Goal: Information Seeking & Learning: Learn about a topic

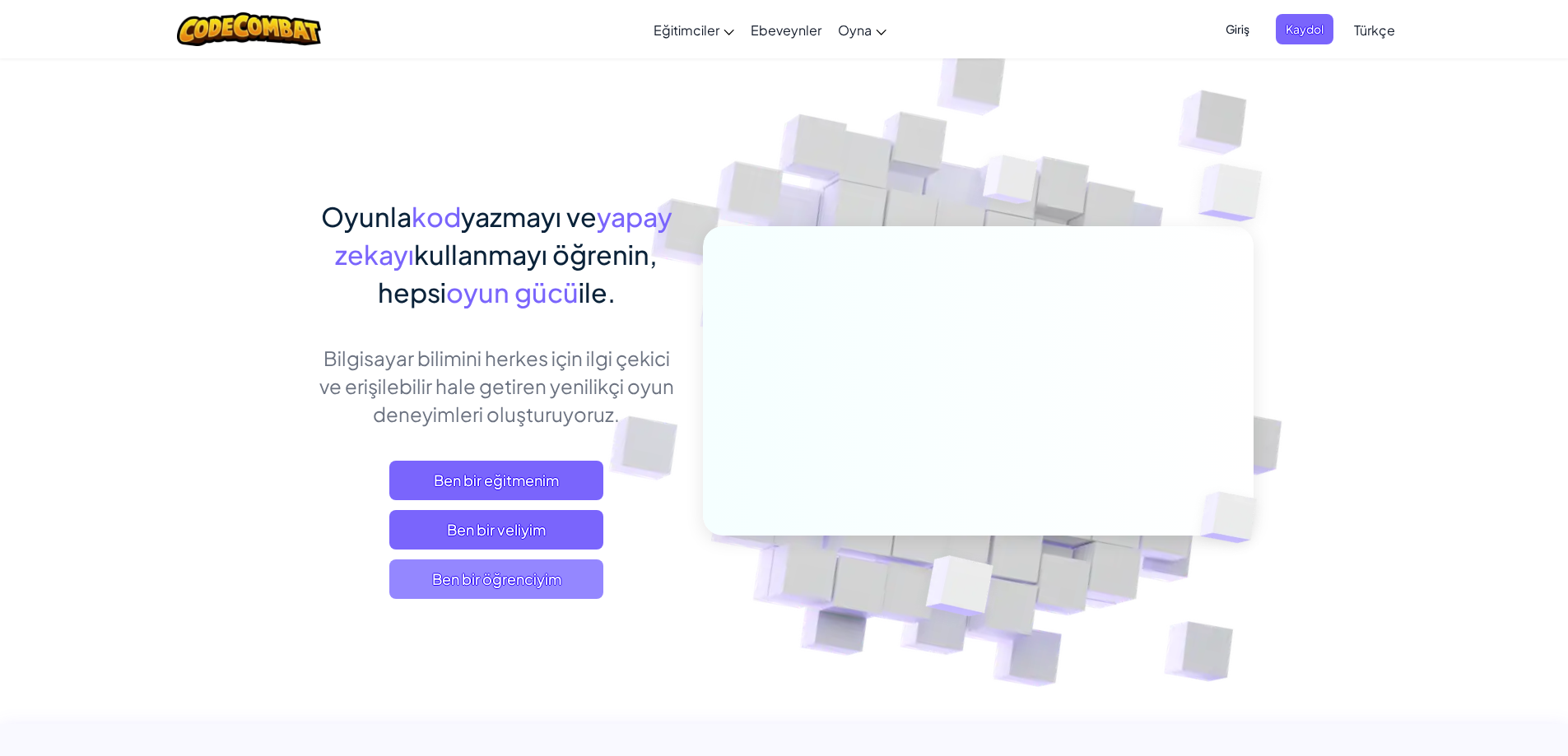
click at [499, 579] on span "Ben bir öğrenciyim" at bounding box center [496, 580] width 214 height 40
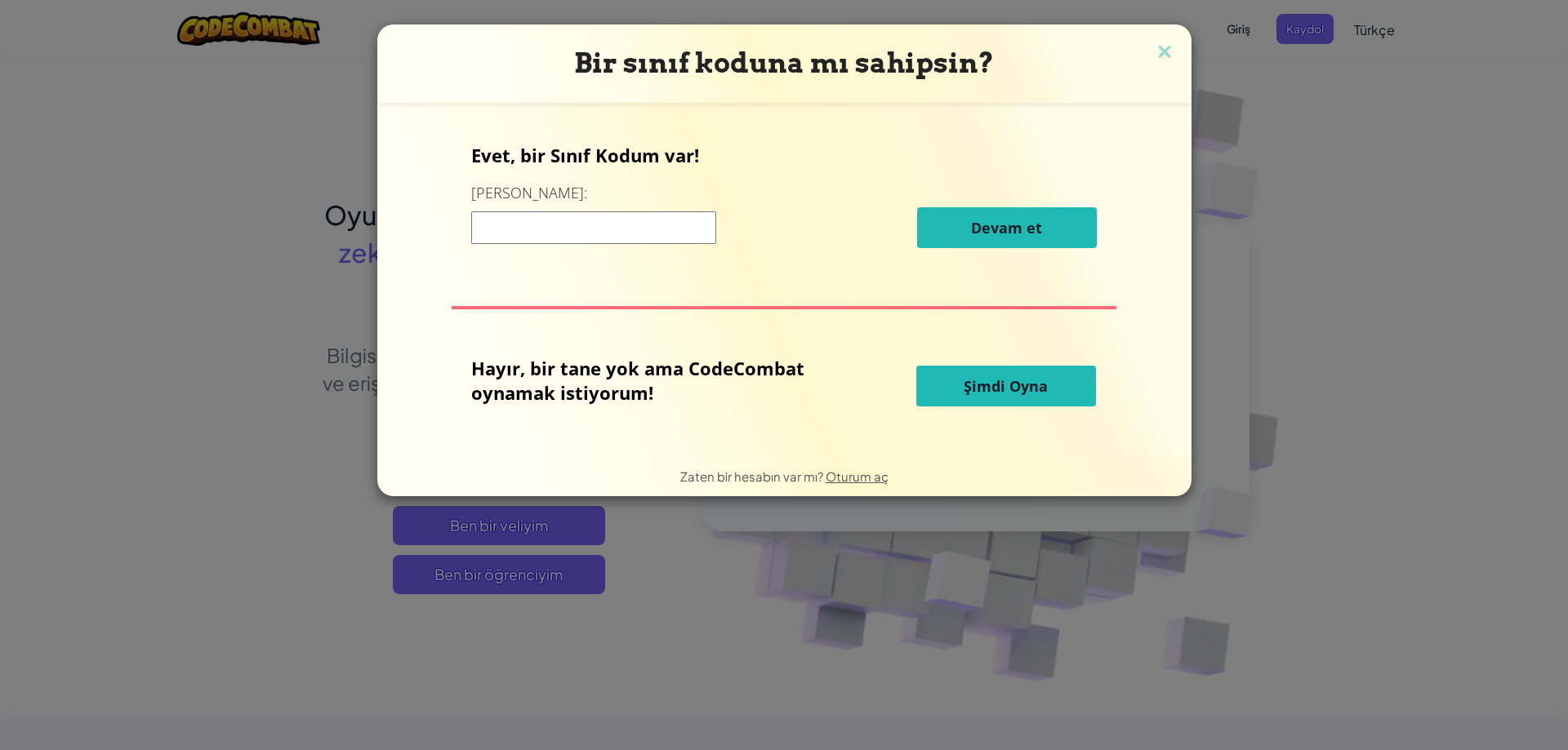
click at [961, 388] on button "Şimdi Oyna" at bounding box center [1005, 387] width 180 height 41
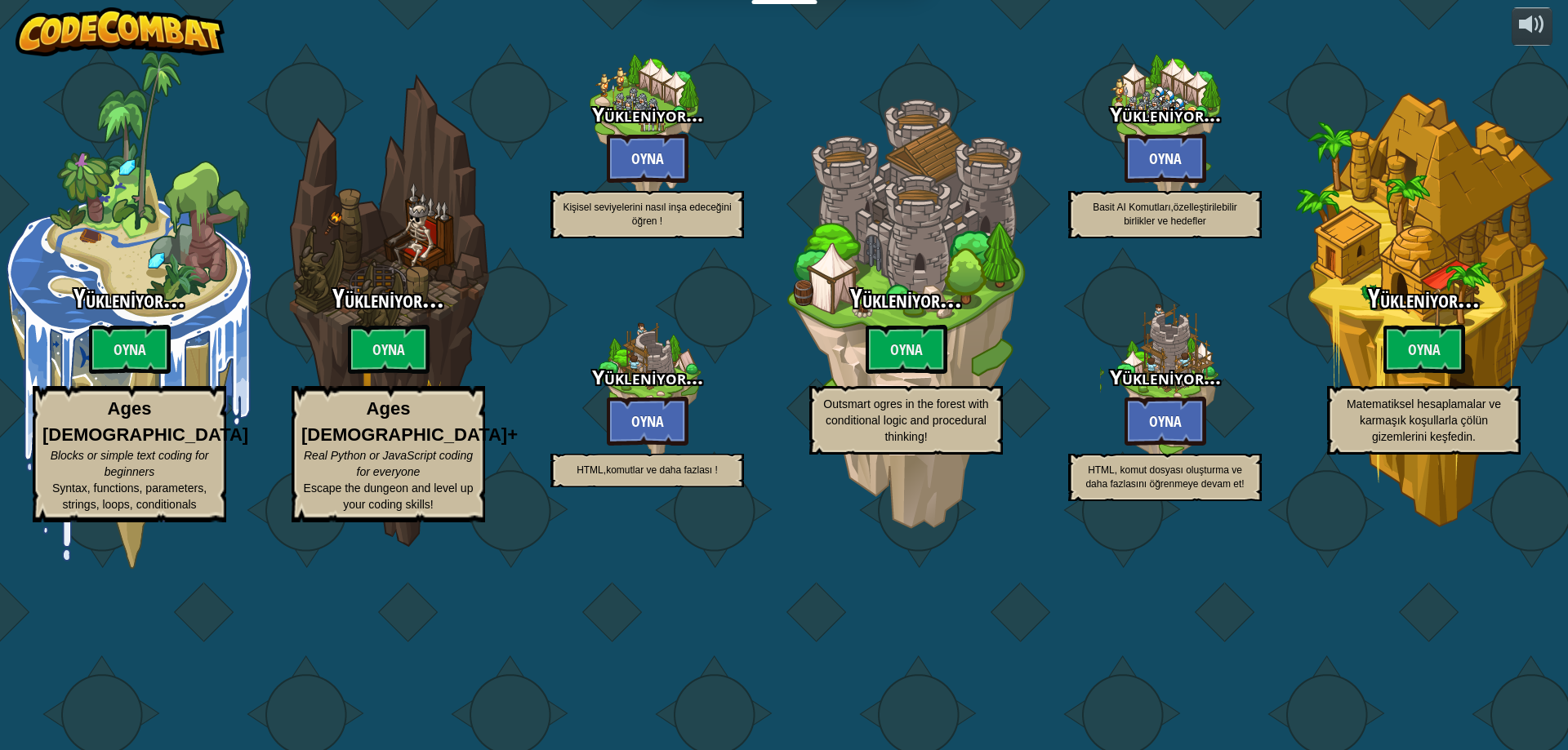
select select "tr"
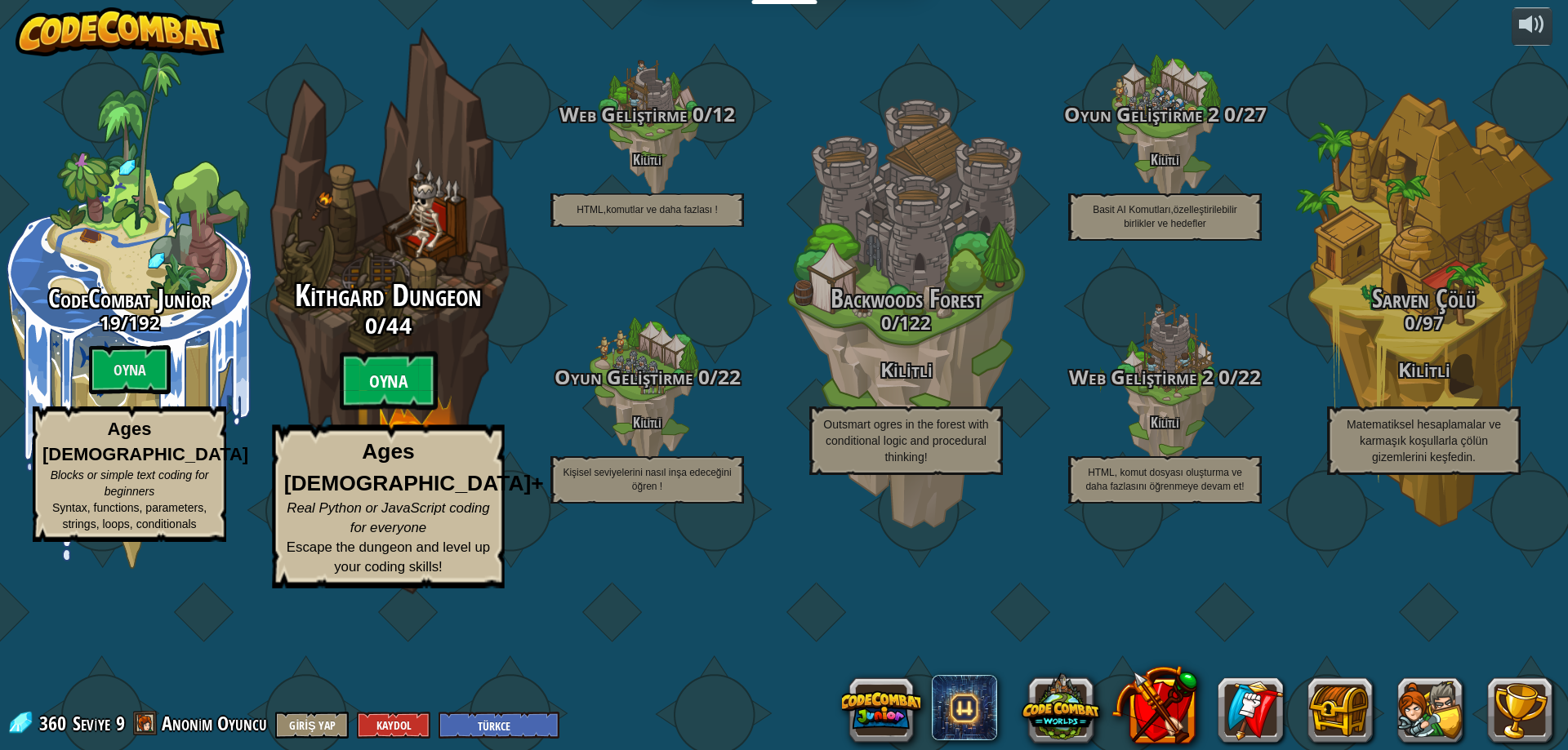
click at [378, 410] on btn "Oyna" at bounding box center [389, 381] width 98 height 59
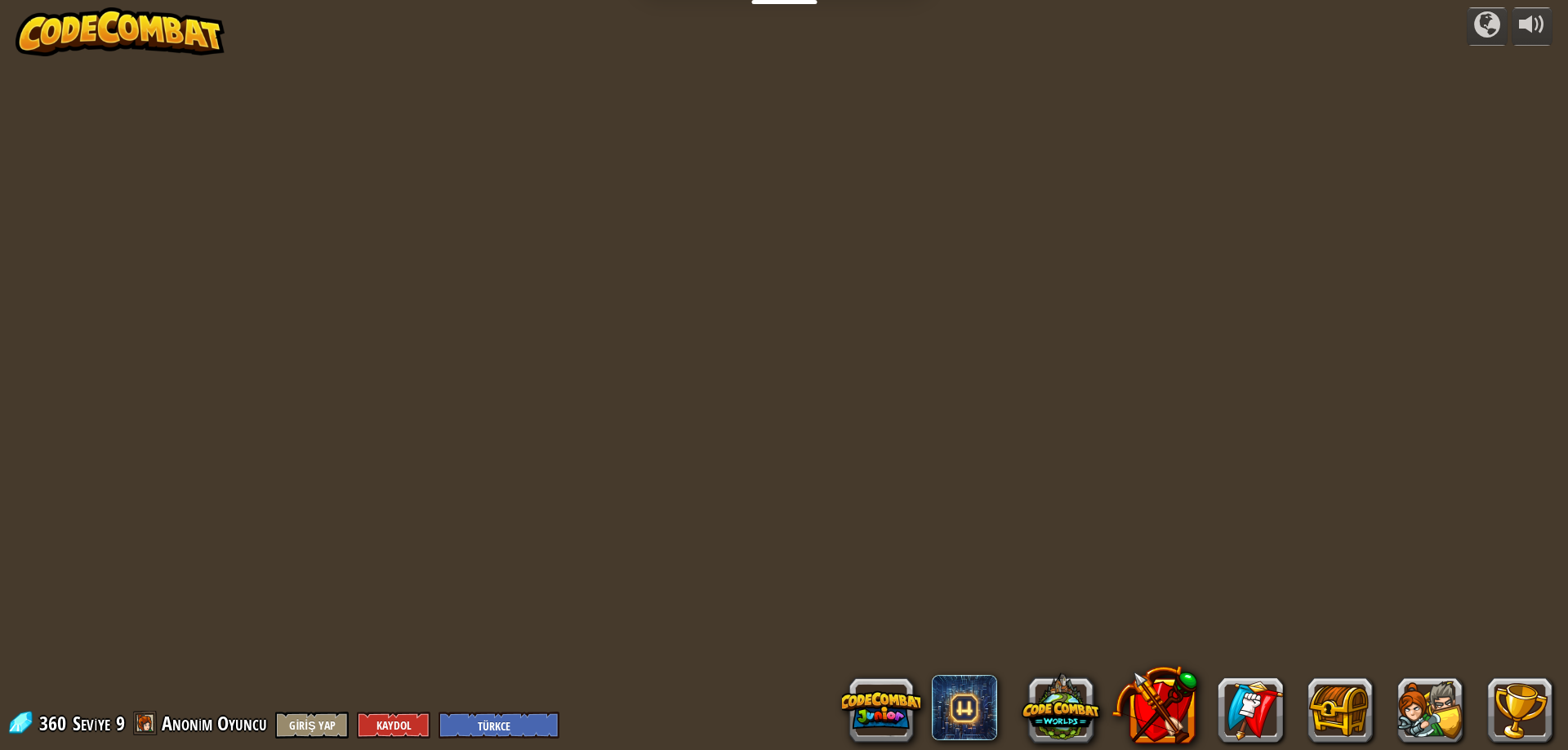
select select "tr"
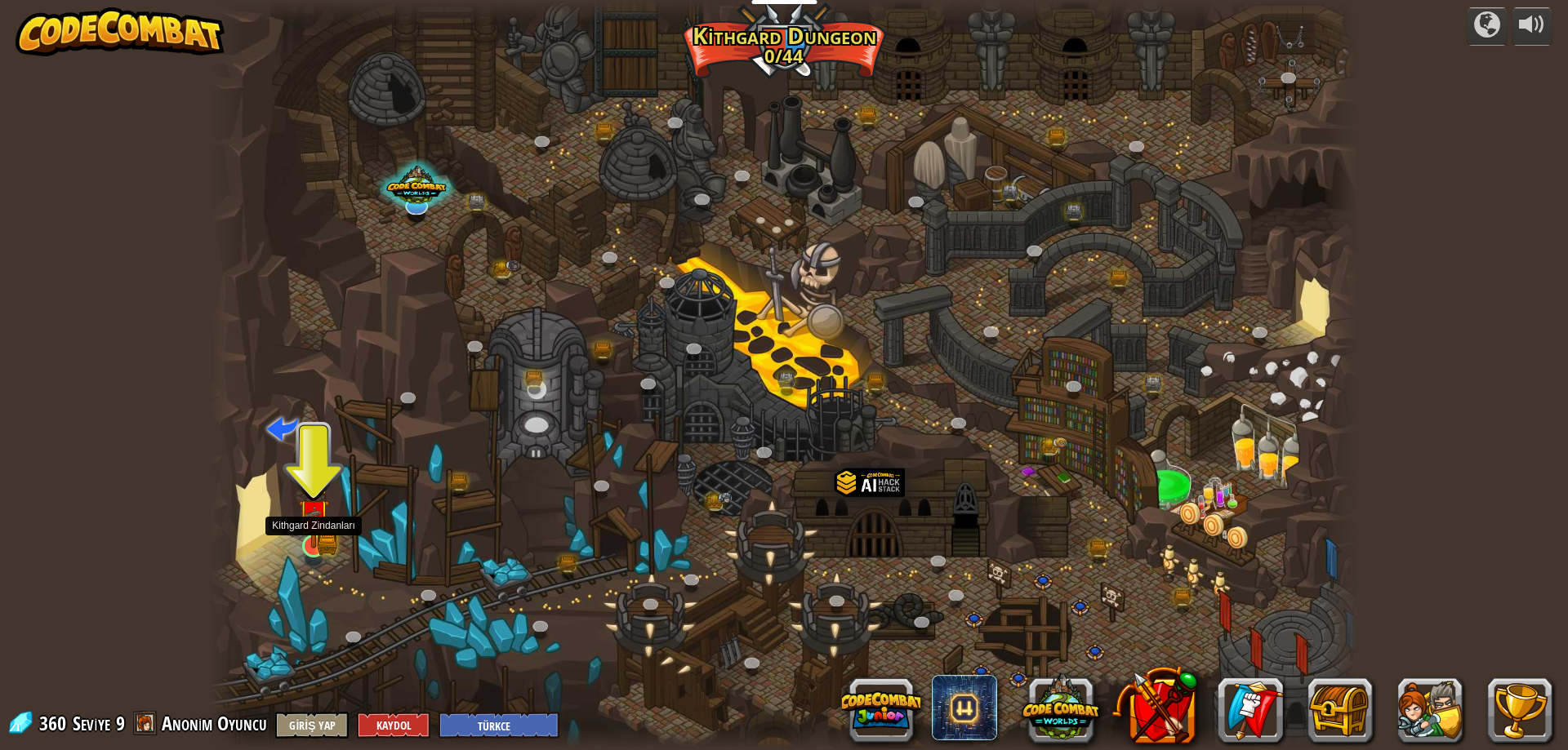
click at [303, 546] on img at bounding box center [314, 514] width 31 height 68
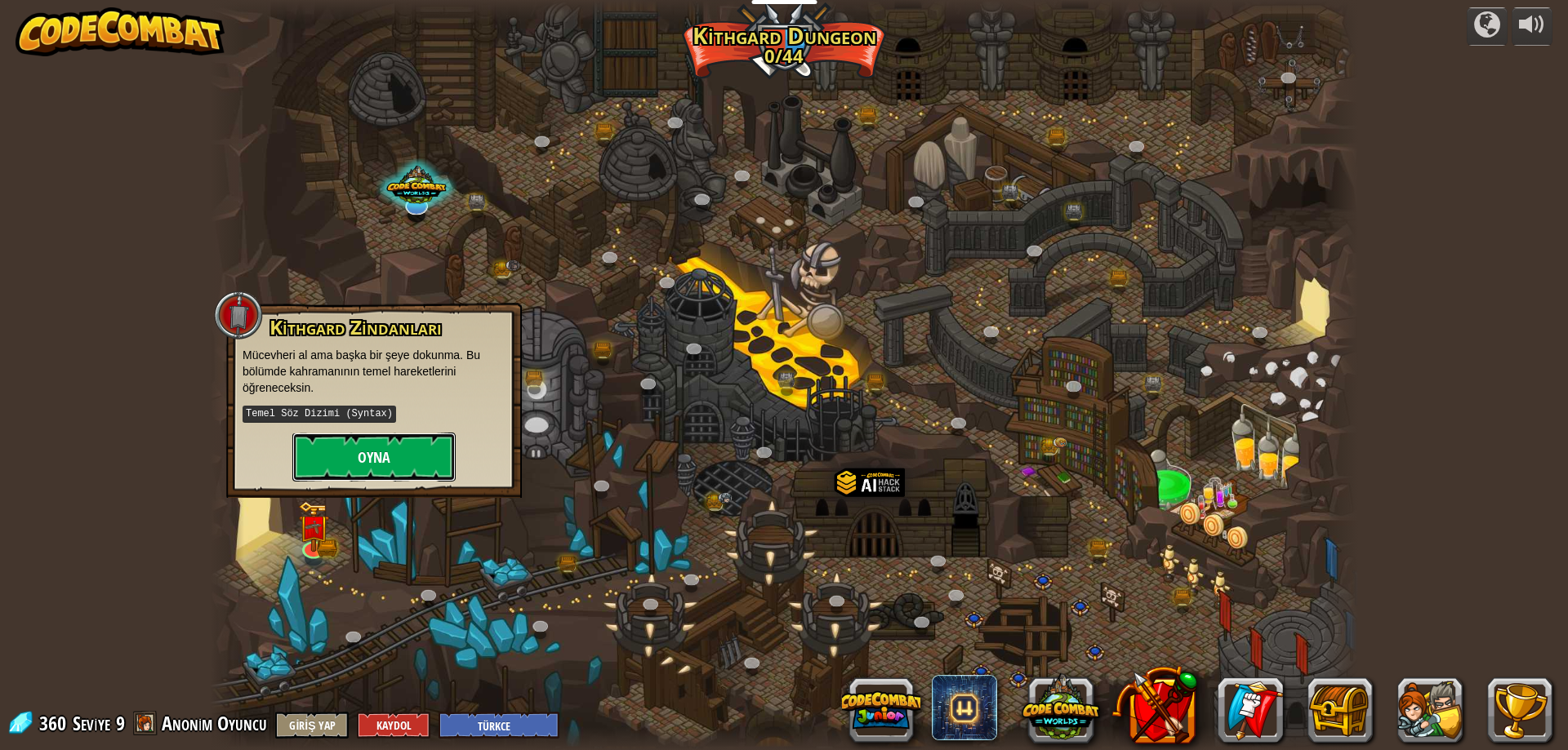
click at [337, 455] on button "Oyna" at bounding box center [374, 457] width 163 height 49
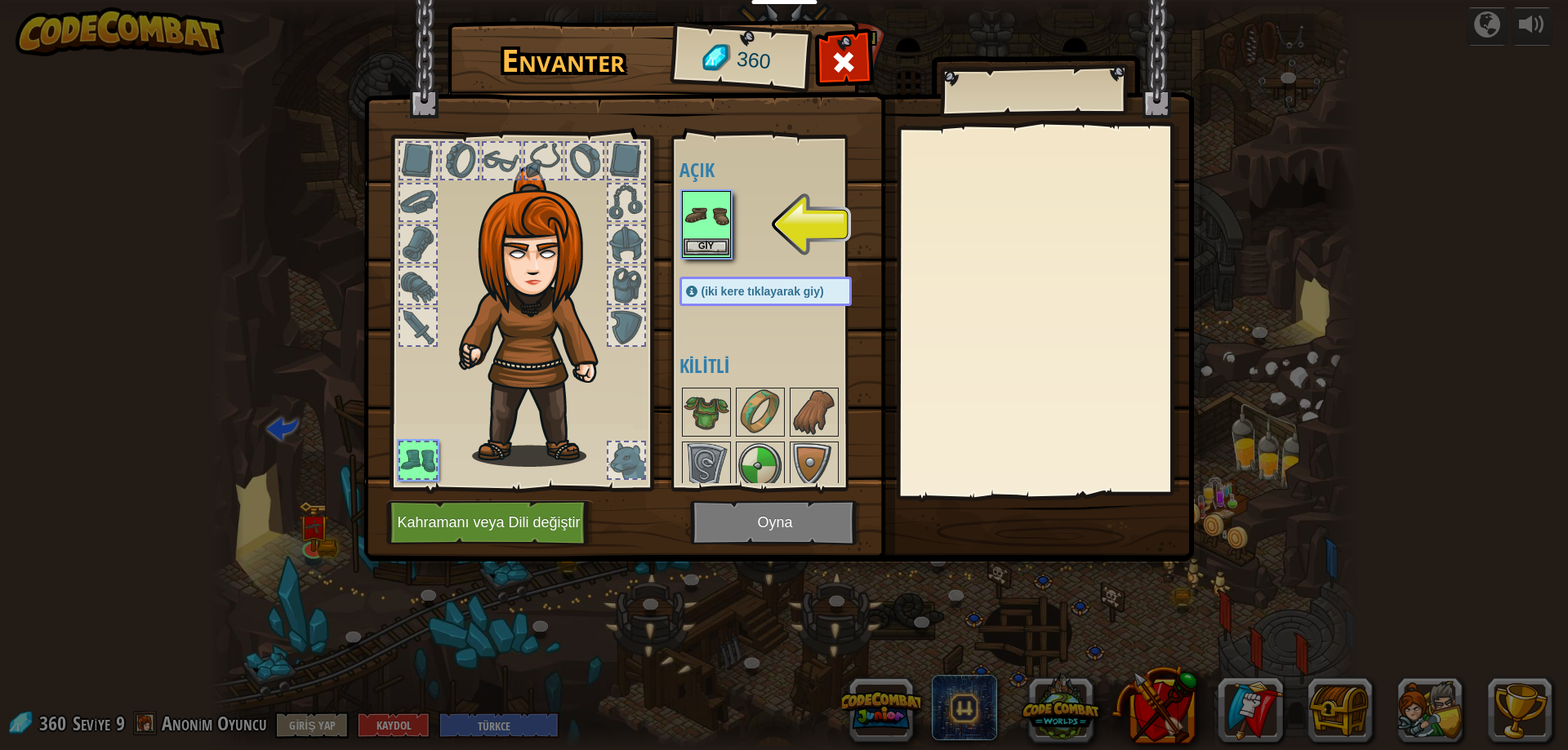
click at [694, 232] on img at bounding box center [706, 215] width 46 height 46
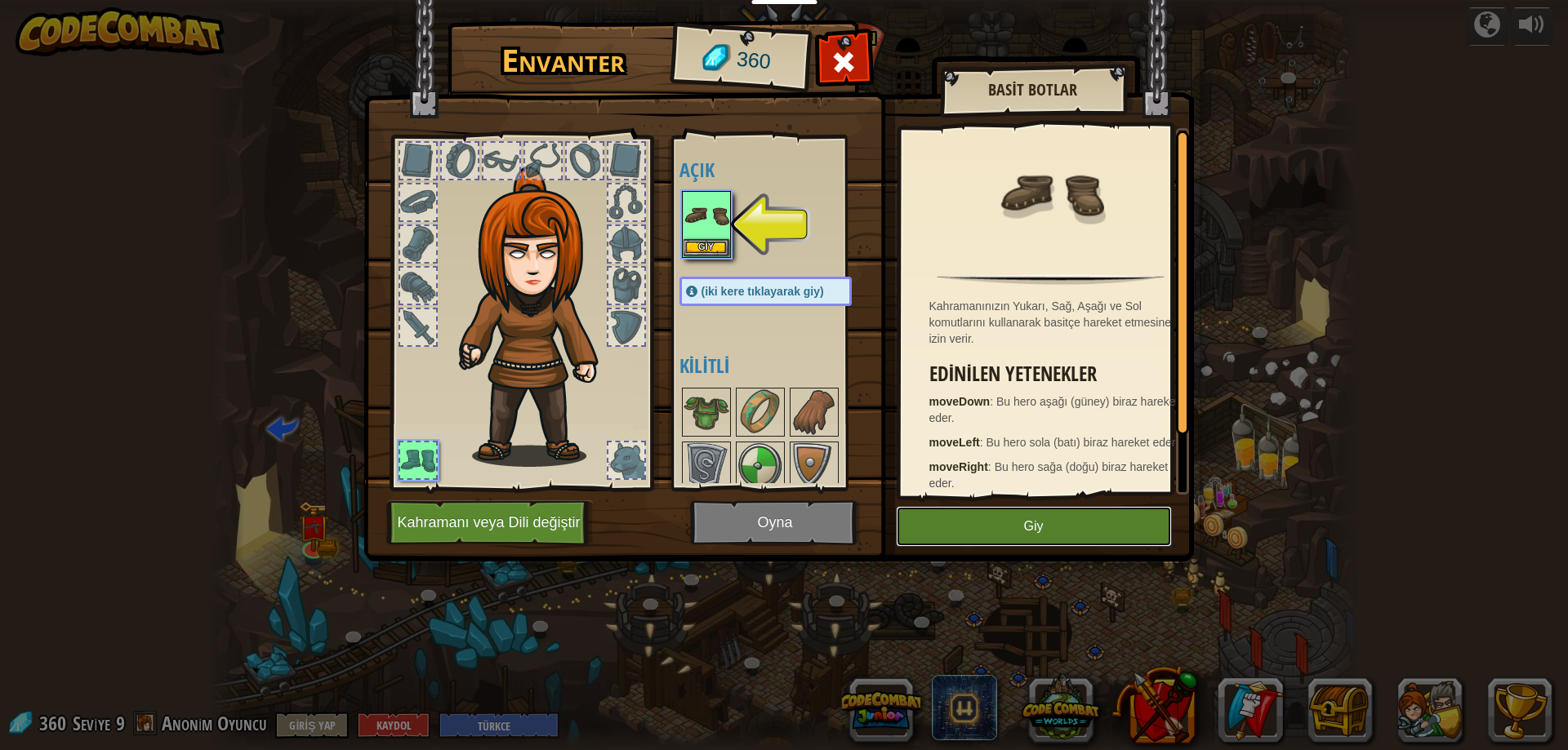
click at [920, 531] on button "Giy" at bounding box center [1033, 527] width 276 height 41
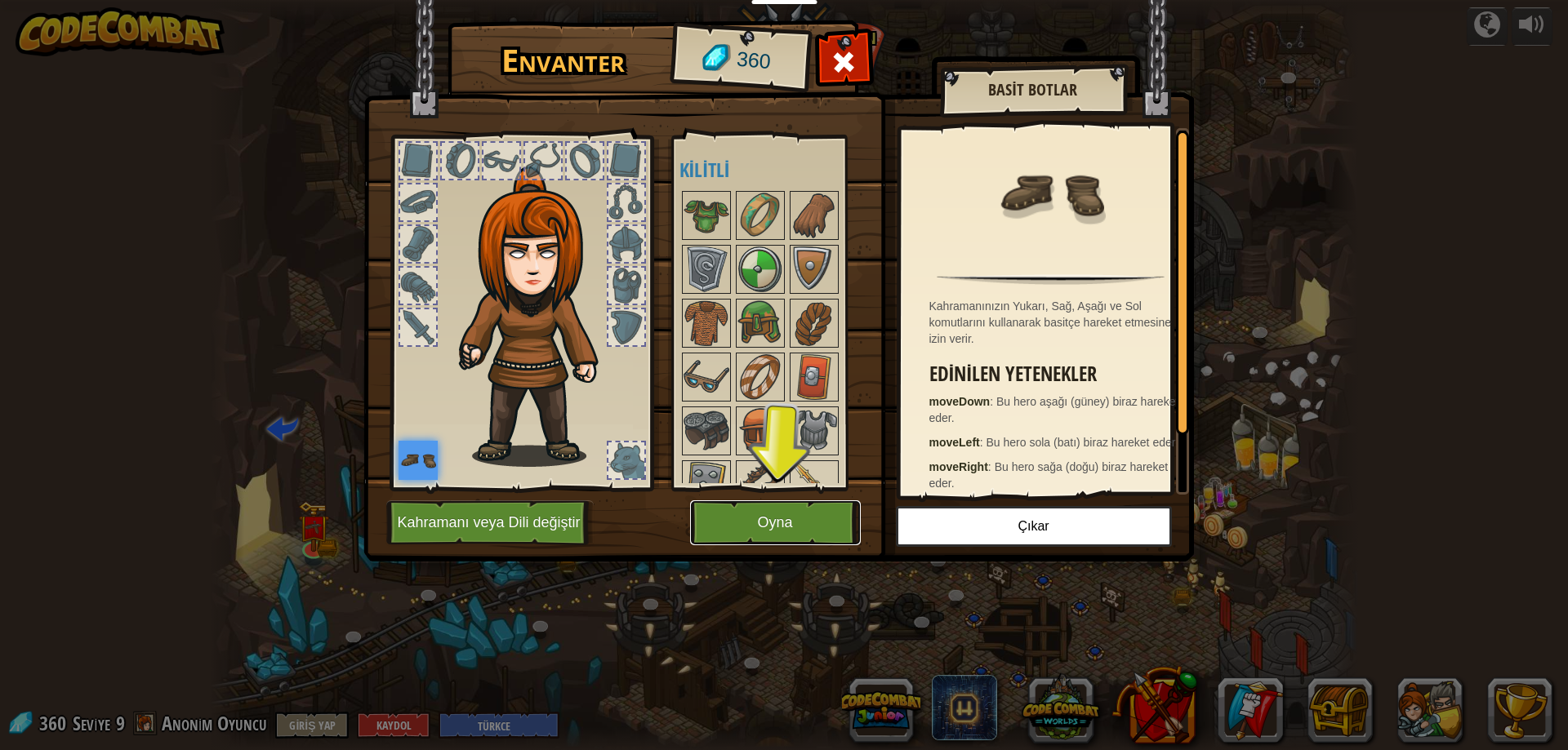
click at [779, 521] on button "Oyna" at bounding box center [776, 523] width 171 height 45
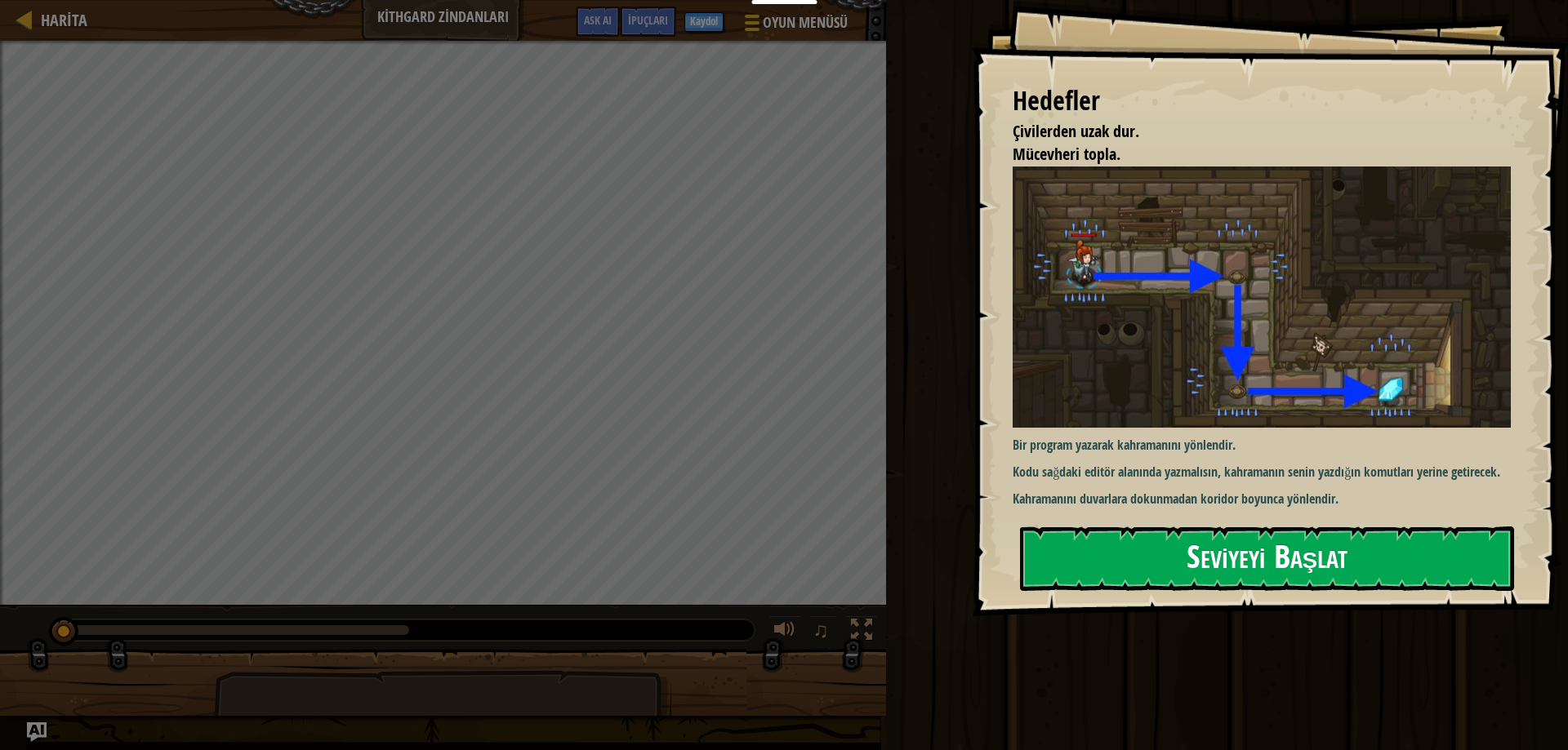
click at [1156, 551] on button "Seviyeyi Başlat" at bounding box center [1267, 559] width 494 height 65
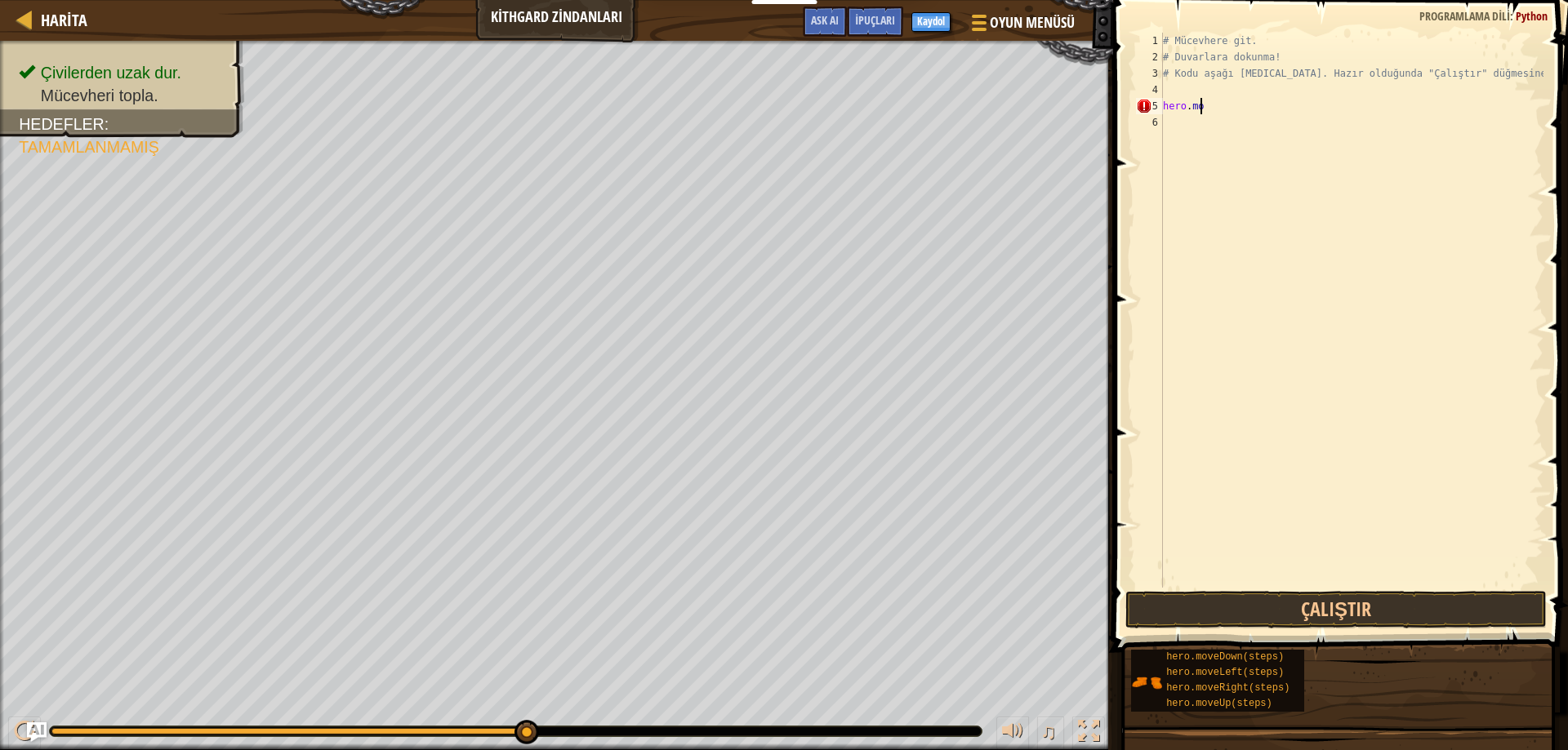
type textarea "h"
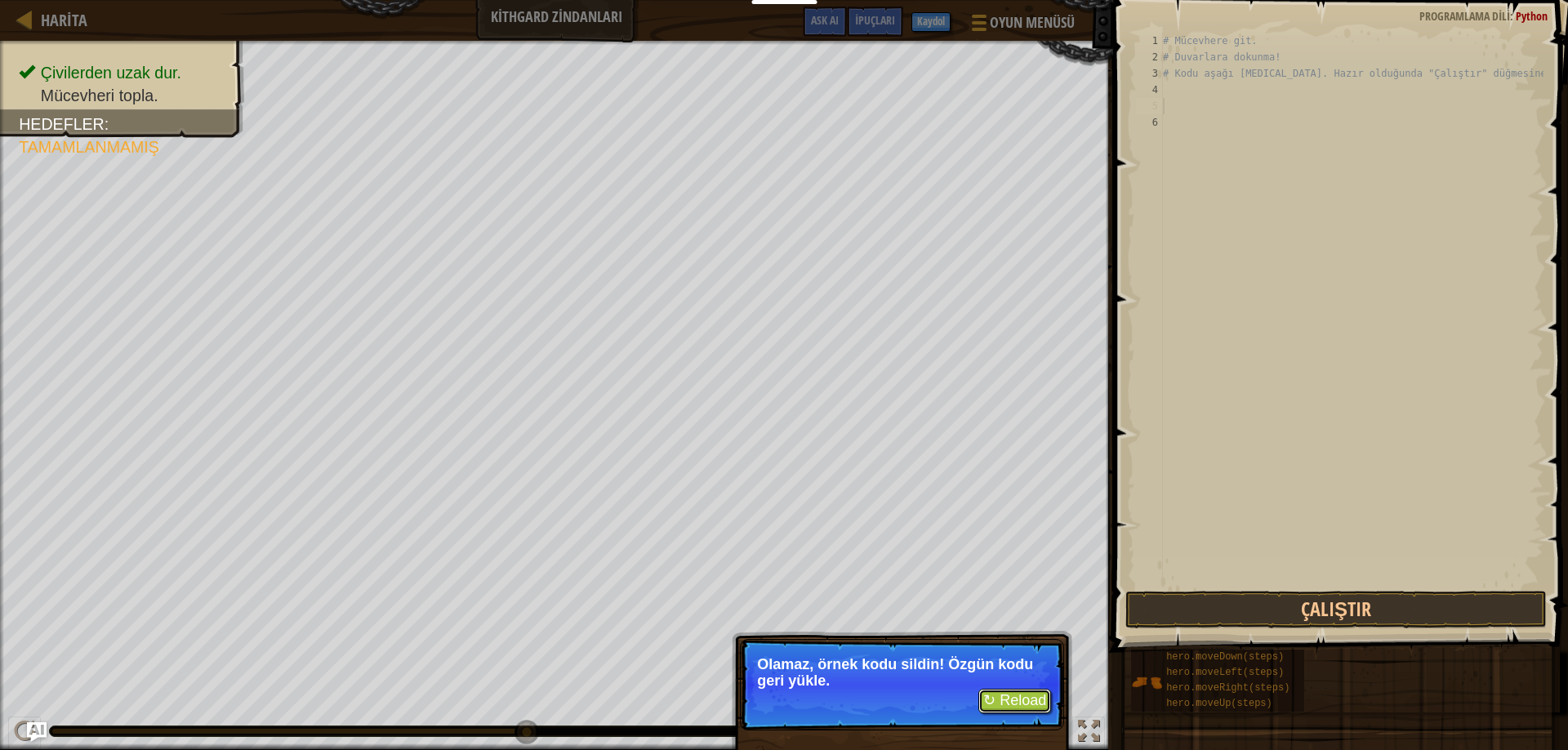
click at [1021, 696] on button "↻ Reload" at bounding box center [1014, 701] width 73 height 25
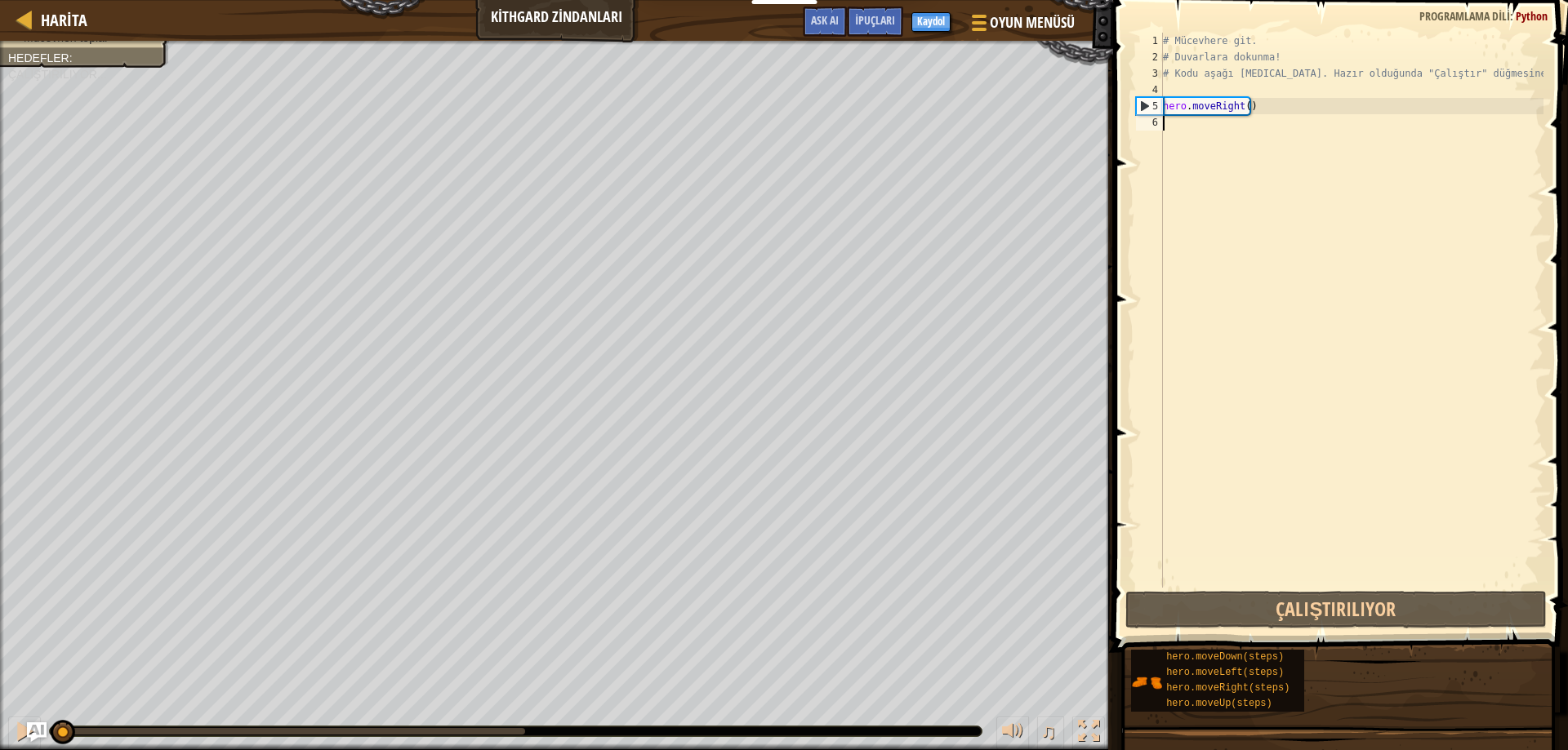
scroll to position [7, 0]
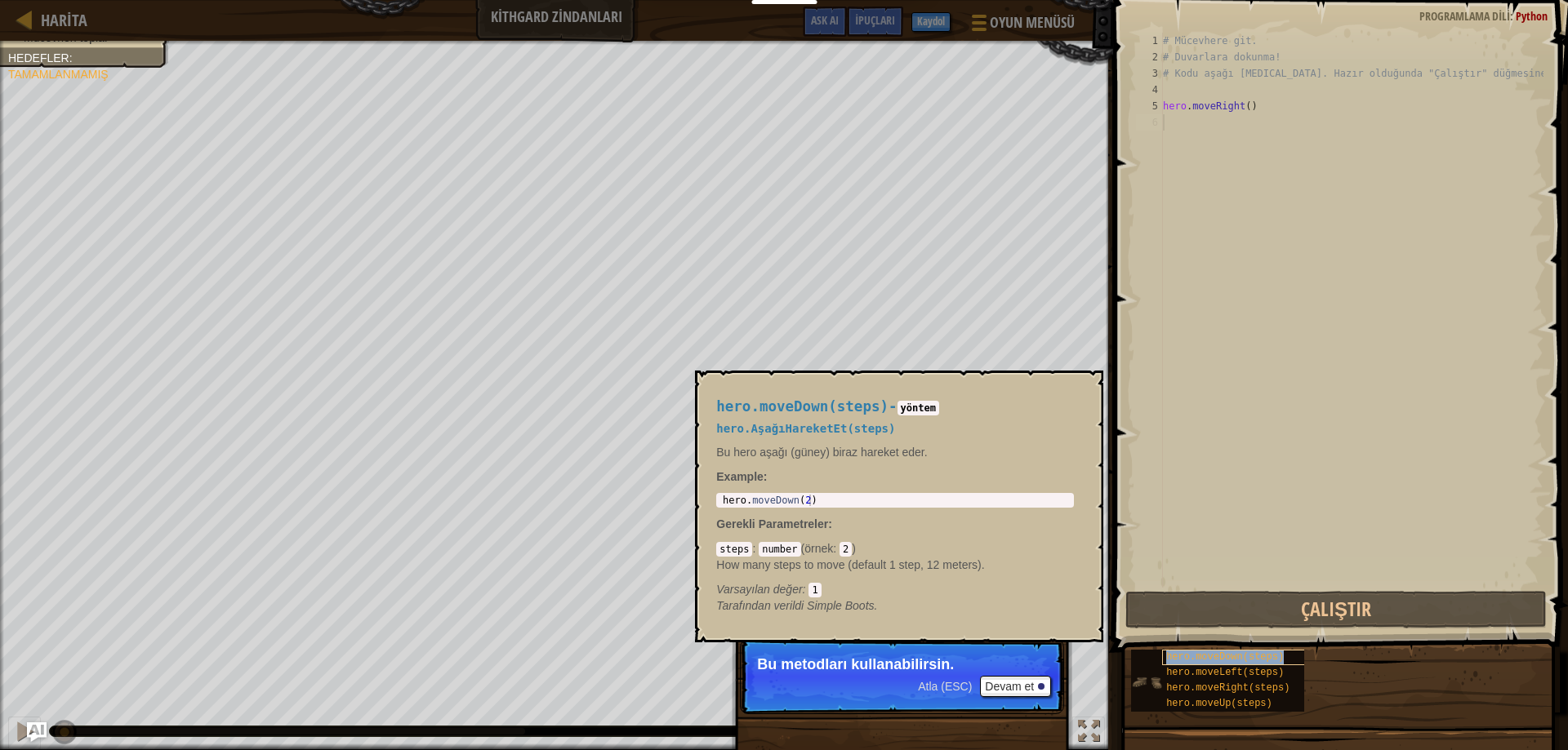
click at [1250, 660] on span "hero.moveDown(steps)" at bounding box center [1225, 658] width 118 height 12
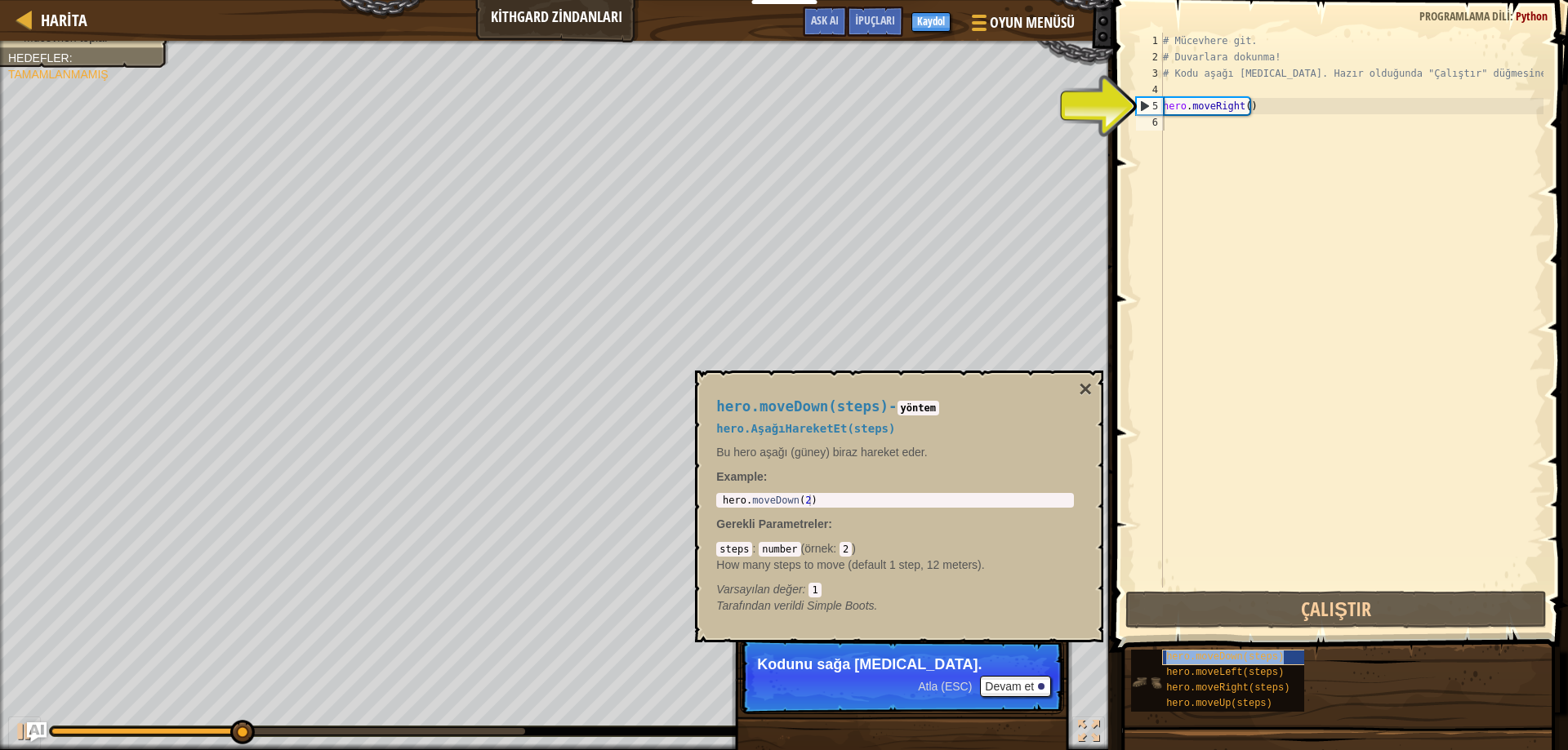
click at [1243, 657] on span "hero.moveDown(steps)" at bounding box center [1225, 658] width 118 height 12
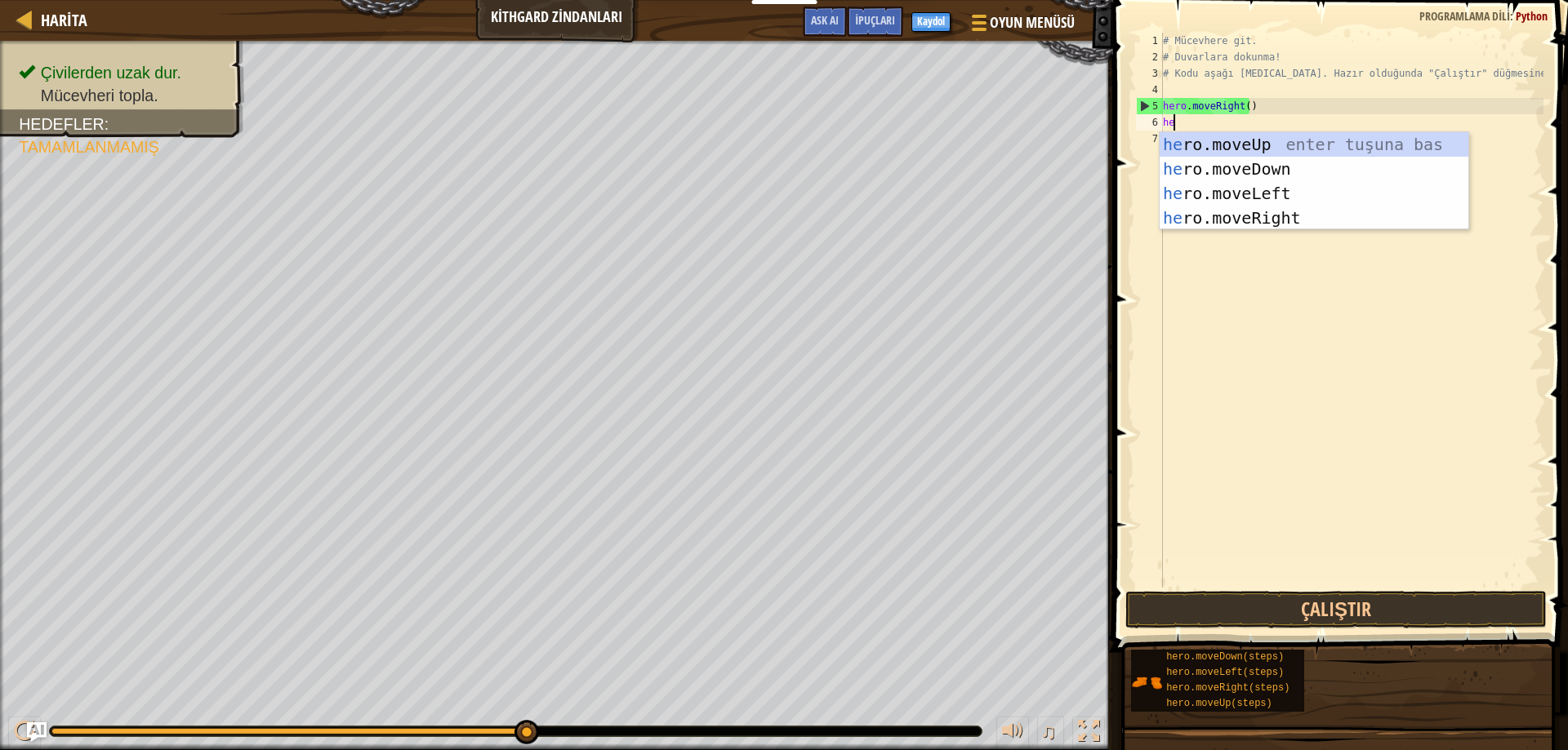
scroll to position [7, 1]
type textarea "hero"
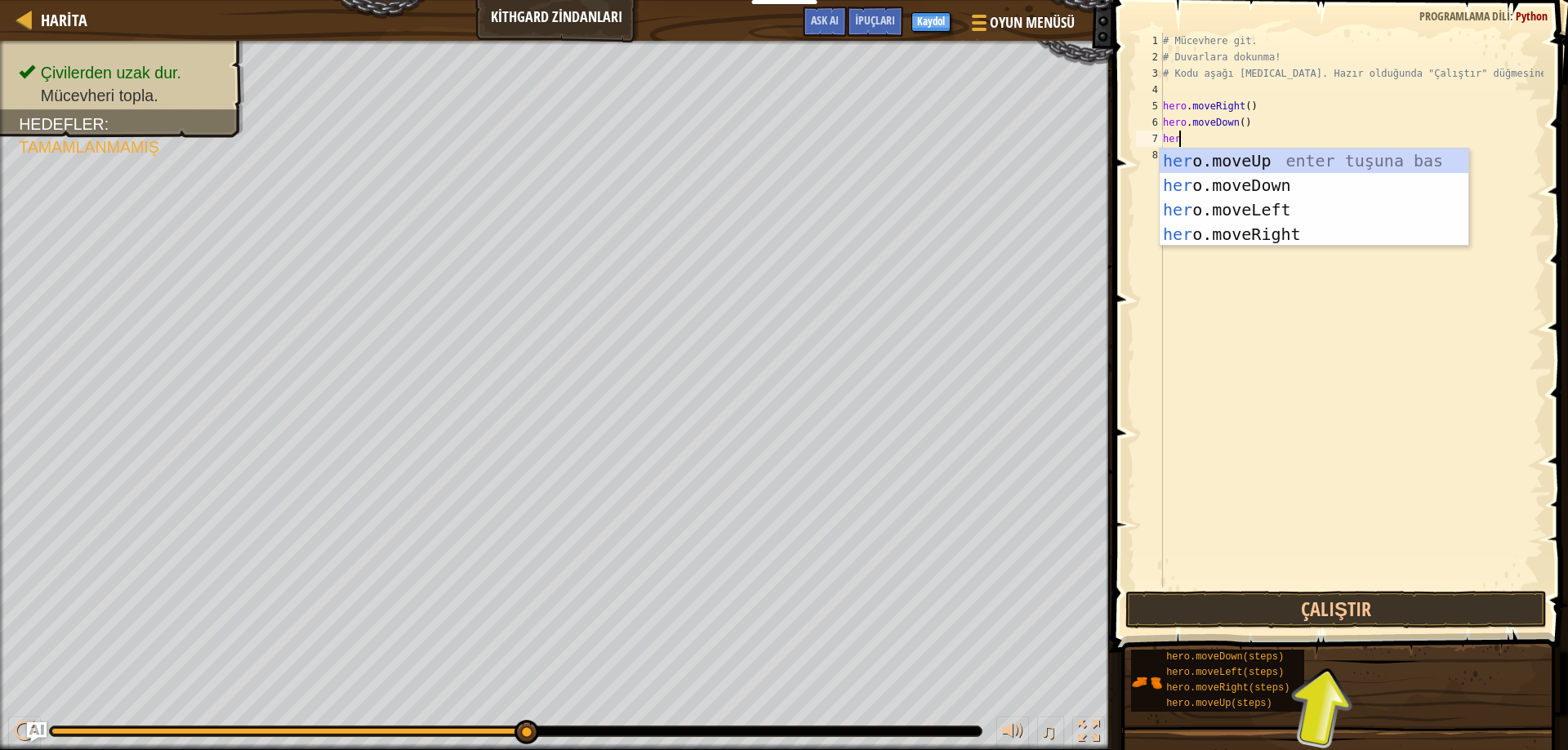
type textarea "hero"
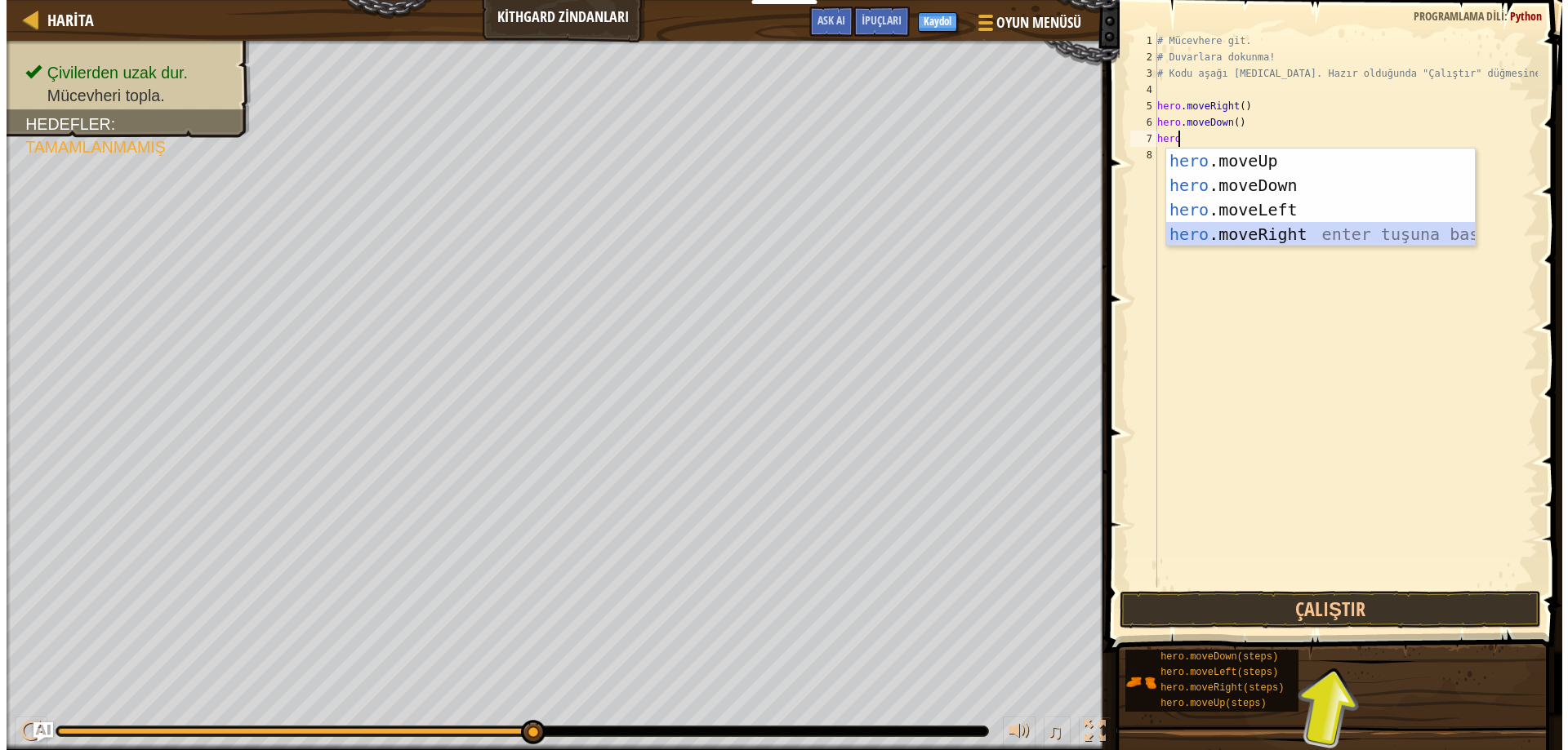
scroll to position [7, 0]
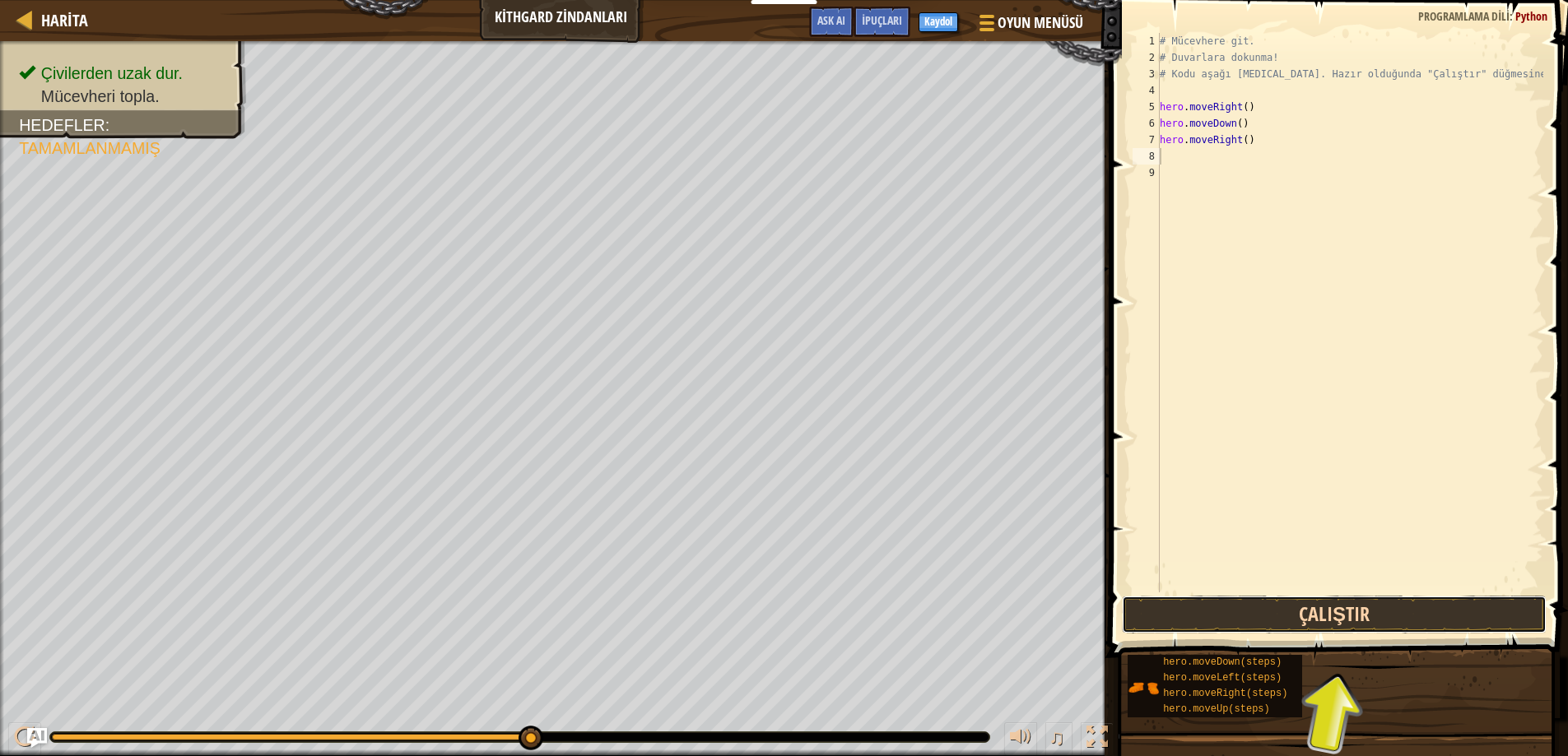
click at [1316, 614] on button "Çalıştır" at bounding box center [1335, 614] width 426 height 38
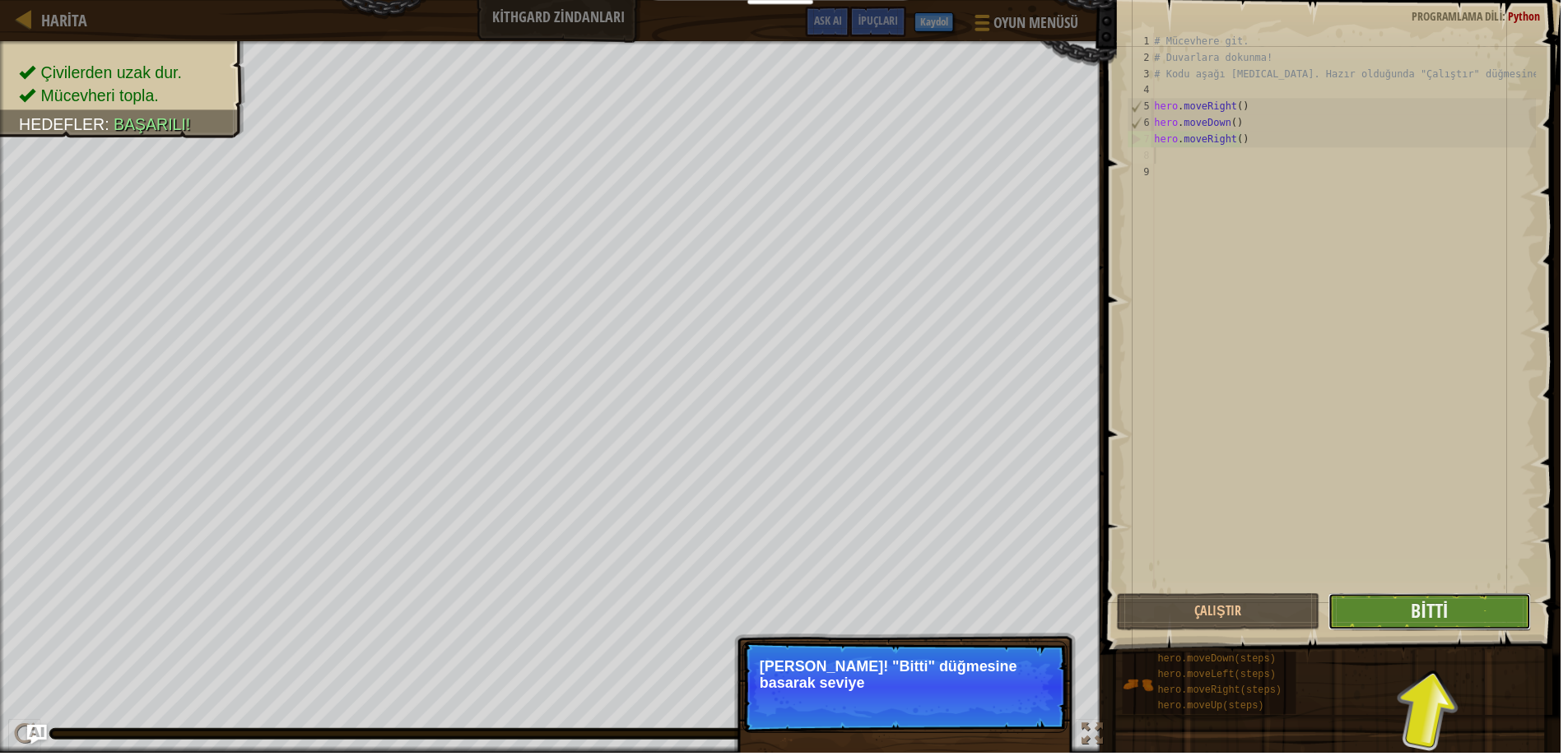
click at [1455, 633] on button "Bitti" at bounding box center [1436, 614] width 204 height 38
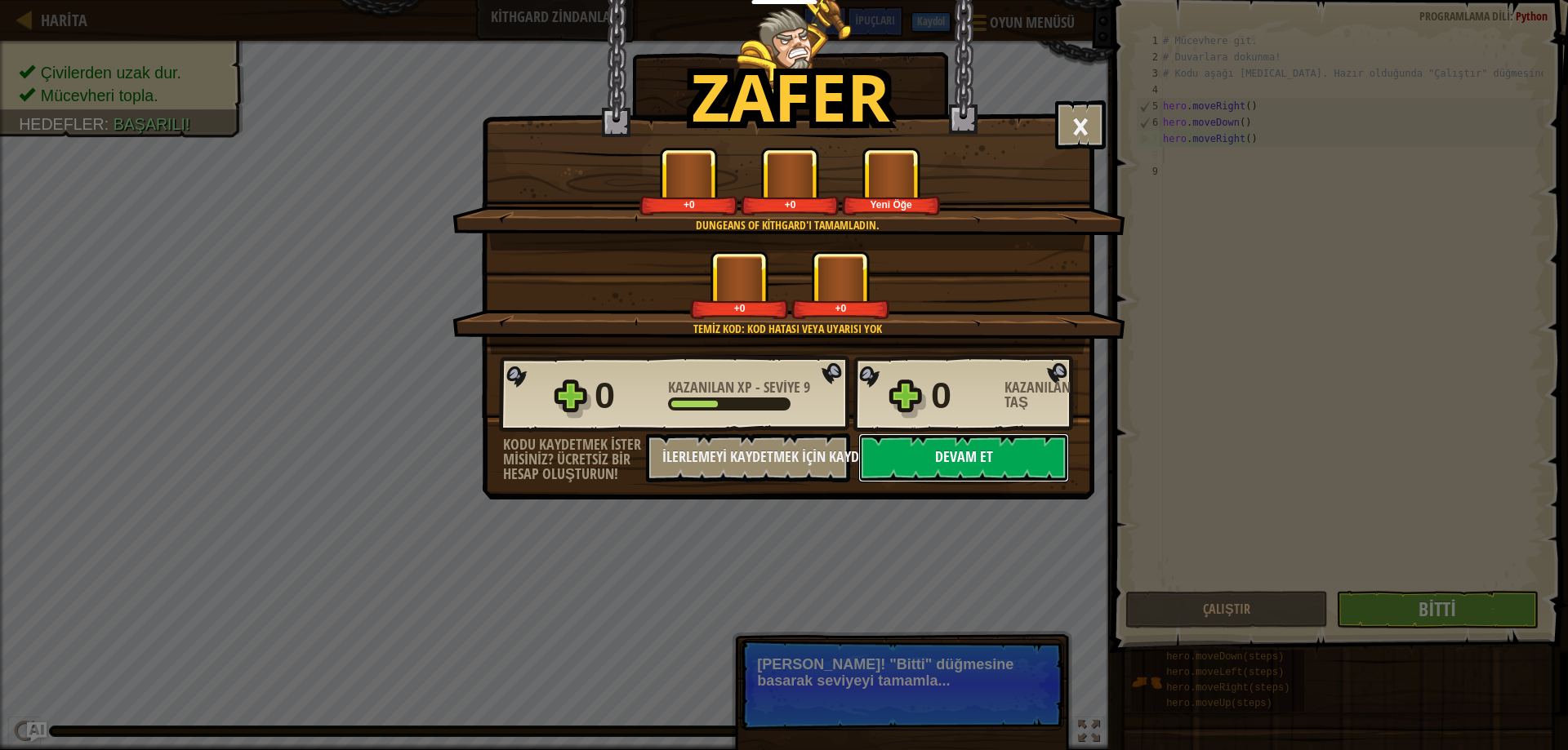
click at [1000, 458] on button "Devam et" at bounding box center [963, 458] width 211 height 49
select select "tr"
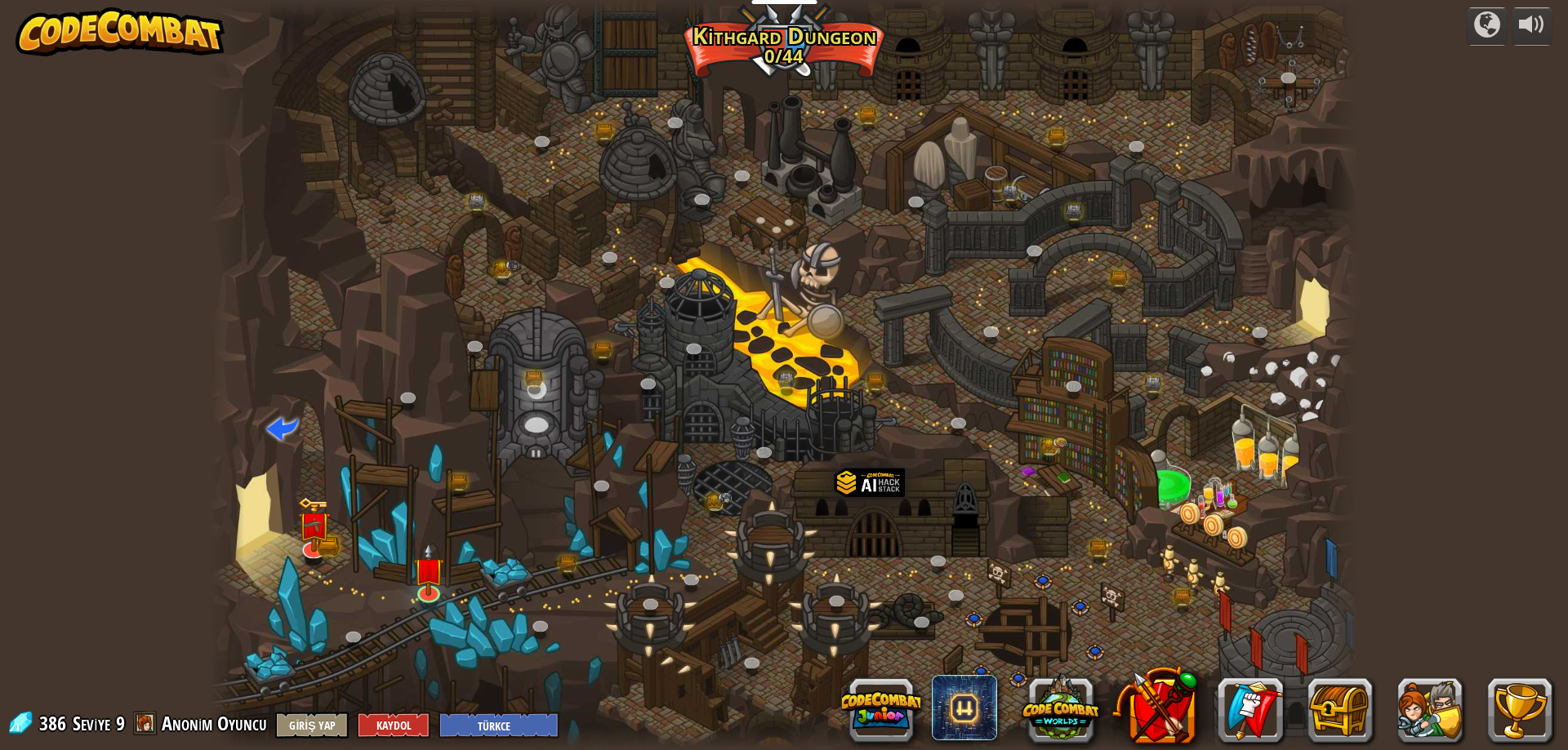
select select "tr"
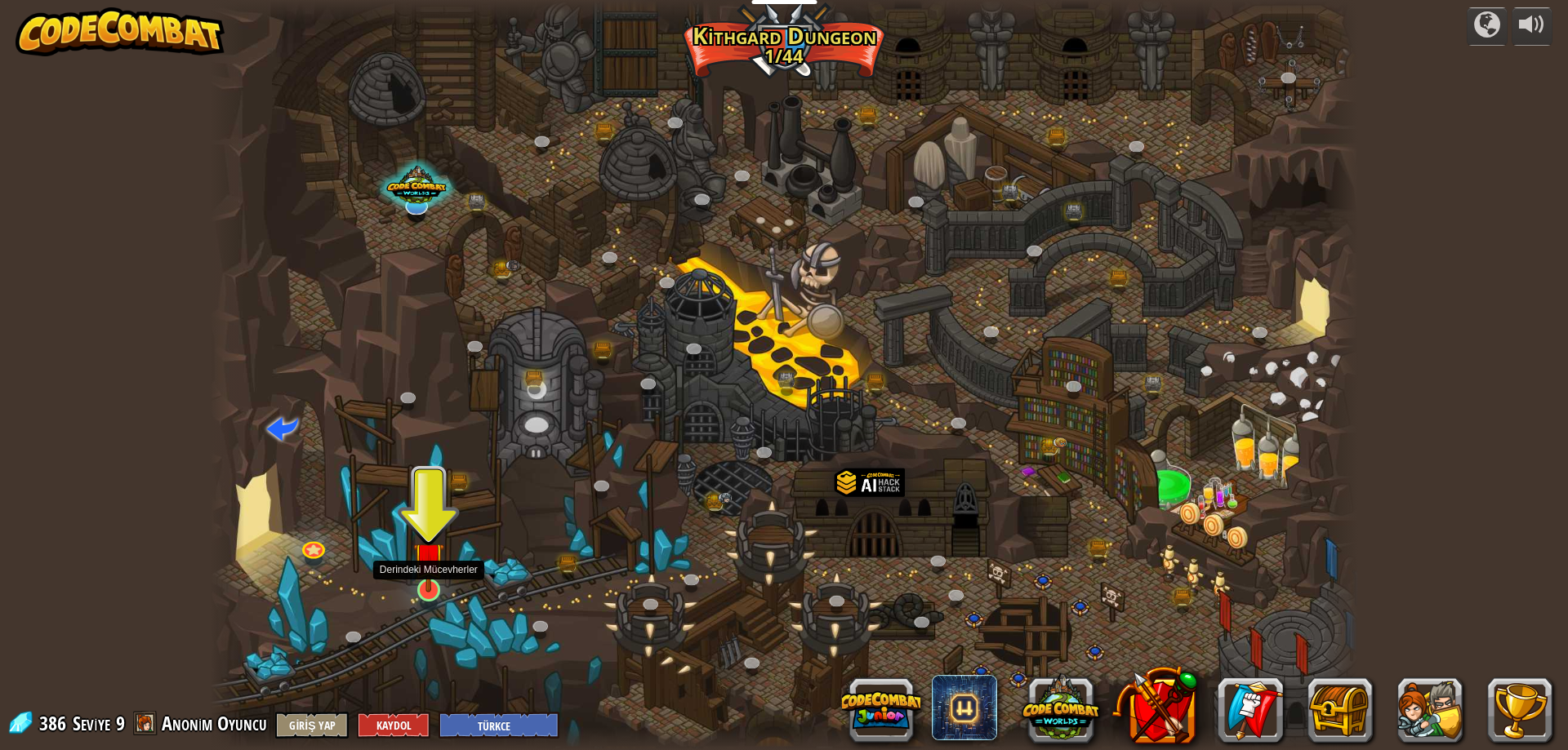
click at [430, 589] on img at bounding box center [429, 558] width 31 height 71
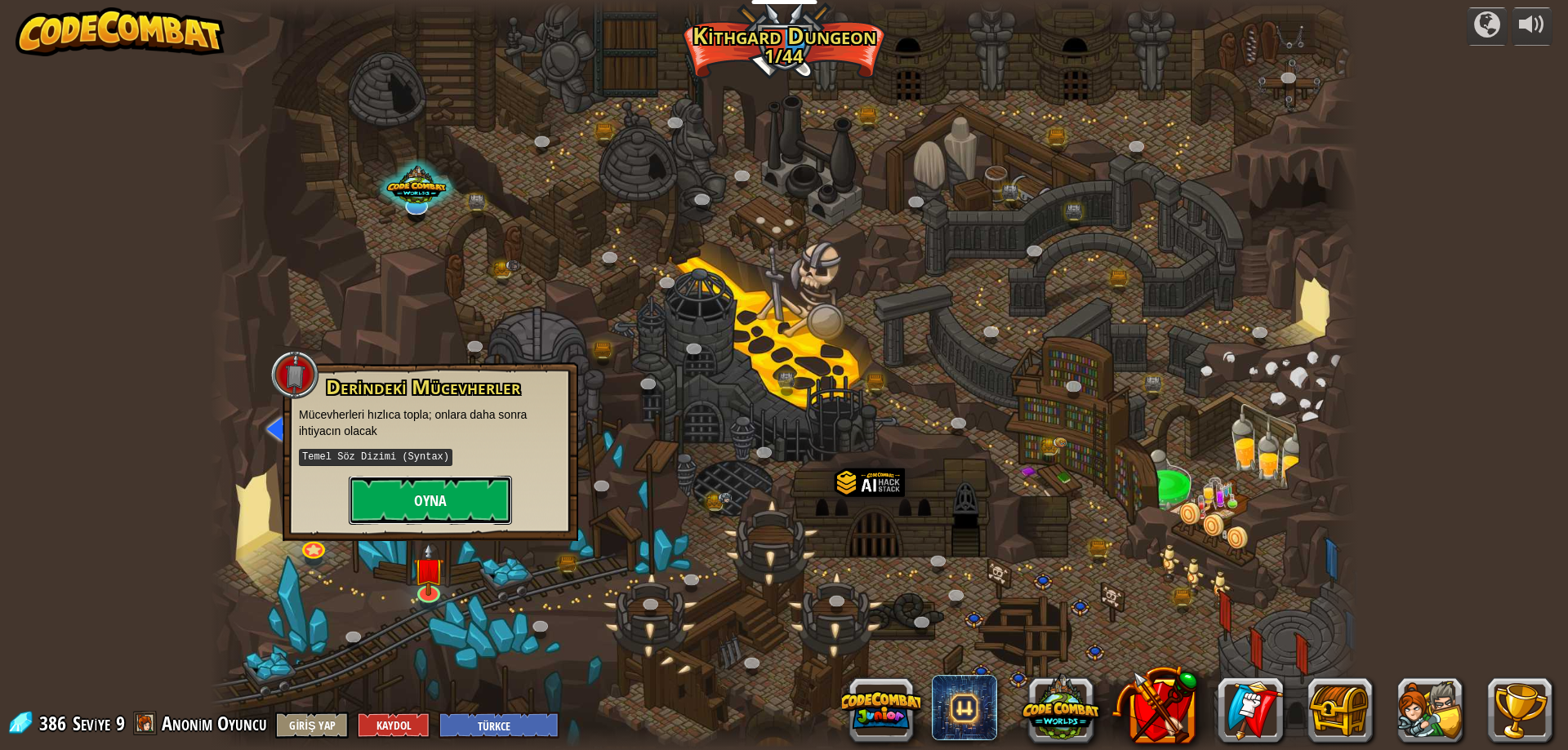
click at [418, 508] on button "Oyna" at bounding box center [430, 501] width 163 height 49
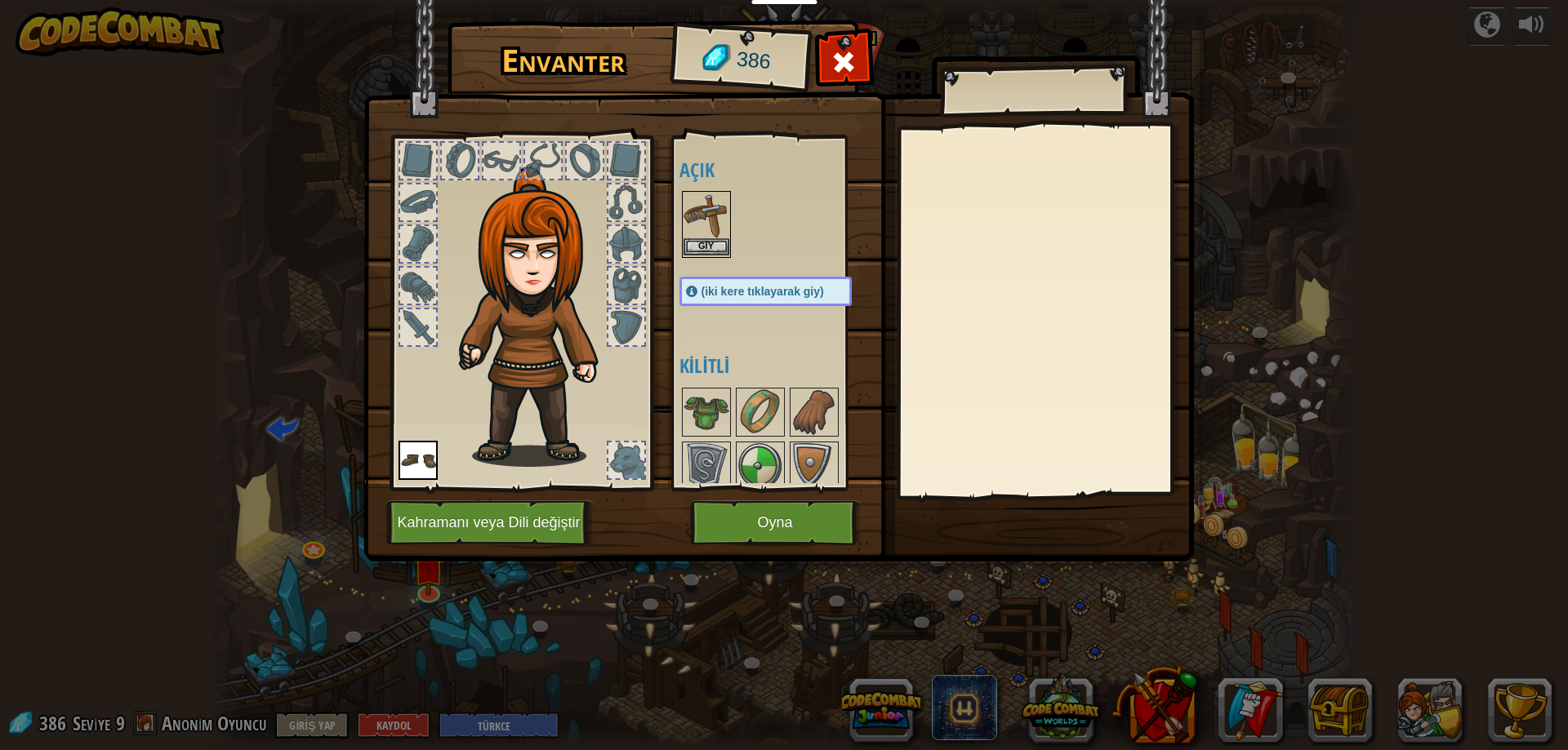
click at [692, 218] on img at bounding box center [706, 215] width 46 height 46
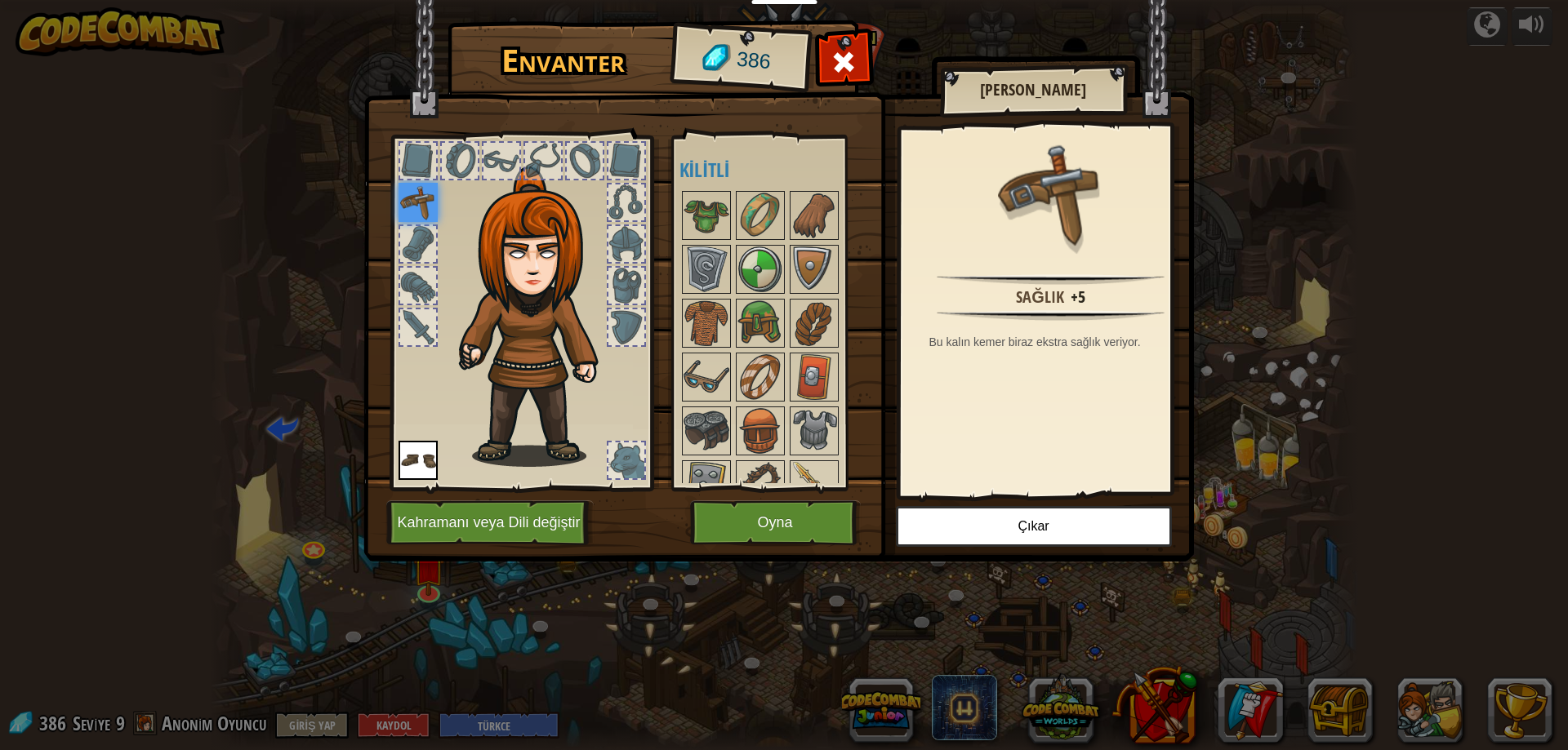
click at [745, 498] on img at bounding box center [779, 265] width 831 height 593
drag, startPoint x: 735, startPoint y: 521, endPoint x: 744, endPoint y: 528, distance: 11.4
click at [744, 528] on button "Oyna" at bounding box center [776, 523] width 171 height 45
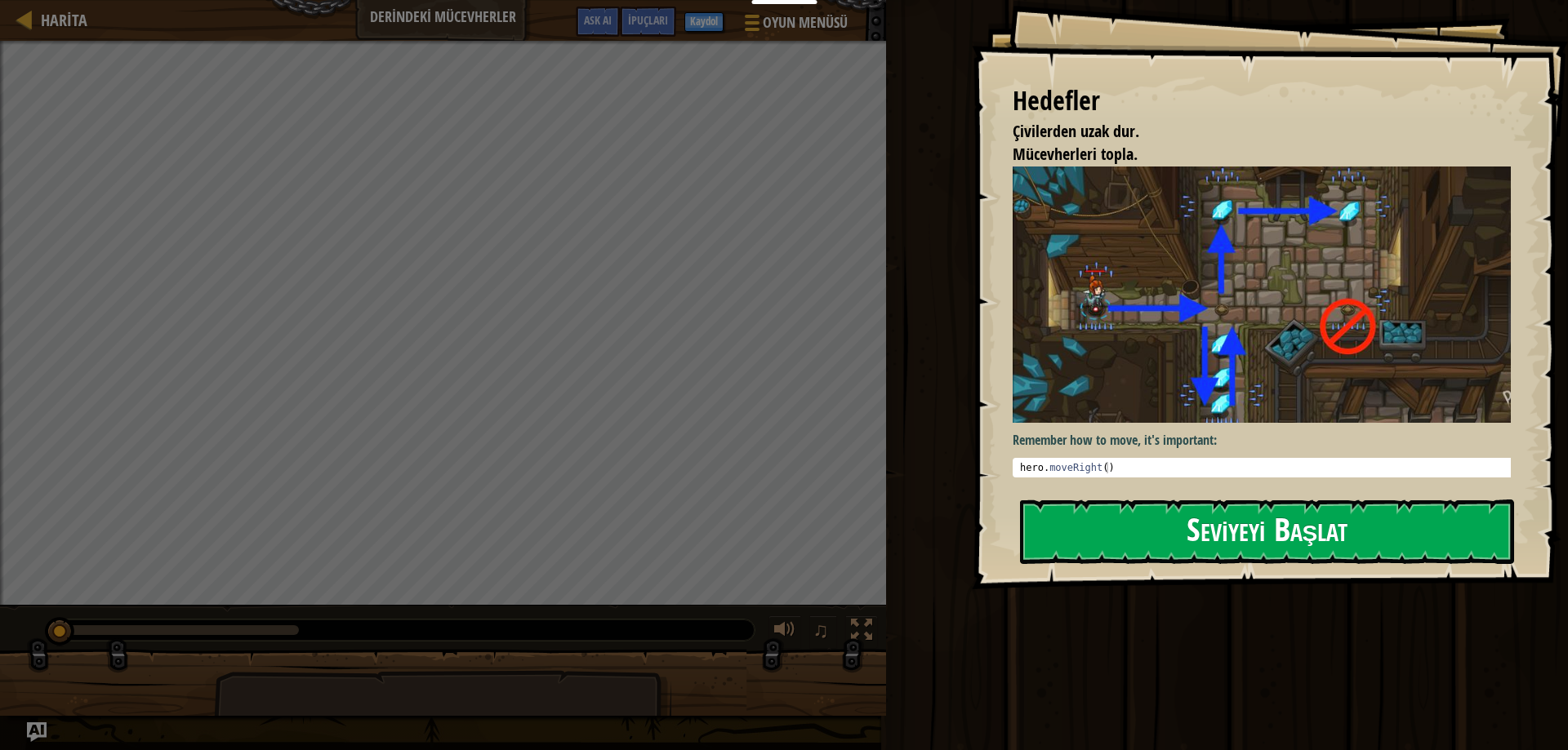
click at [1159, 518] on button "Seviyeyi Başlat" at bounding box center [1267, 532] width 494 height 65
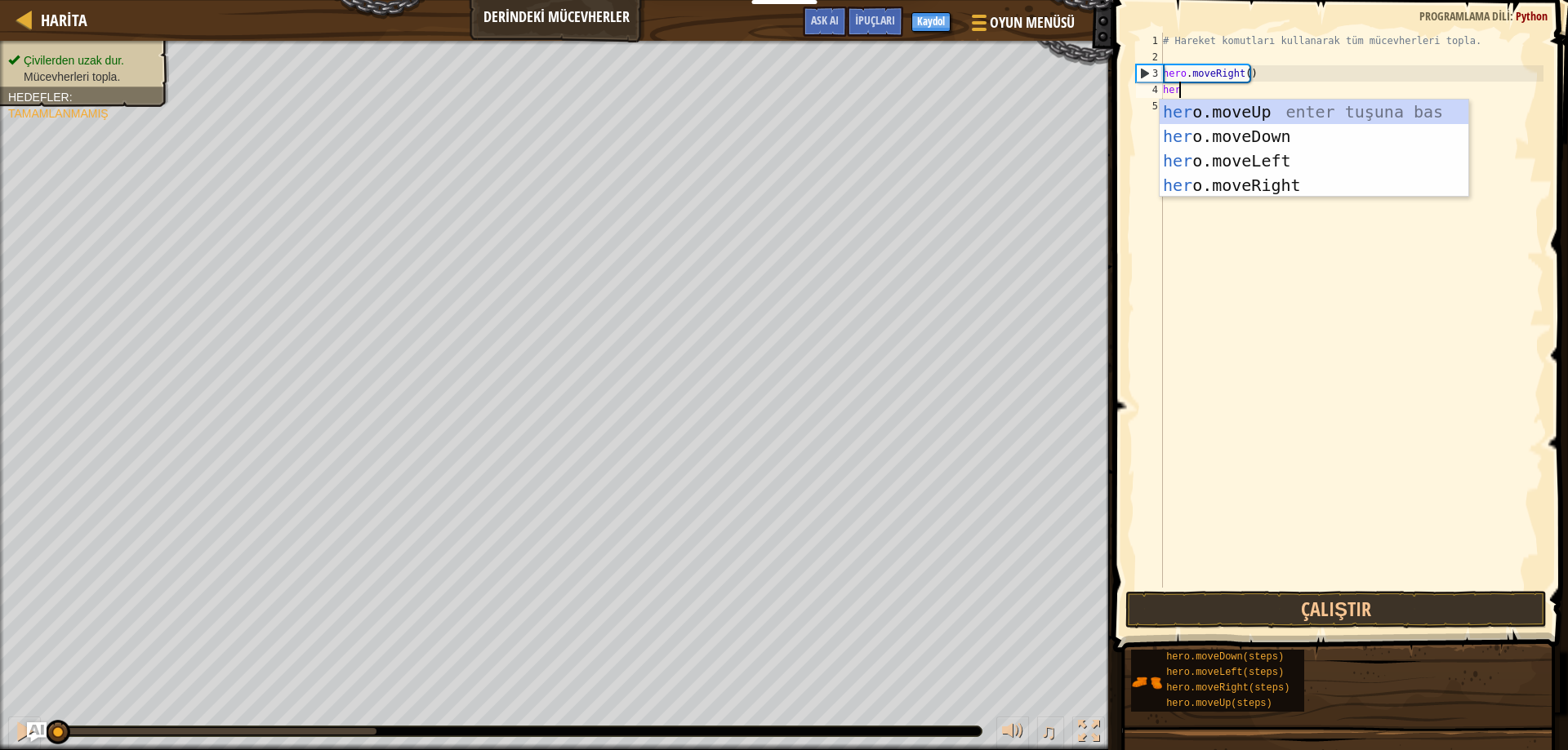
scroll to position [7, 1]
type textarea "hero"
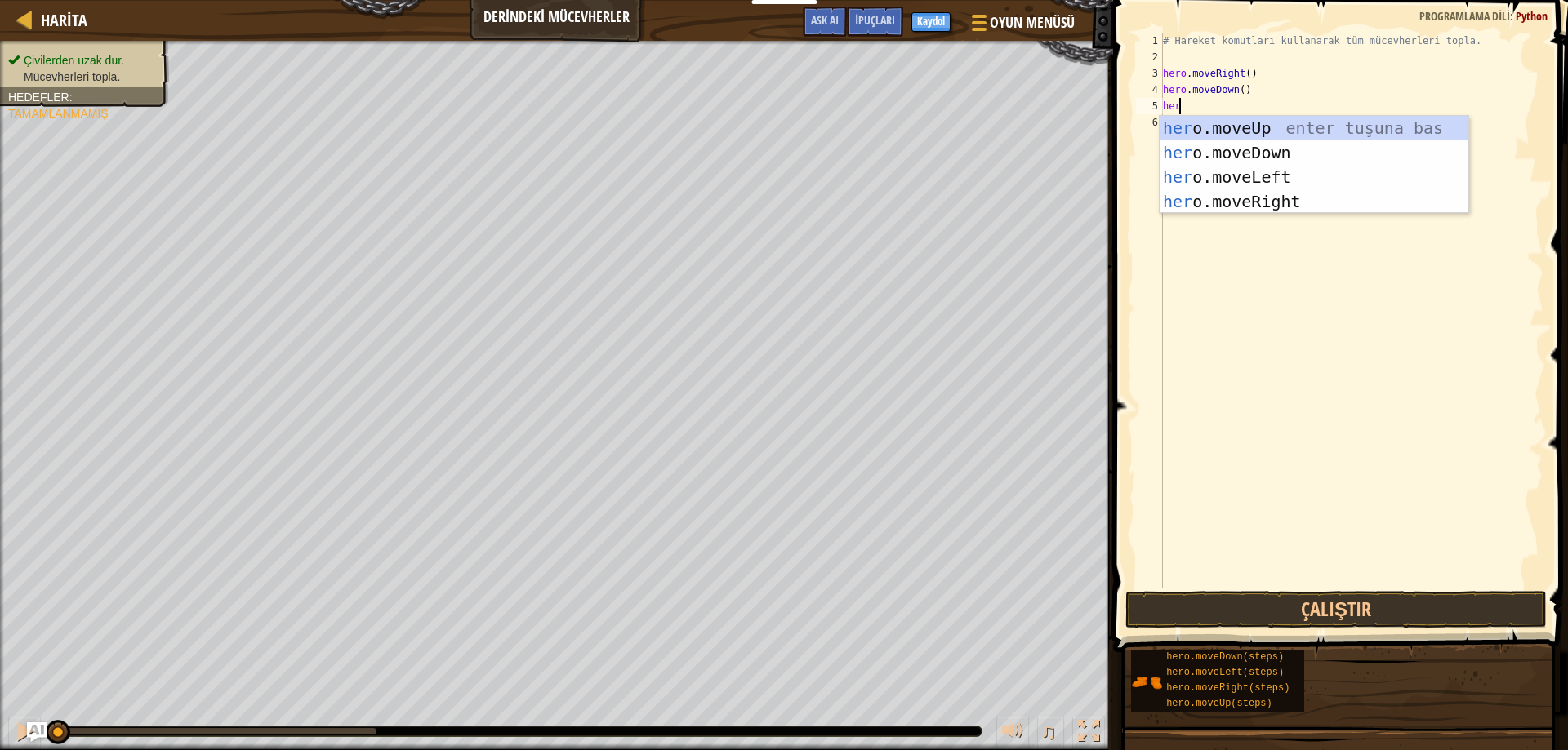
type textarea "hero"
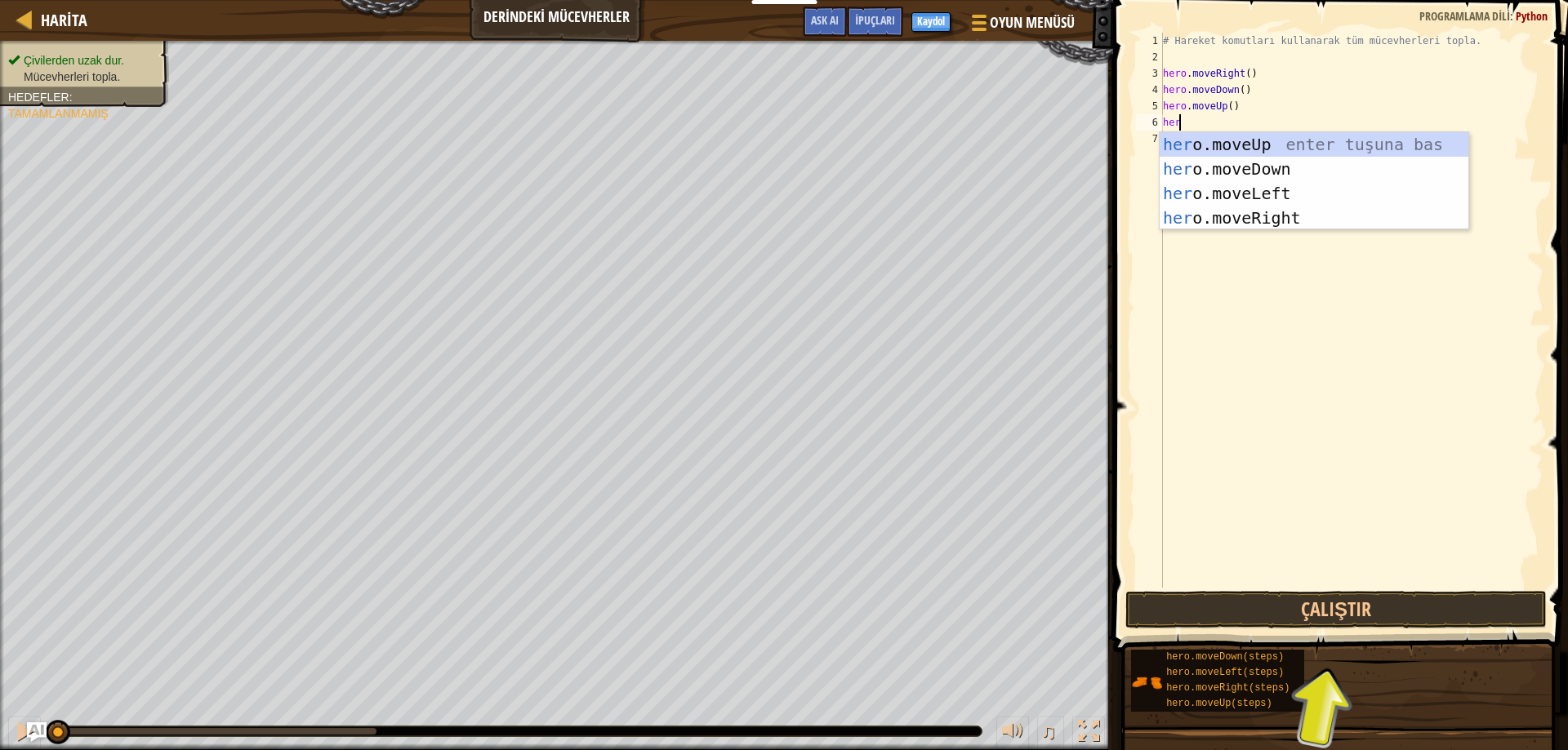
type textarea "hero"
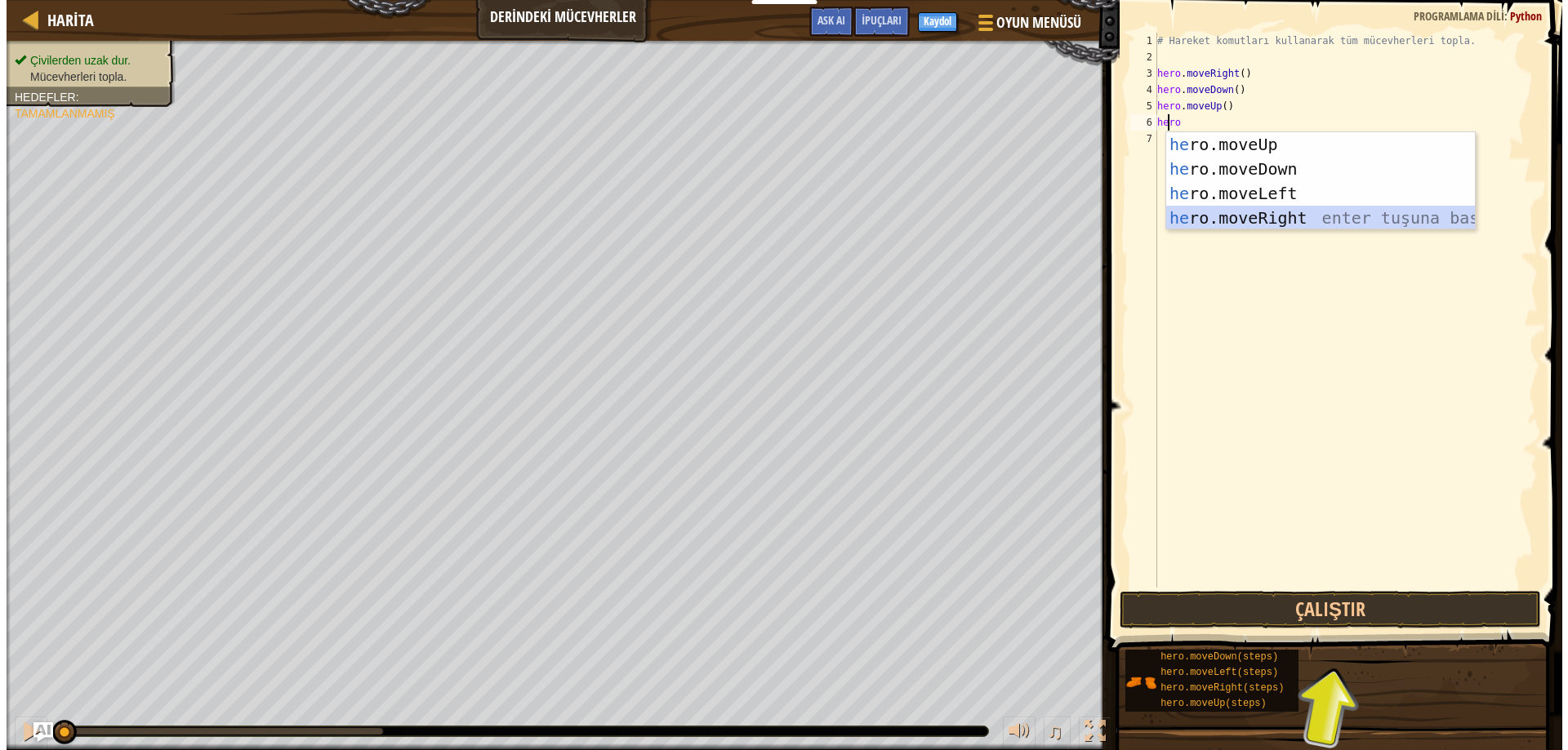
scroll to position [7, 0]
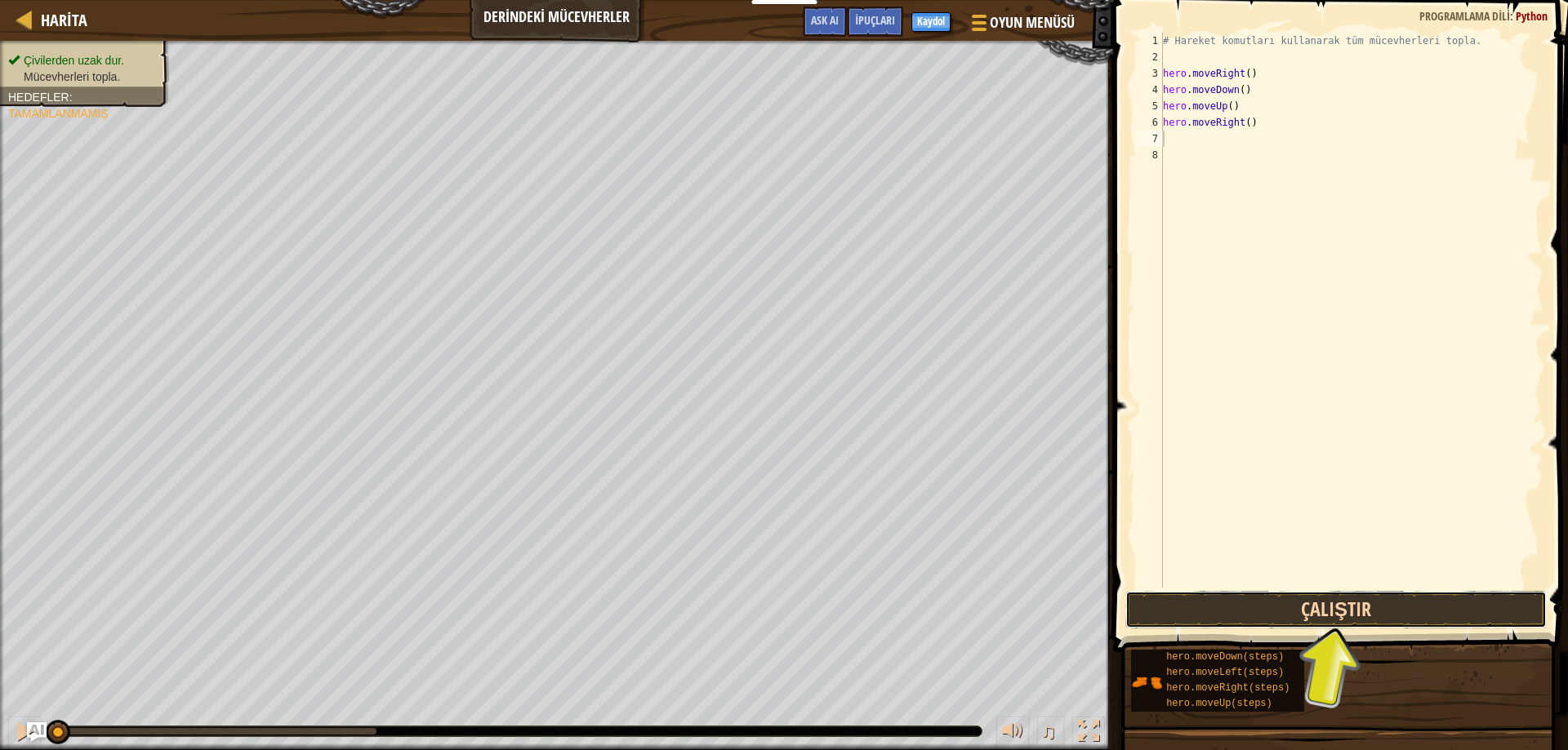
click at [1206, 601] on button "Çalıştır" at bounding box center [1336, 610] width 422 height 37
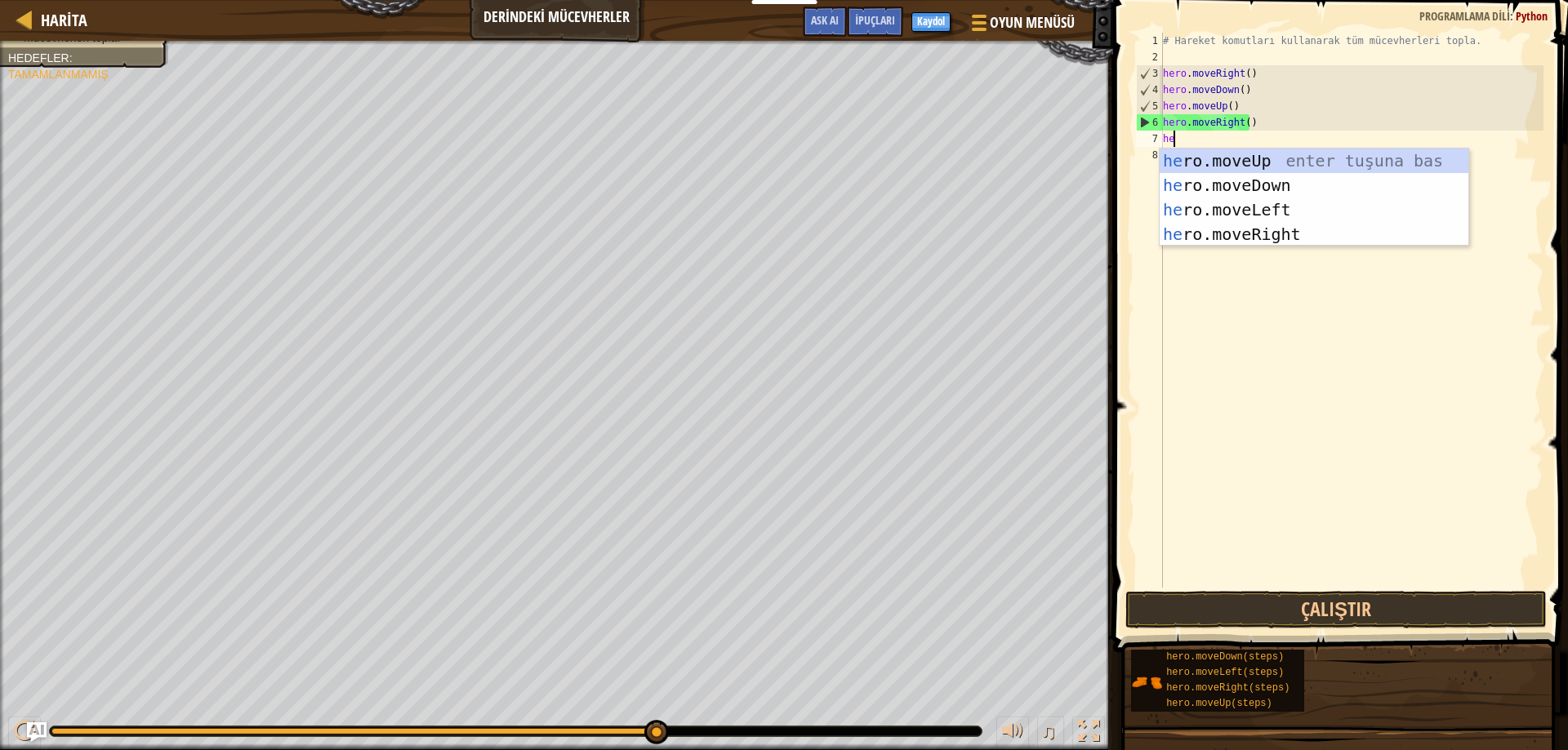
scroll to position [7, 1]
type textarea "hero"
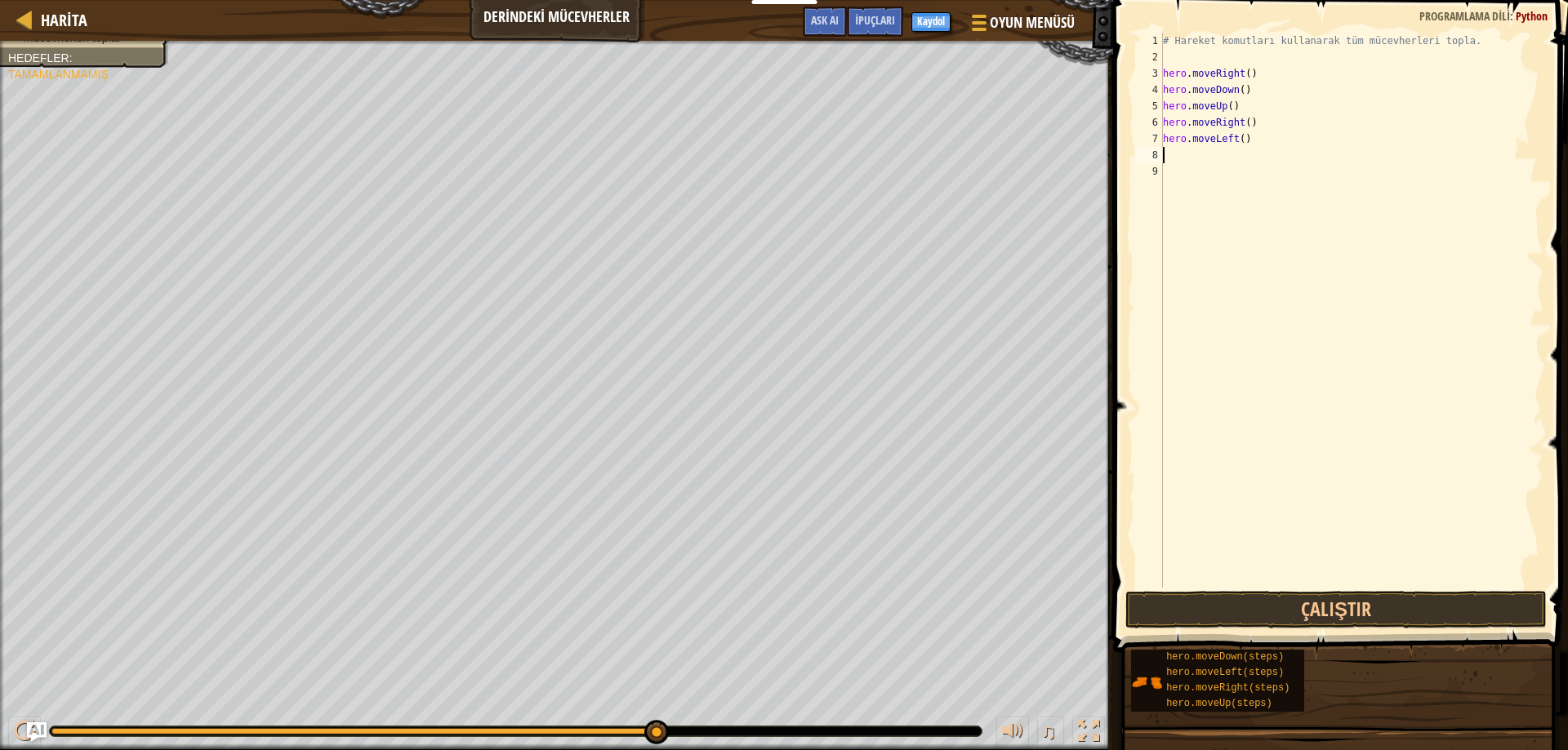
scroll to position [7, 0]
click at [1254, 125] on div "# Hareket komutları kullanarak tüm mücevherleri topla. hero . moveRight ( ) her…" at bounding box center [1351, 326] width 384 height 588
type textarea "here"
click at [1264, 164] on div "# Hareket komutları kullanarak tüm mücevherleri topla. hero . moveRight ( ) her…" at bounding box center [1354, 326] width 379 height 588
click at [1256, 158] on div "# Hareket komutları kullanarak tüm mücevherleri topla. hero . moveRight ( ) her…" at bounding box center [1354, 326] width 379 height 588
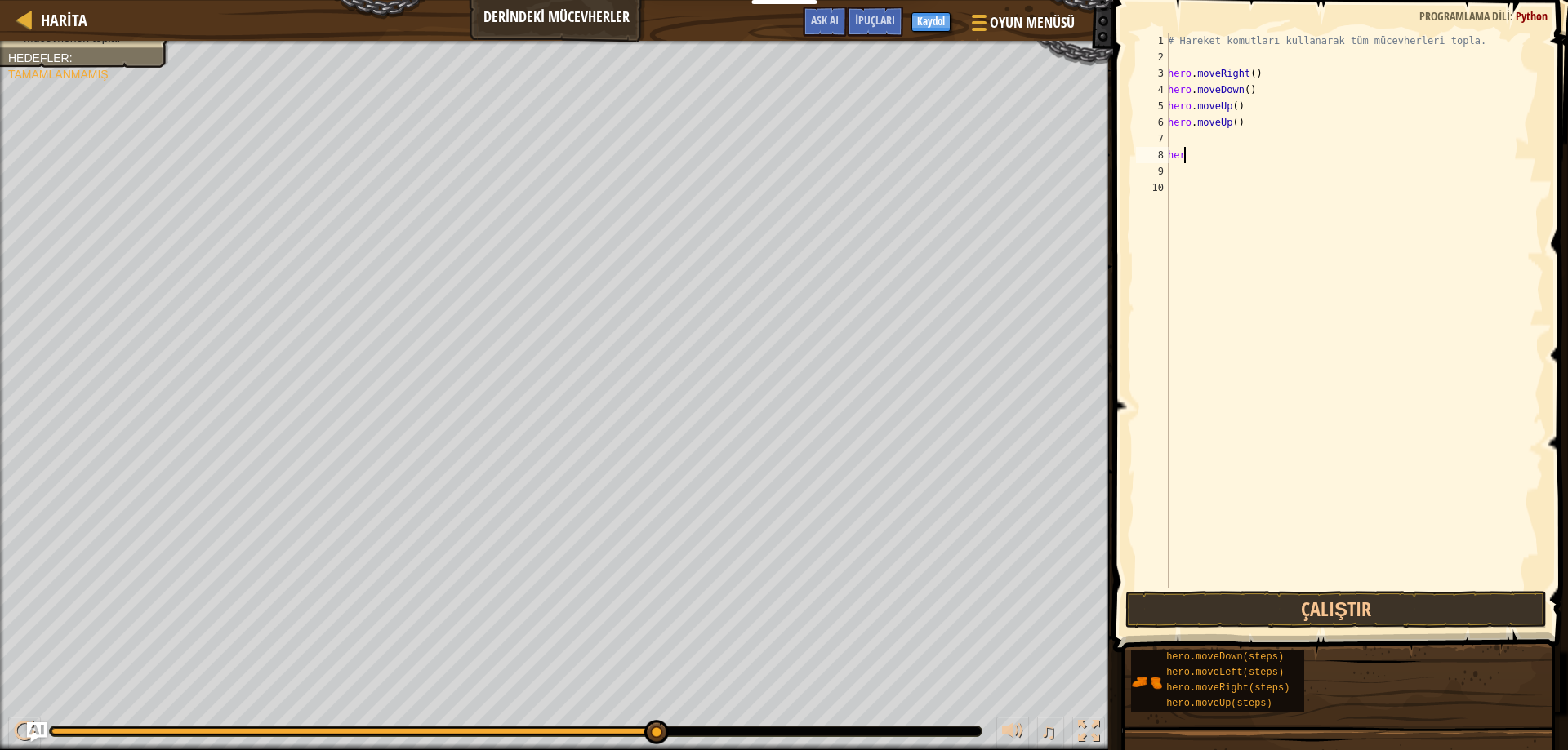
type textarea "h"
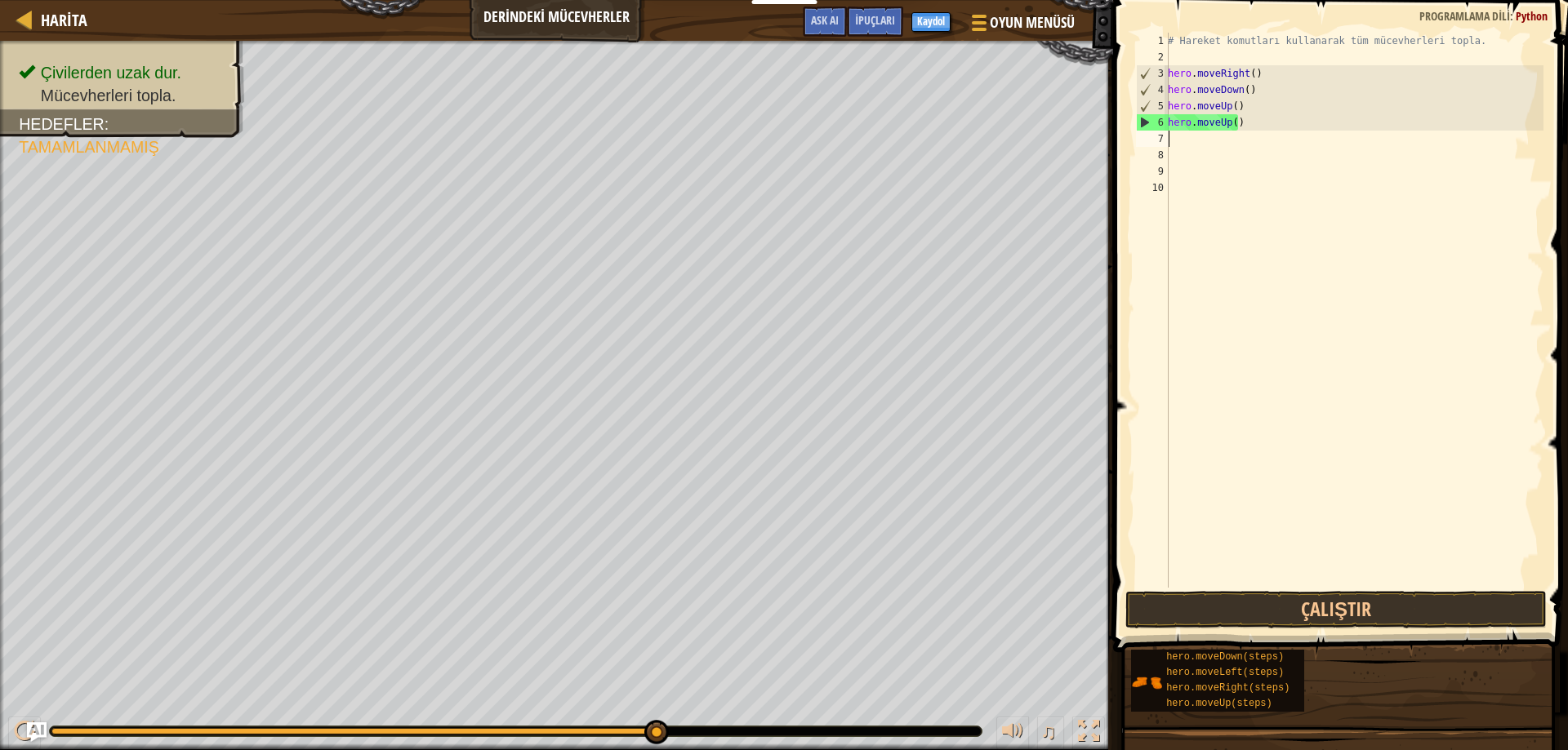
click at [1171, 138] on div "# Hareket komutları kullanarak tüm mücevherleri topla. hero . moveRight ( ) her…" at bounding box center [1354, 326] width 379 height 588
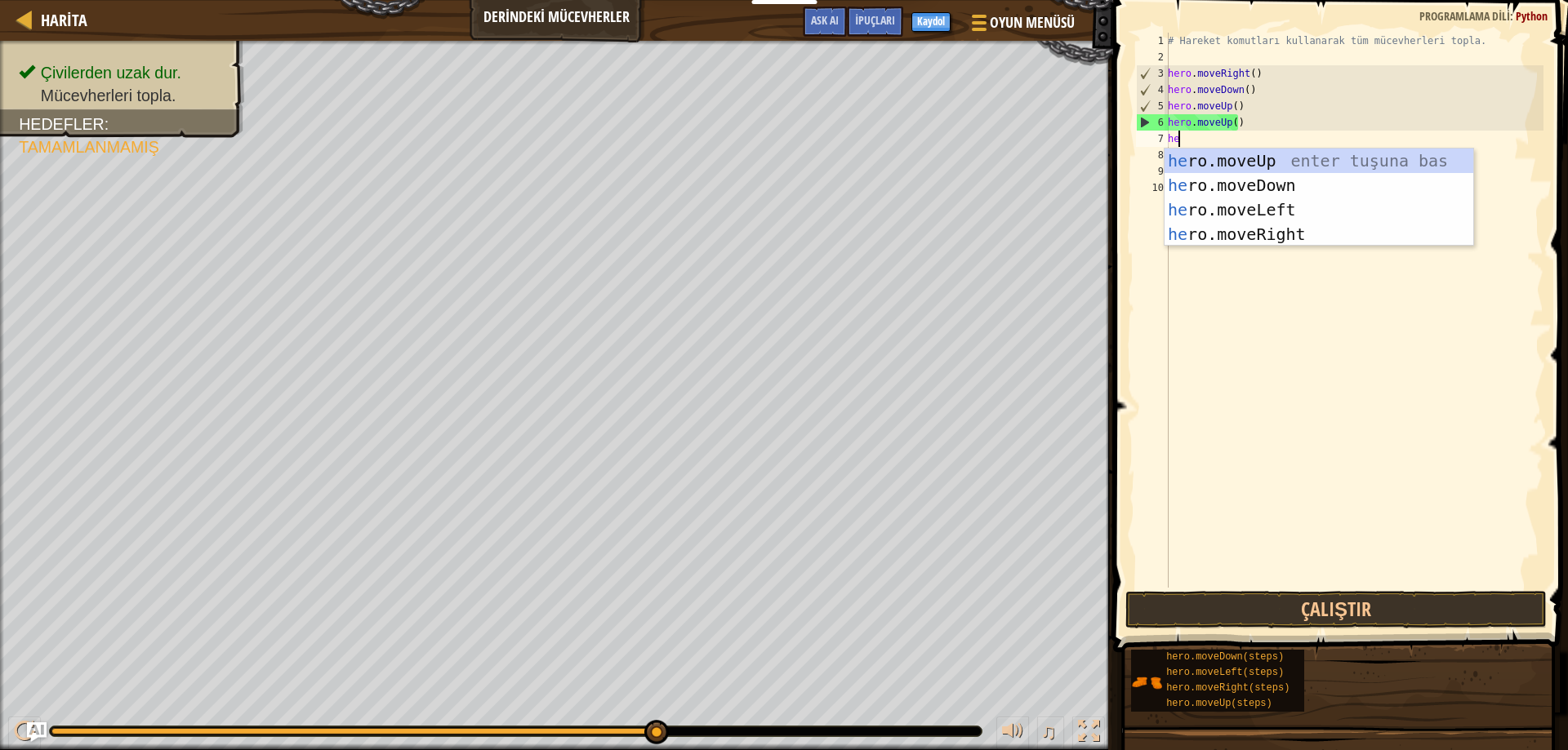
scroll to position [7, 1]
type textarea "hero"
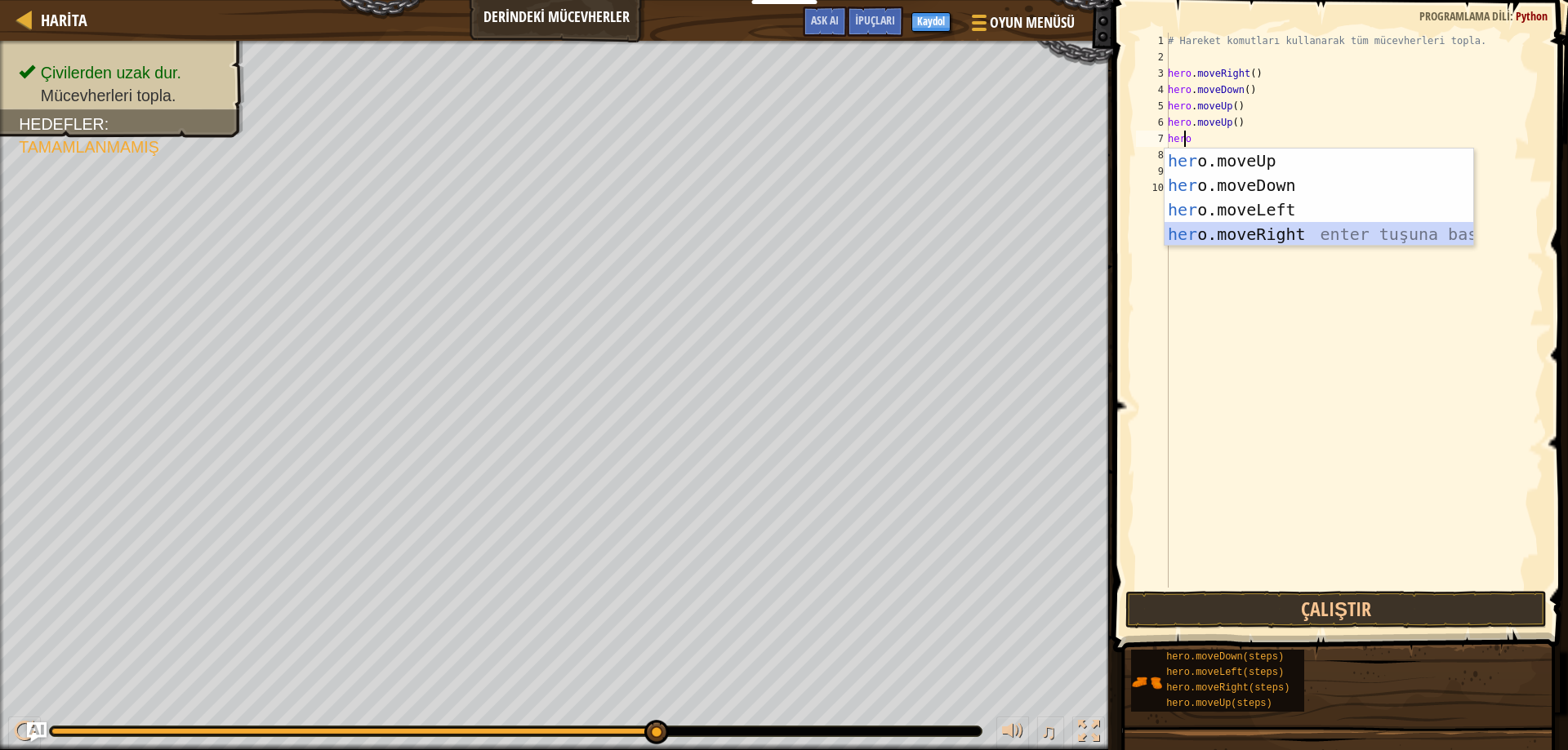
scroll to position [7, 0]
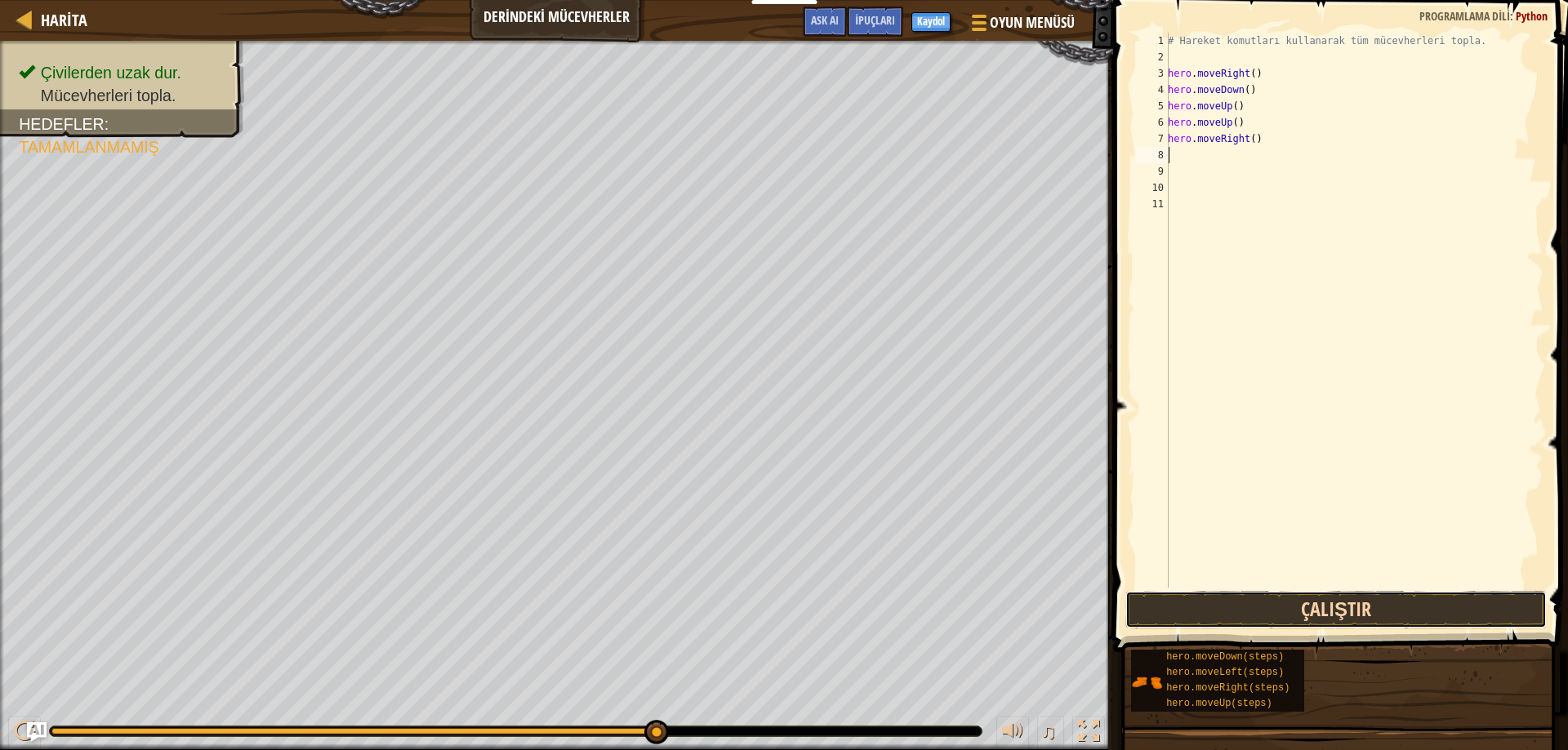
click at [1181, 622] on button "Çalıştır" at bounding box center [1336, 610] width 422 height 37
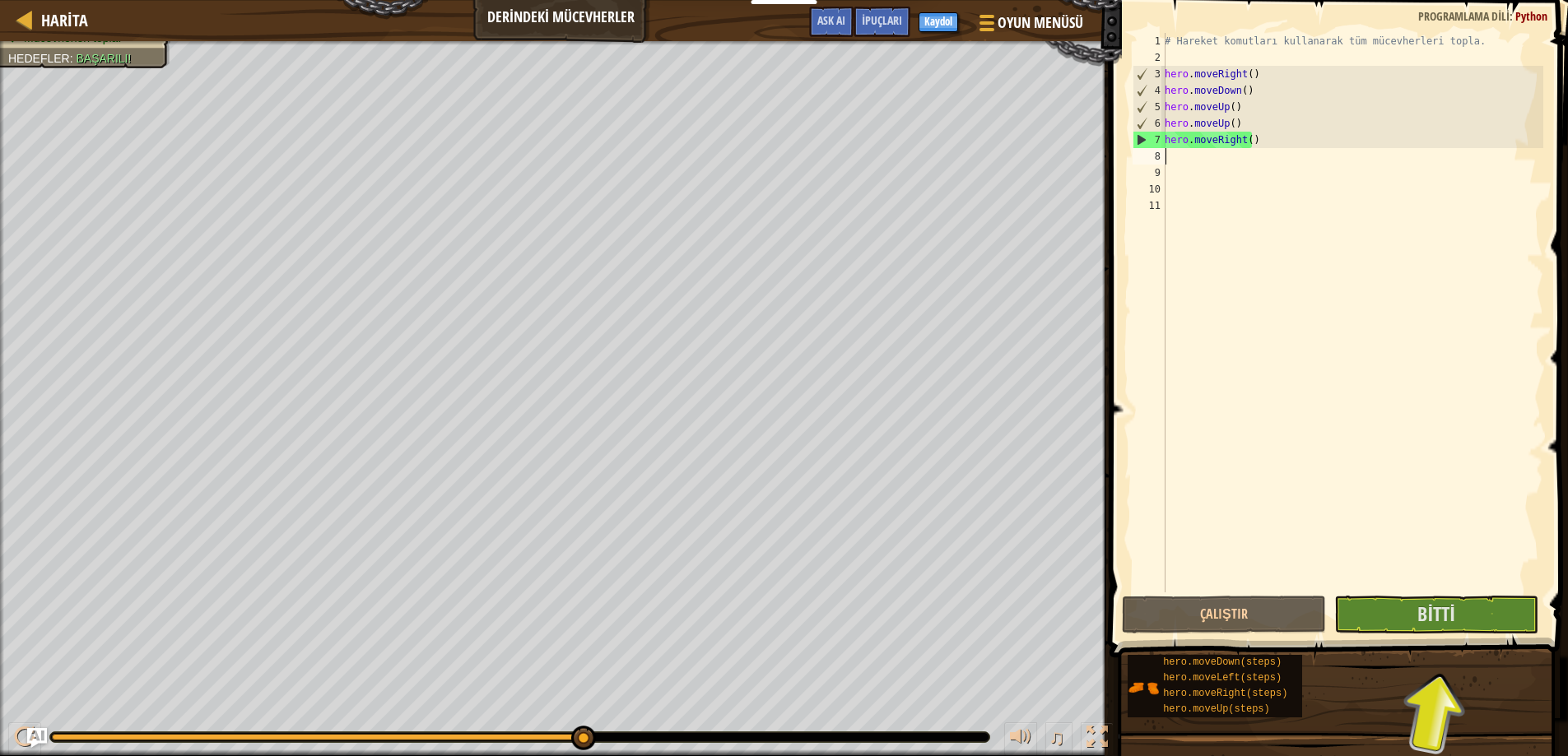
click at [1407, 633] on span at bounding box center [1340, 306] width 472 height 707
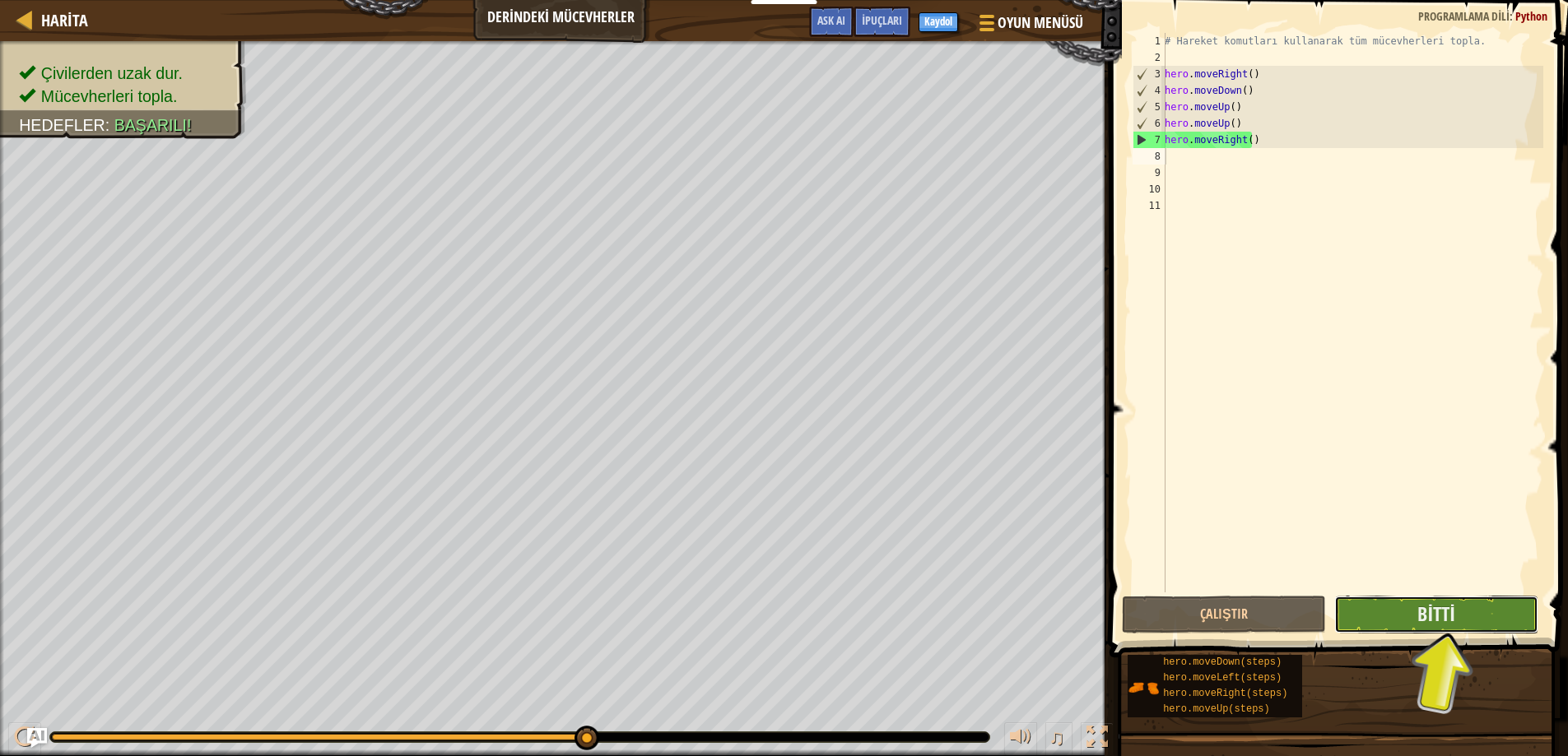
click at [1405, 628] on button "Bitti" at bounding box center [1436, 614] width 204 height 38
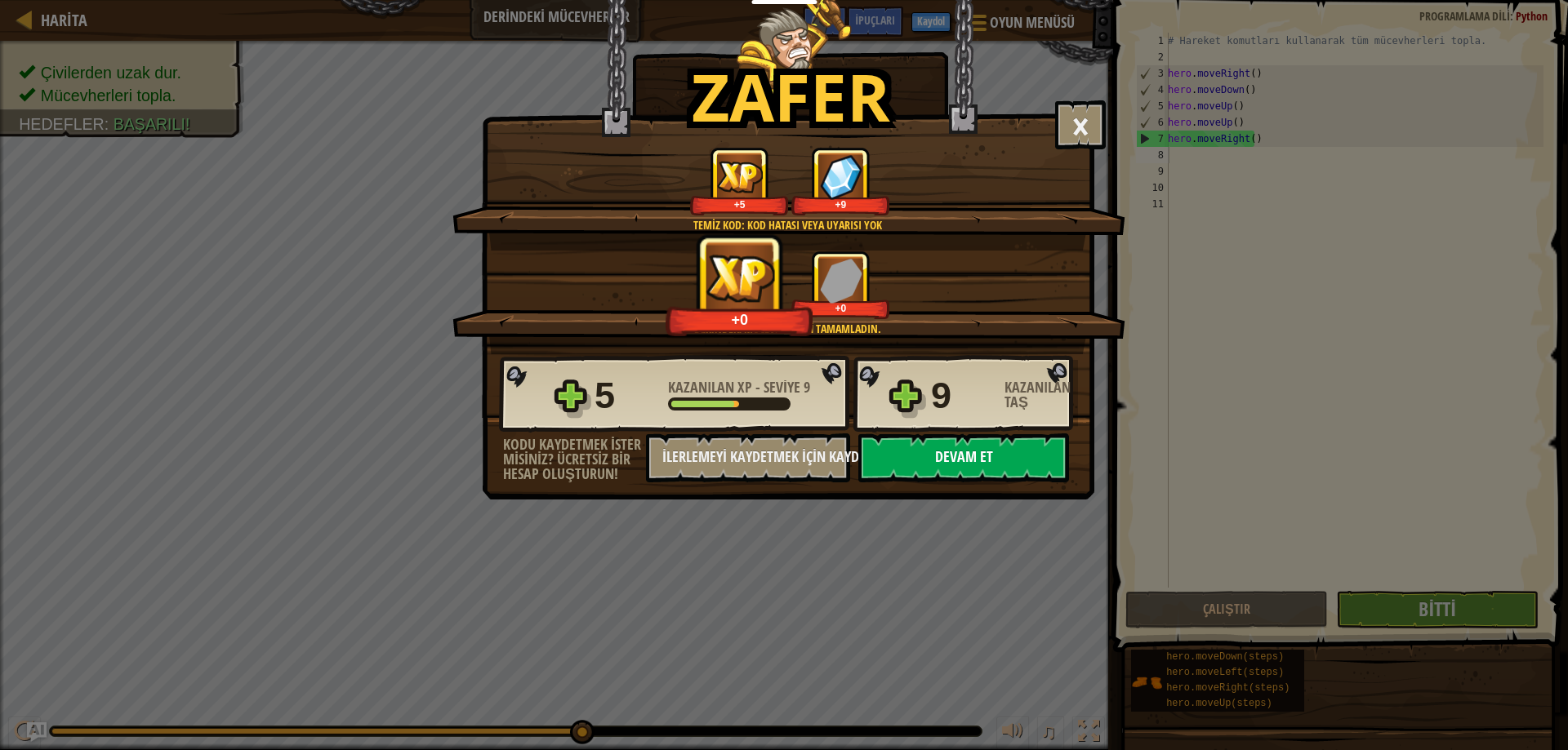
click at [1000, 458] on button "Devam et" at bounding box center [963, 458] width 211 height 49
select select "tr"
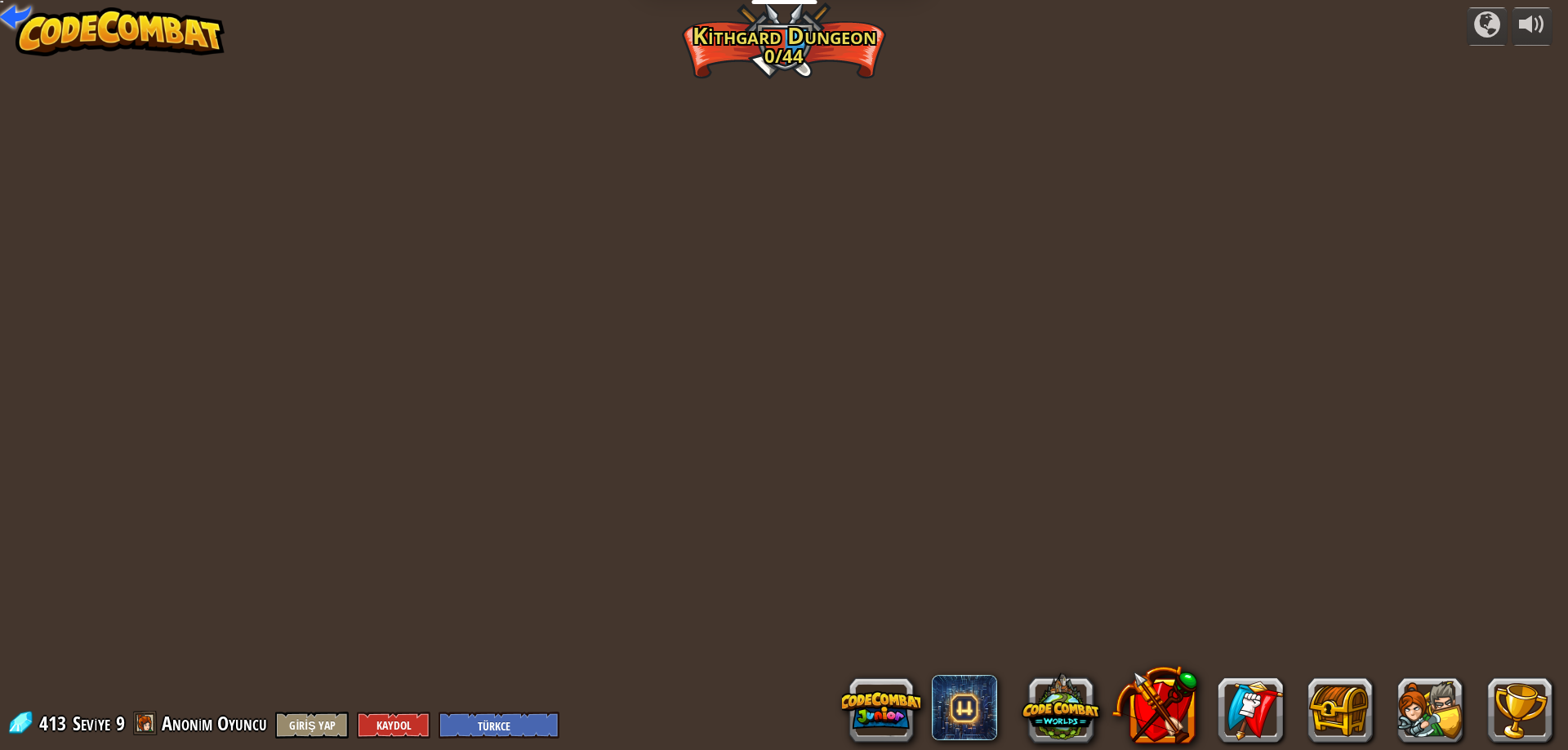
select select "tr"
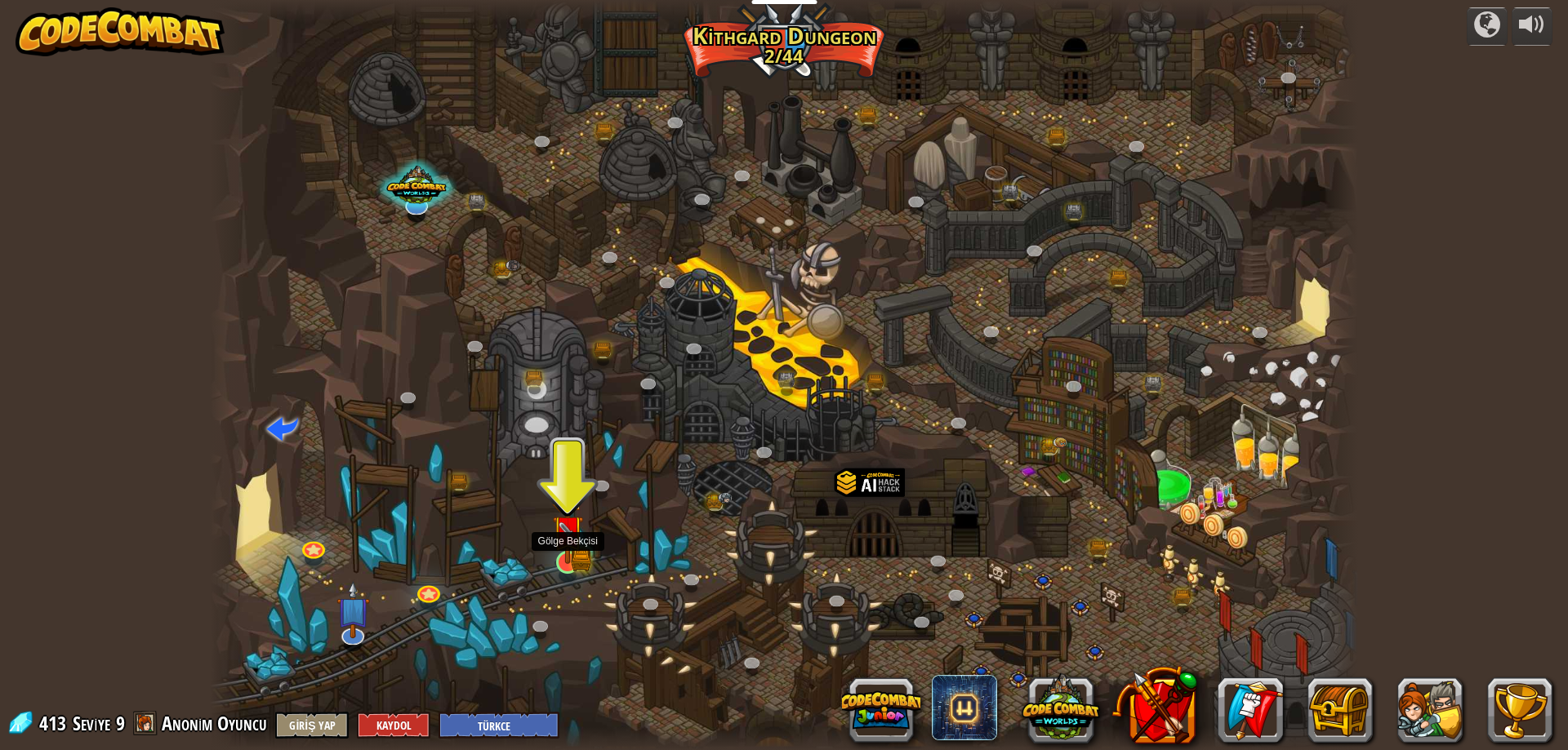
click at [572, 538] on img at bounding box center [568, 531] width 18 height 18
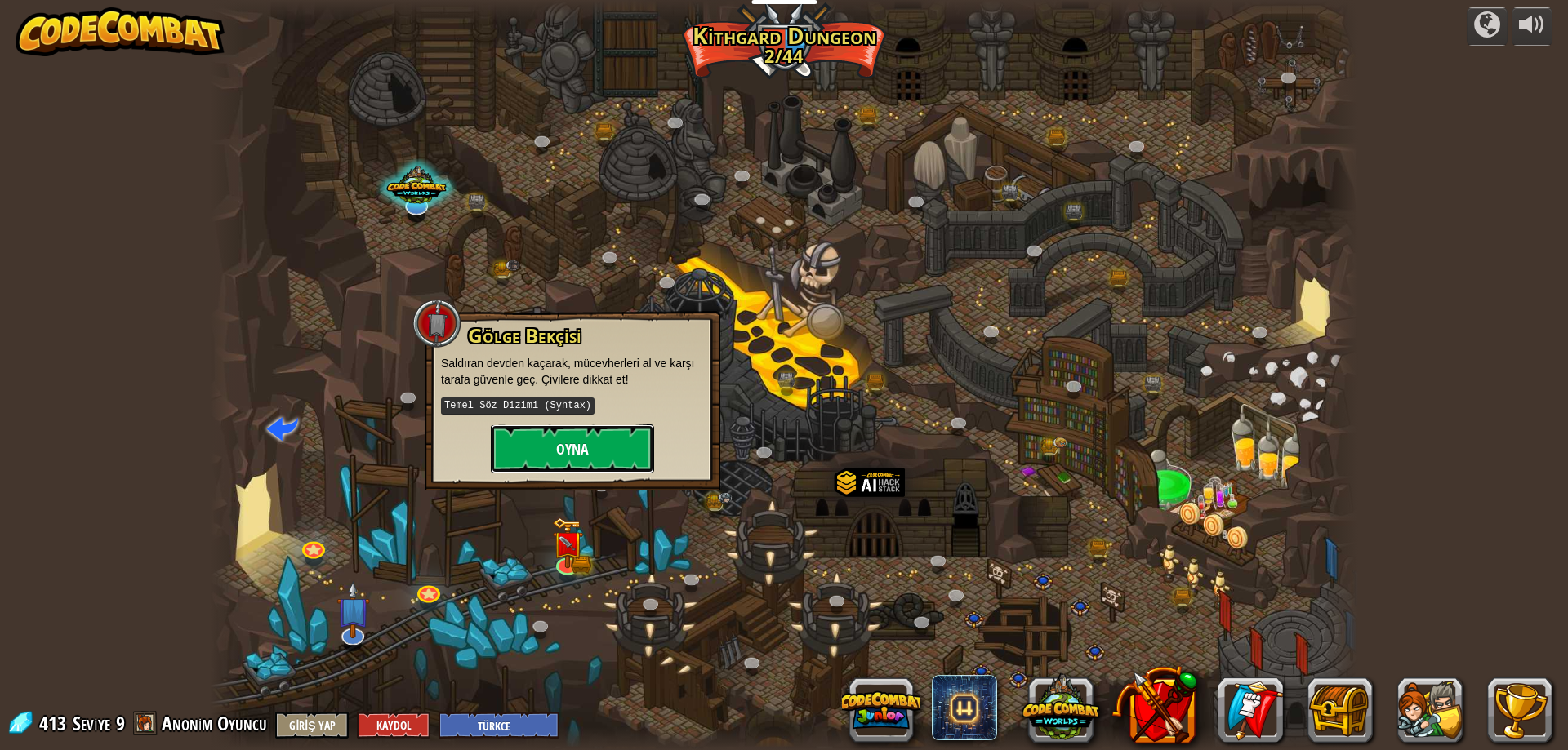
click at [583, 444] on button "Oyna" at bounding box center [572, 449] width 163 height 49
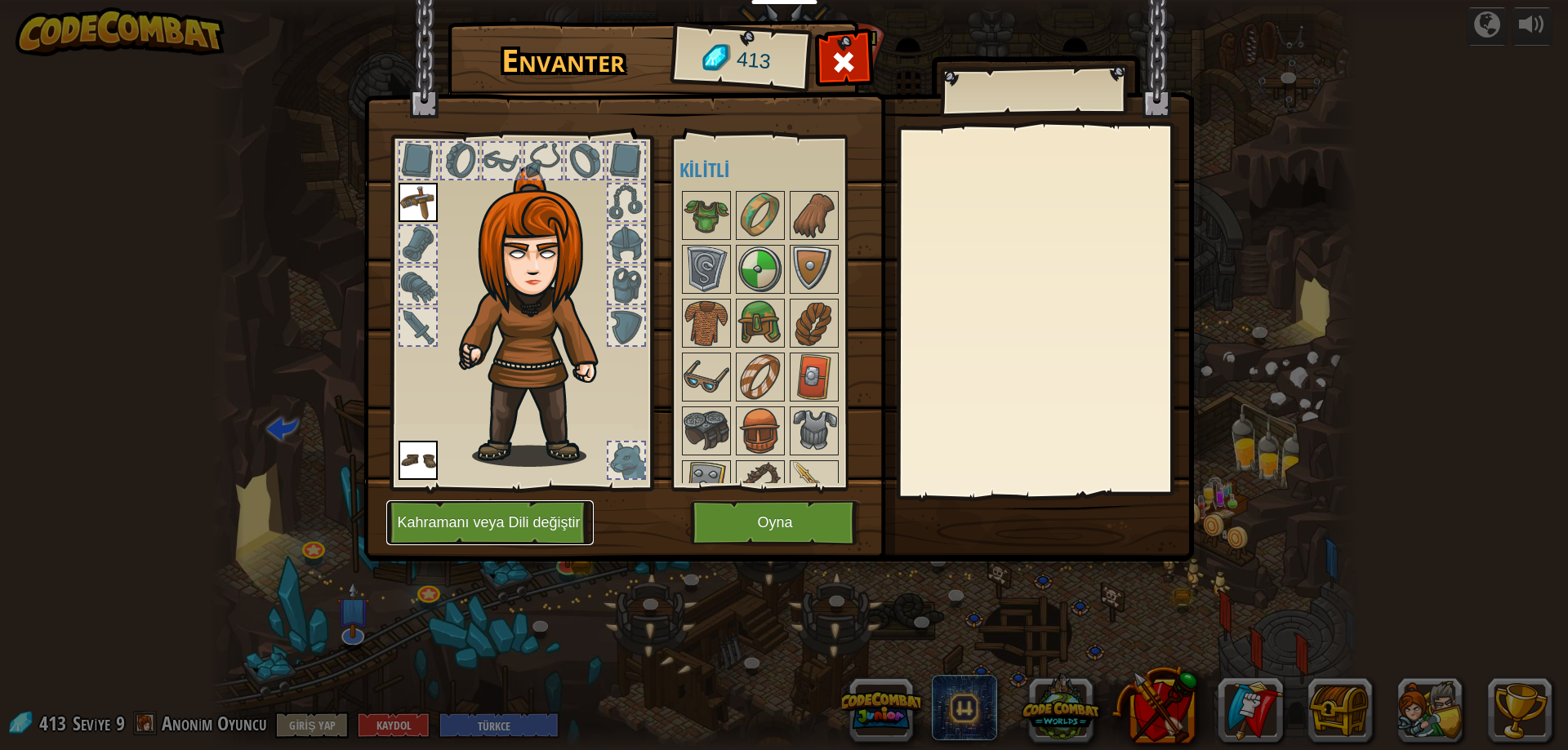
click at [555, 521] on button "Kahramanı veya Dili değiştir" at bounding box center [489, 523] width 207 height 45
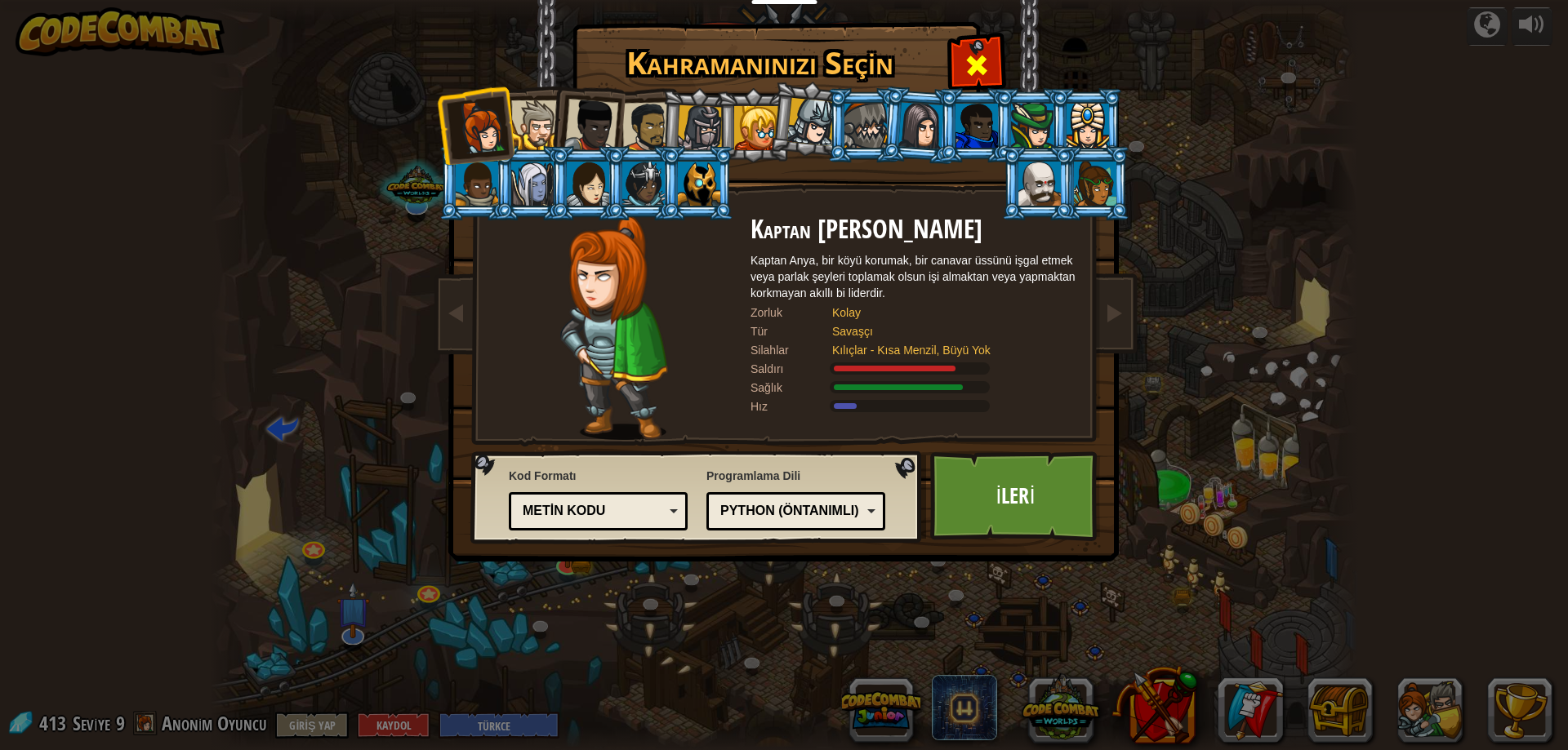
click at [979, 60] on span at bounding box center [976, 65] width 27 height 27
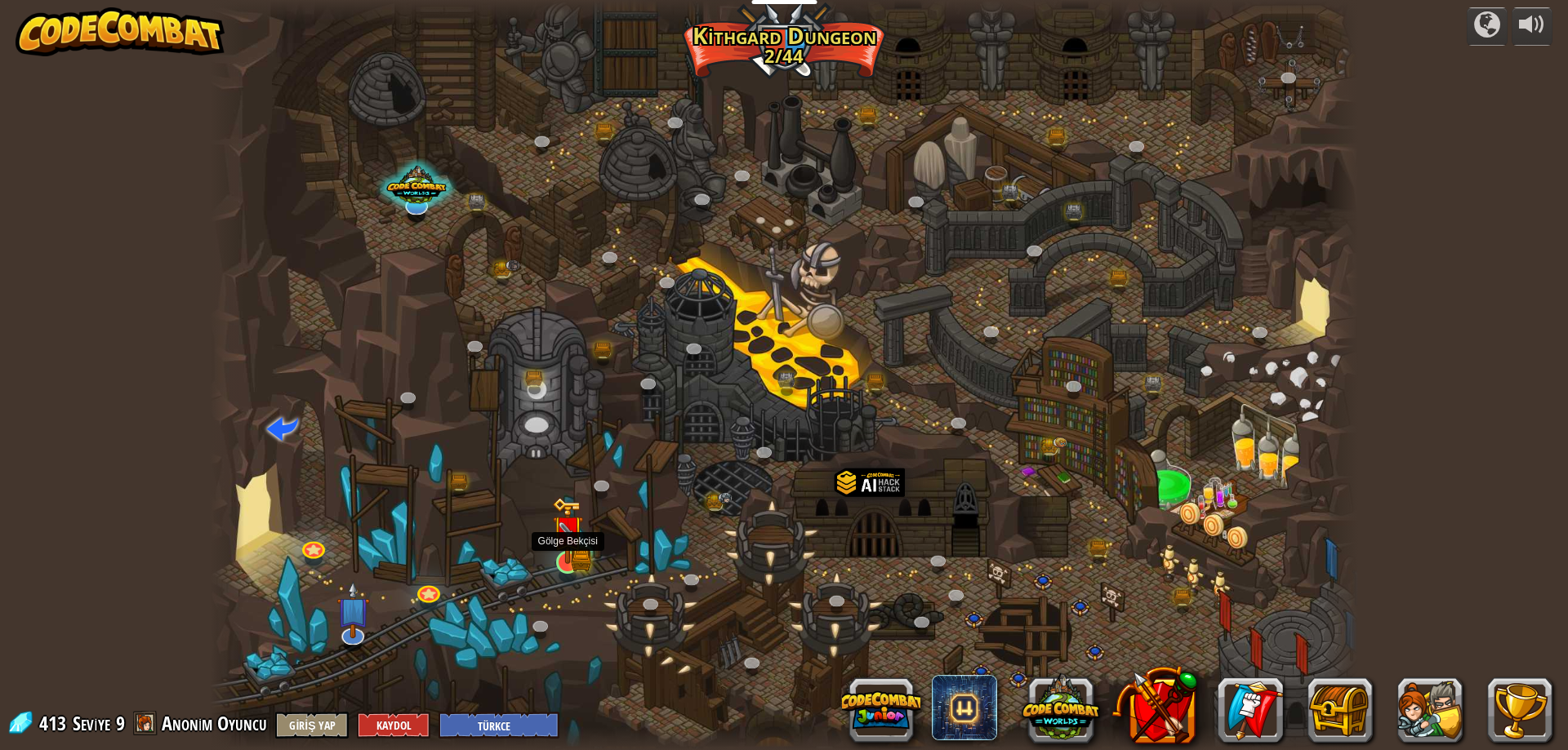
click at [559, 559] on img at bounding box center [568, 531] width 31 height 68
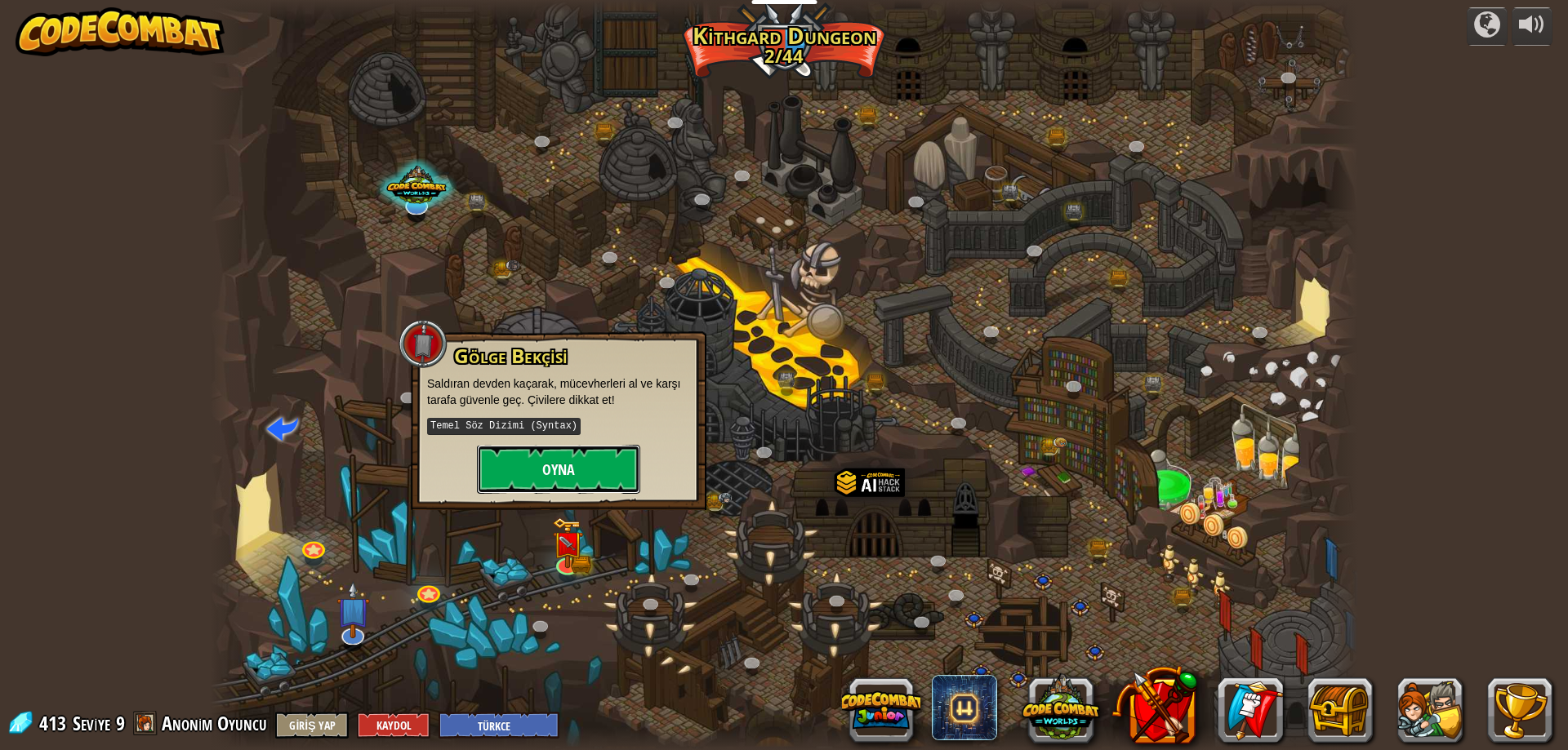
click at [577, 478] on button "Oyna" at bounding box center [559, 469] width 163 height 49
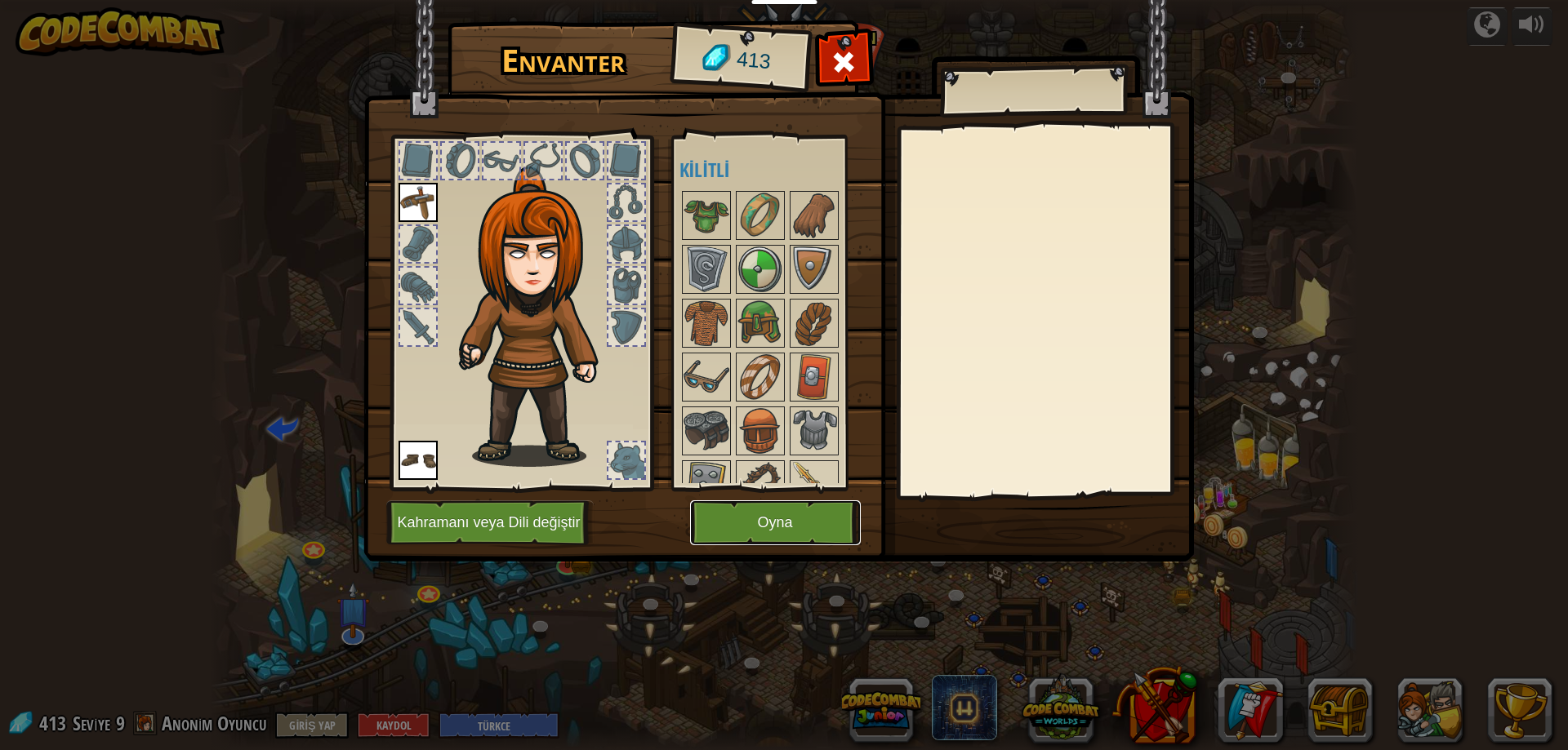
click at [723, 536] on button "Oyna" at bounding box center [776, 523] width 171 height 45
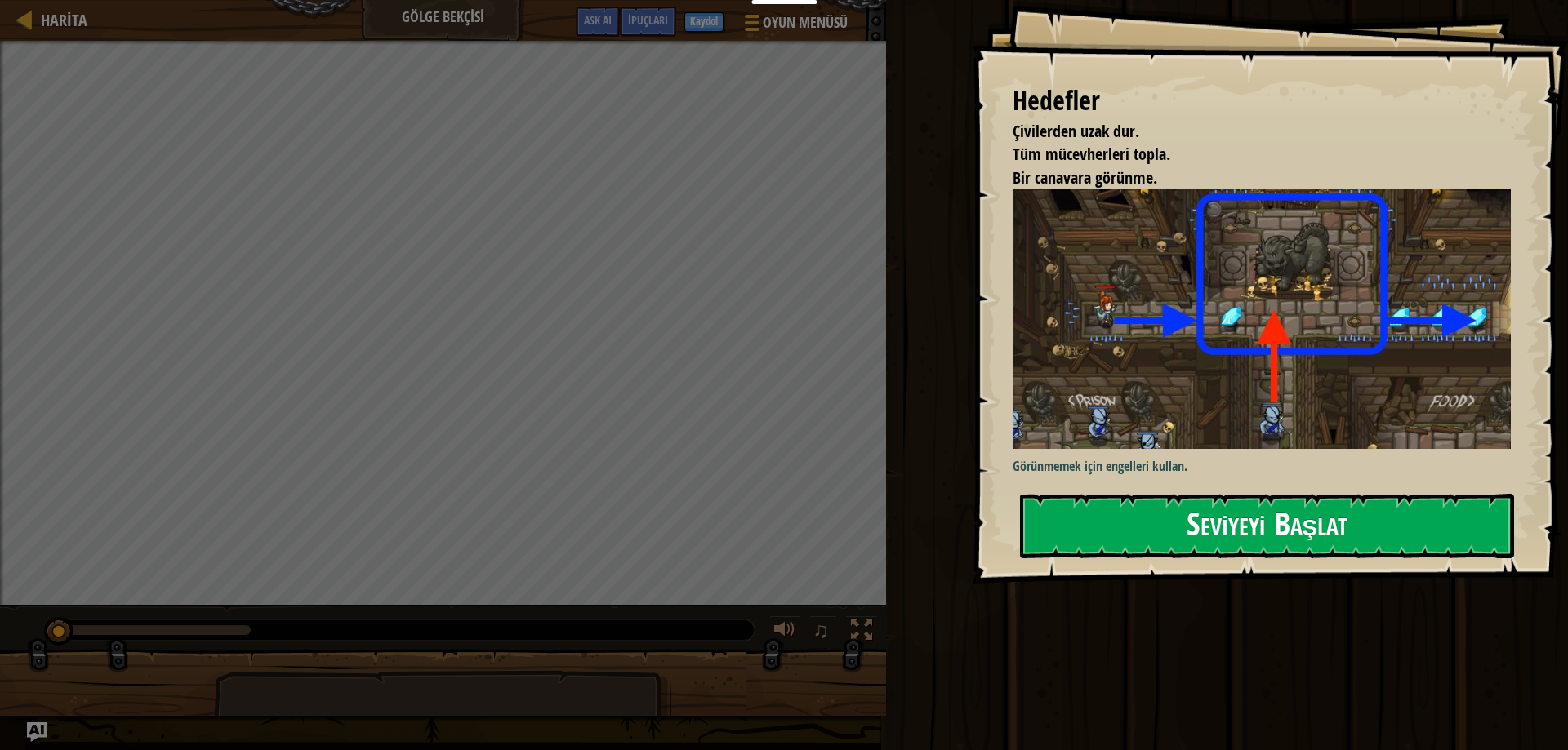
click at [1219, 519] on button "Seviyeyi Başlat" at bounding box center [1267, 526] width 494 height 65
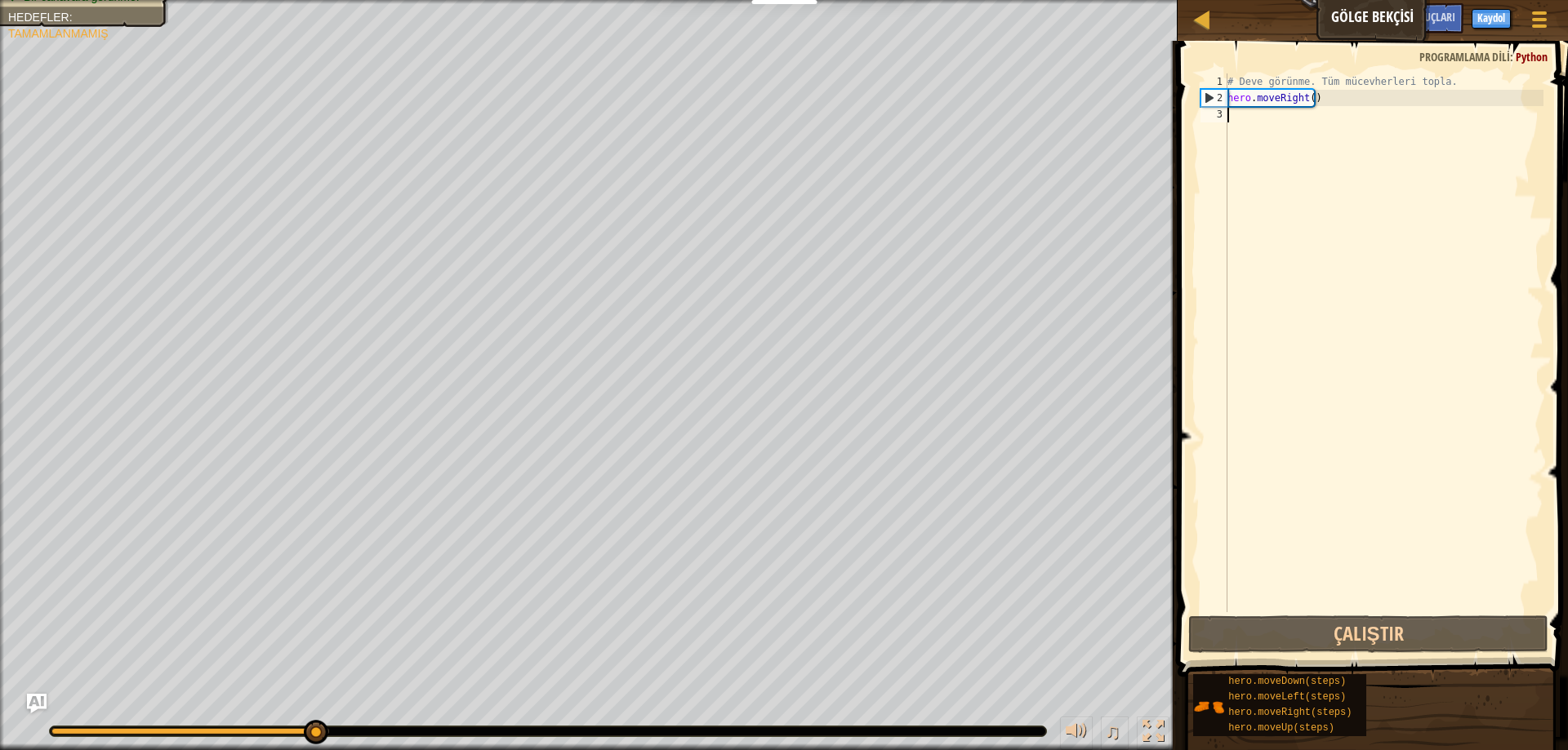
click at [1255, 126] on div "# Deve görünme. Tüm mücevherleri topla. hero . moveRight ( )" at bounding box center [1383, 359] width 319 height 571
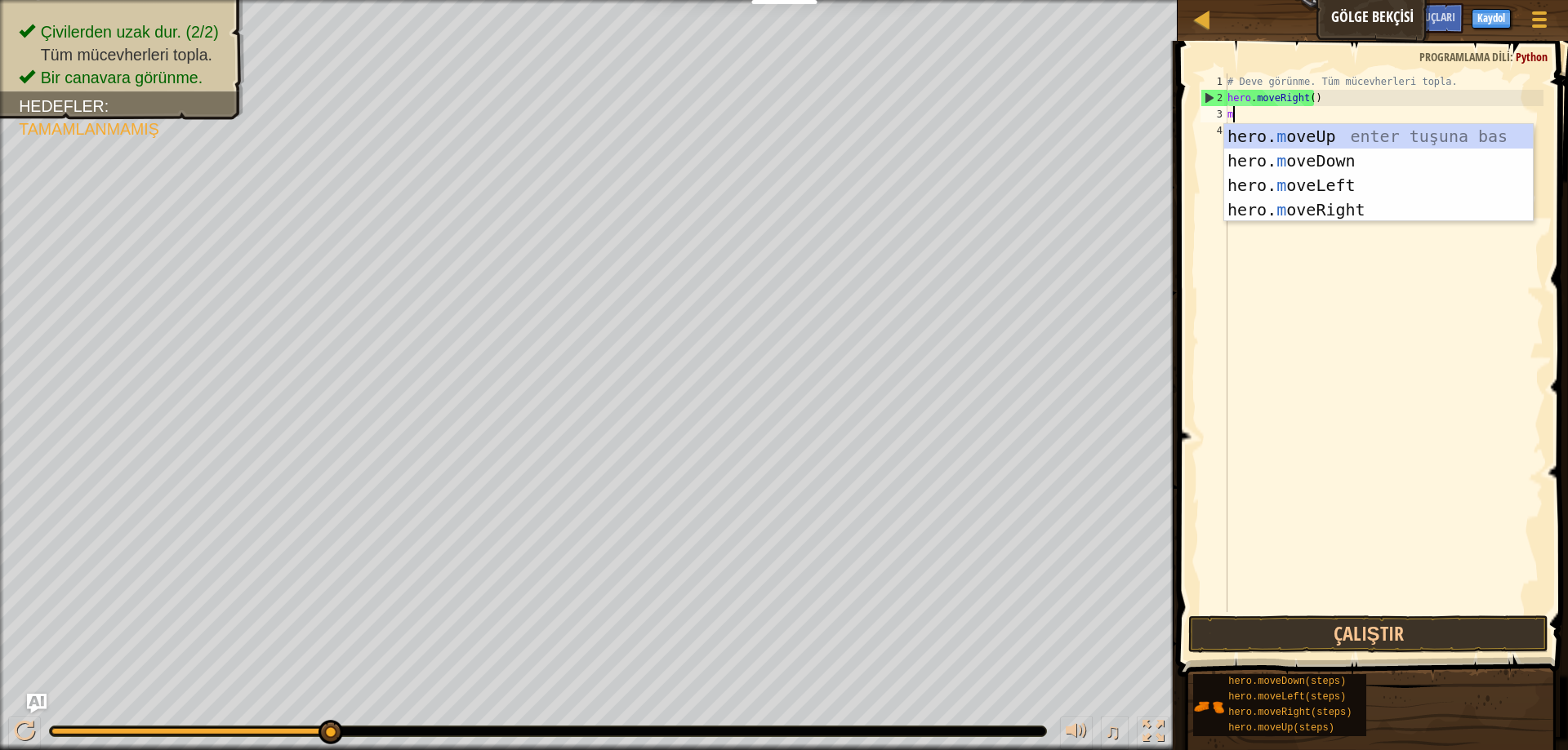
scroll to position [7, 0]
type textarea "move"
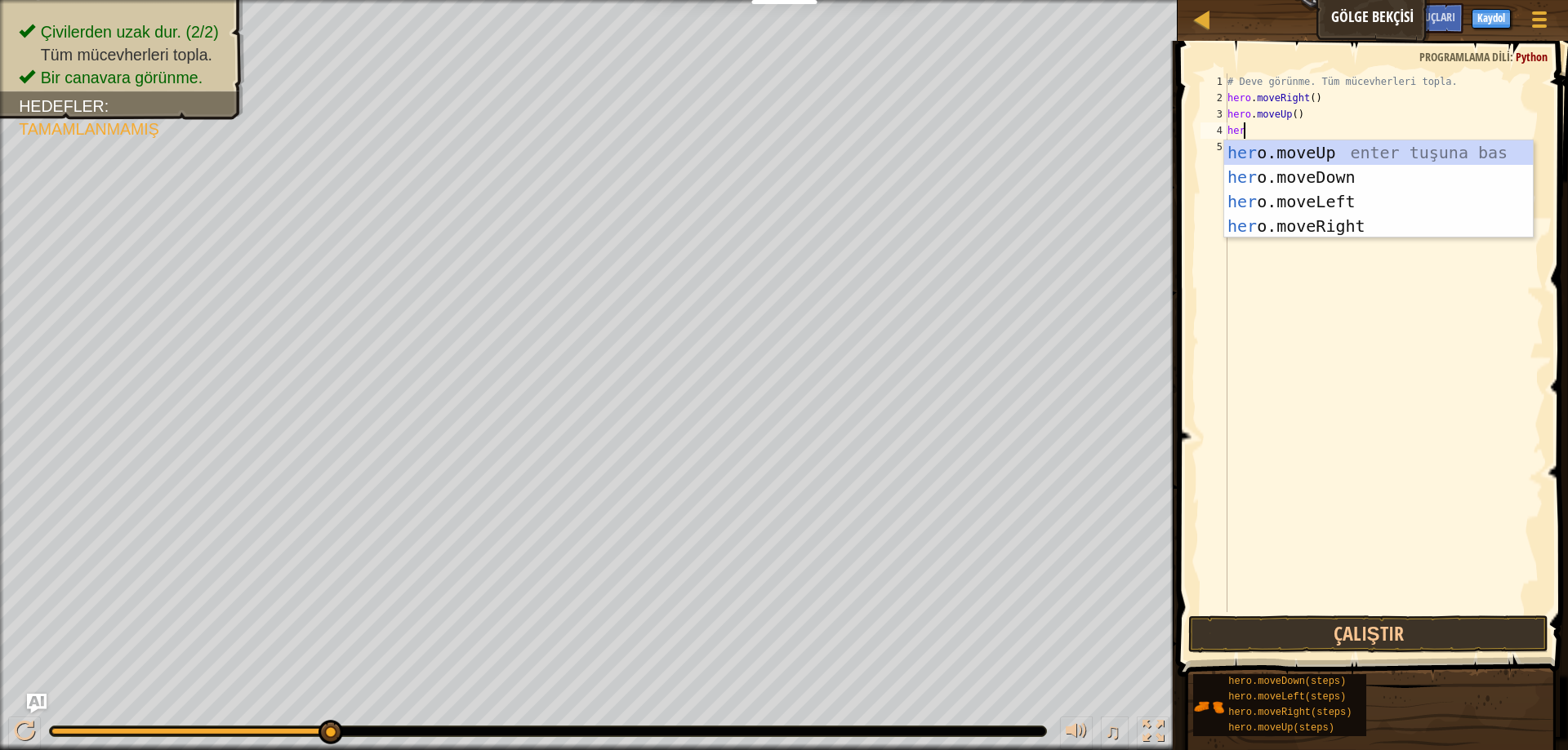
type textarea "hero"
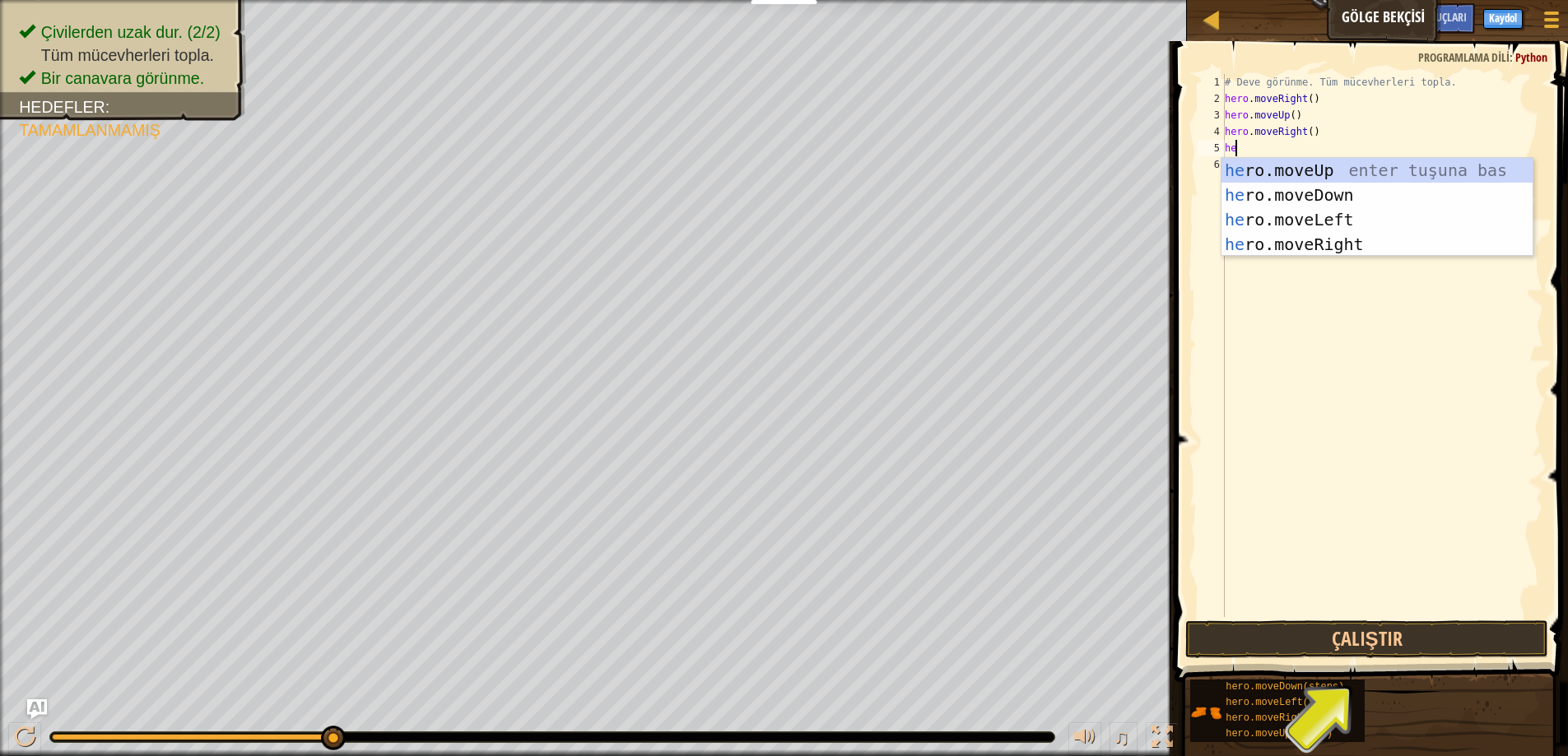
type textarea "her"
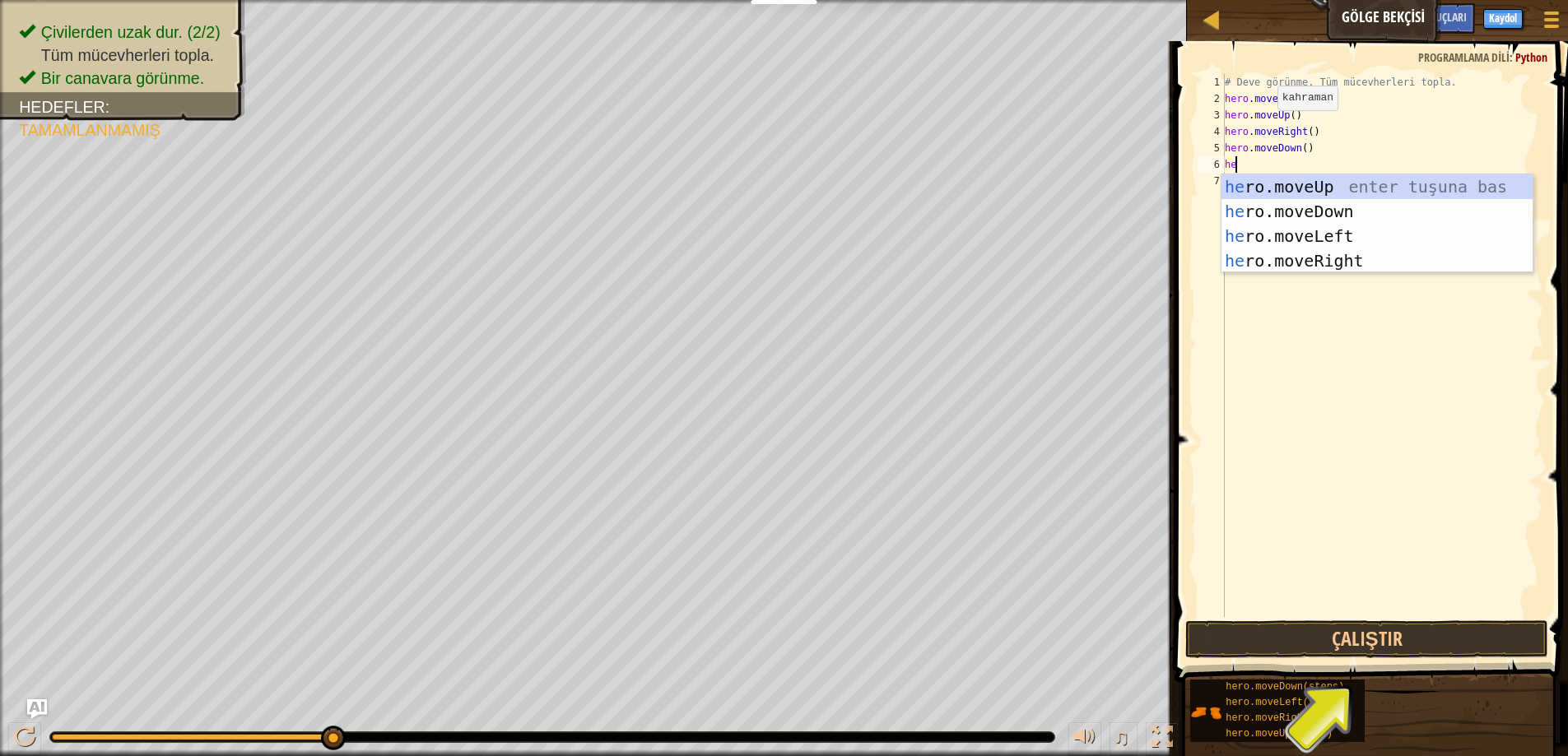
type textarea "her"
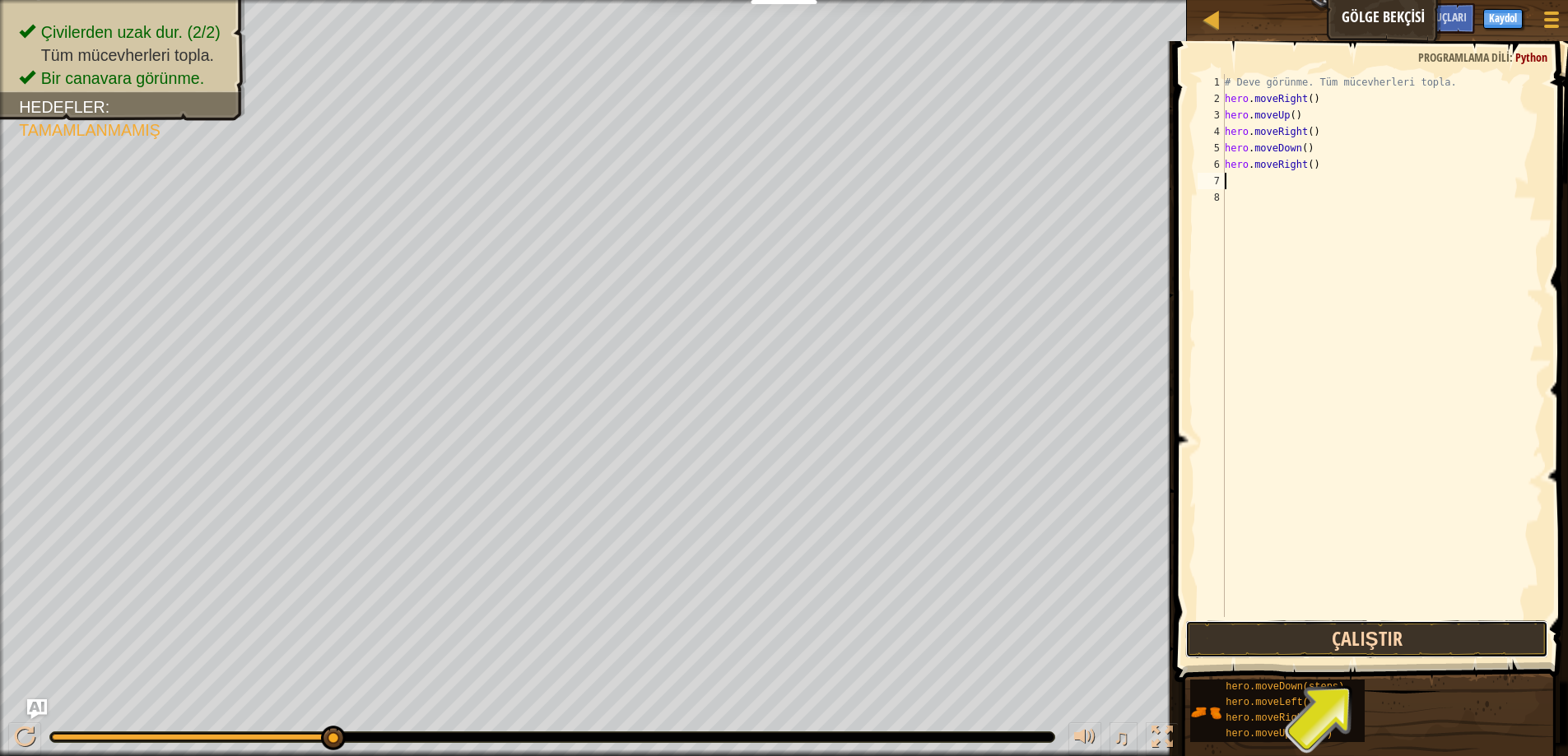
click at [1343, 649] on button "Çalıştır" at bounding box center [1367, 639] width 363 height 38
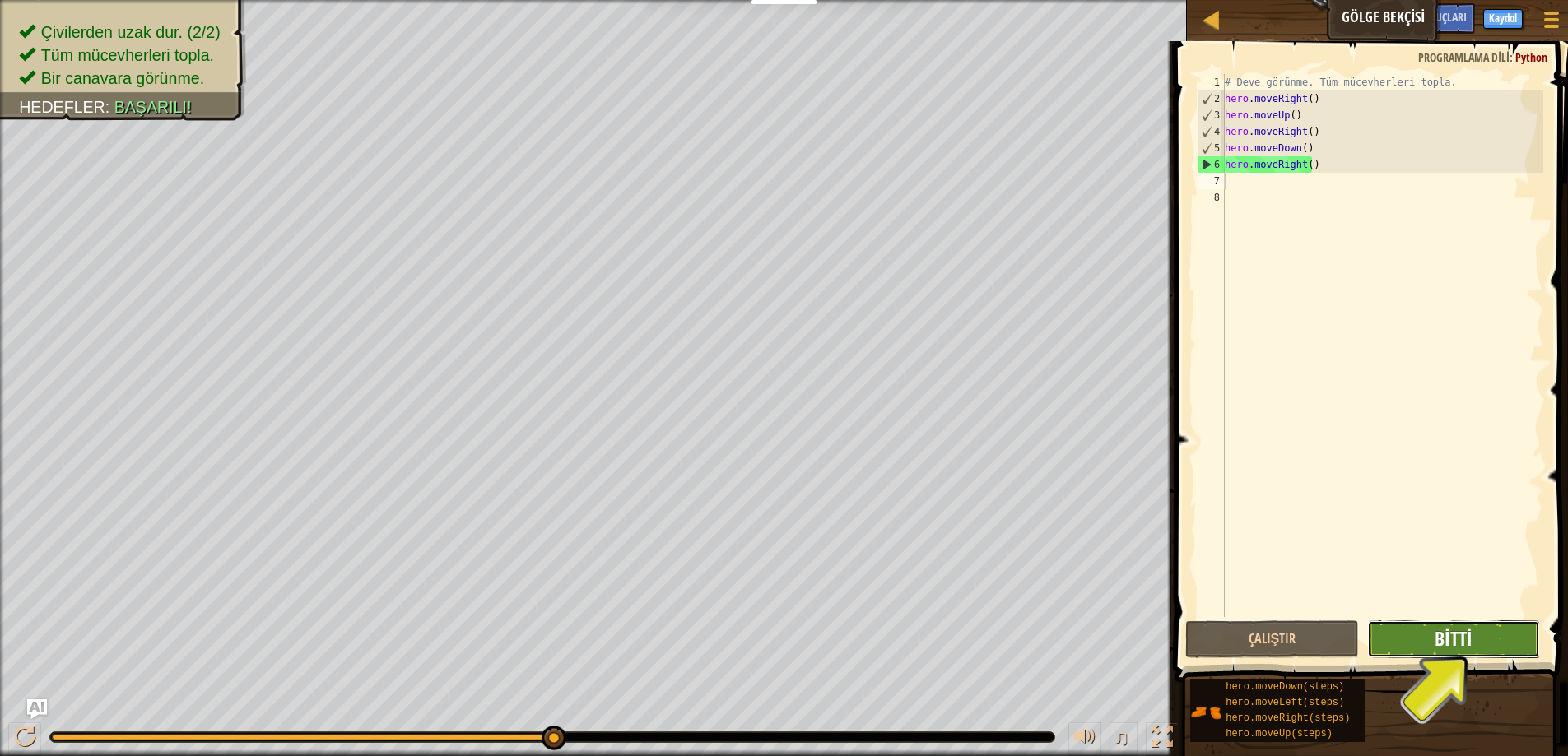
click at [1468, 640] on span "Bitti" at bounding box center [1453, 638] width 37 height 27
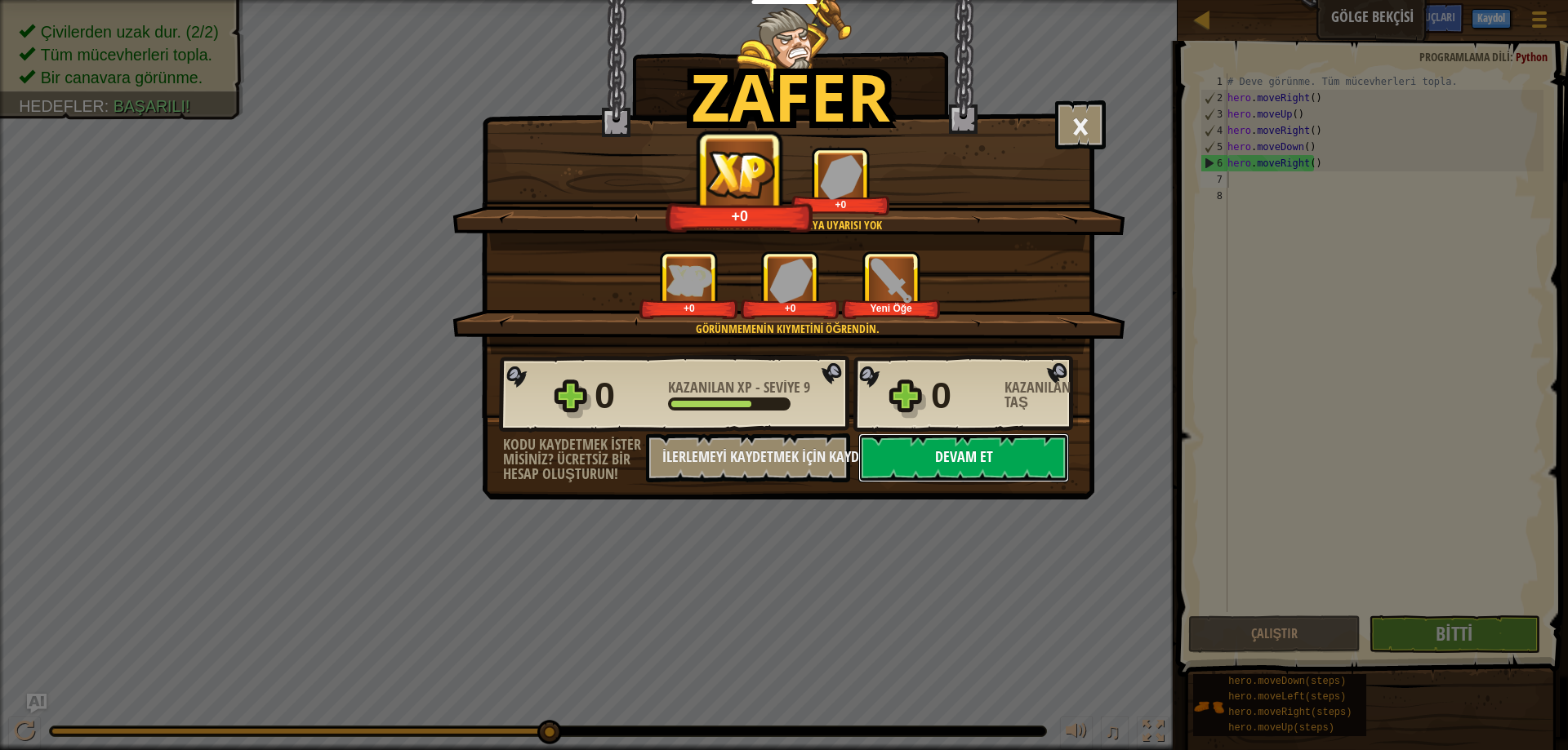
click at [961, 468] on button "Devam et" at bounding box center [963, 458] width 211 height 49
select select "tr"
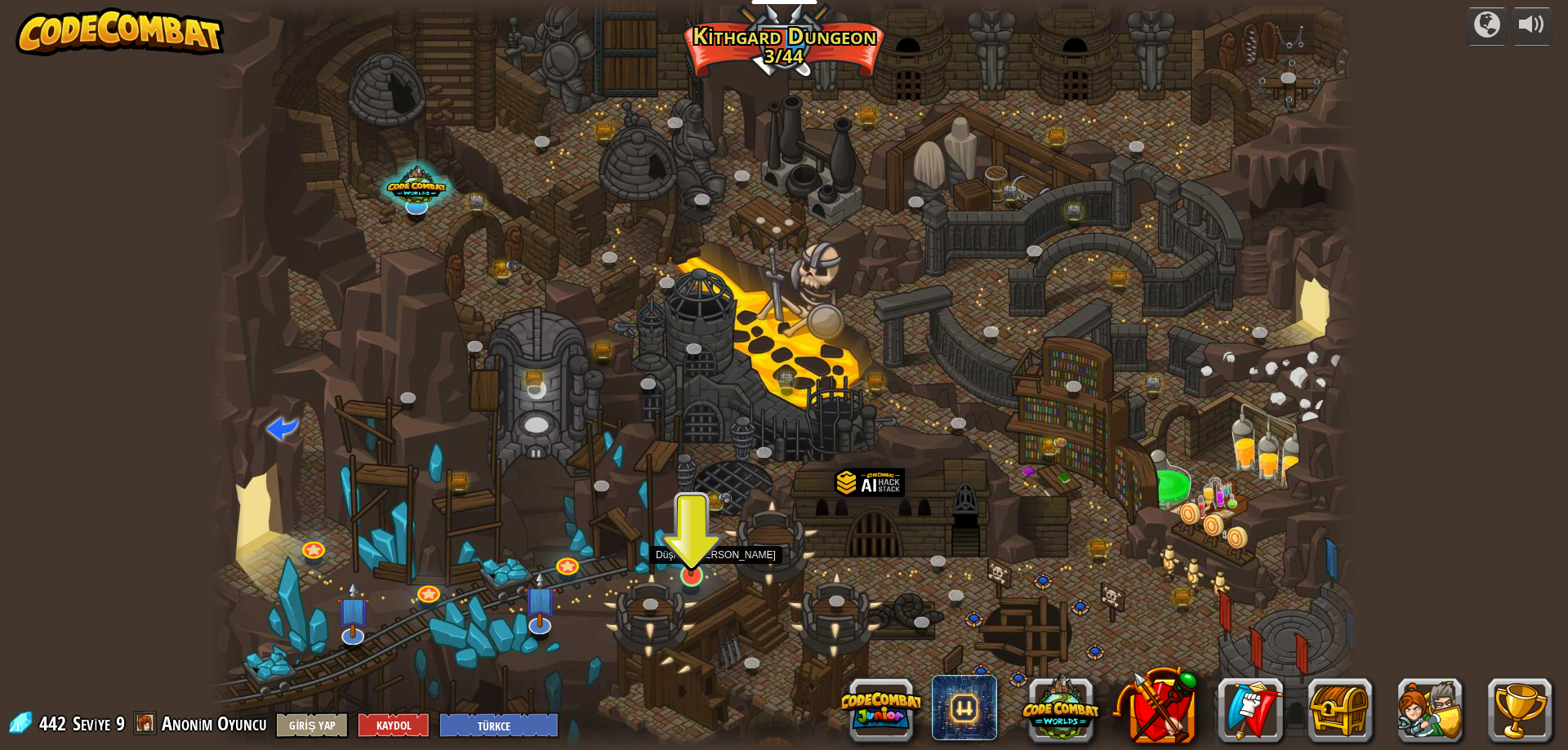
click at [691, 565] on img at bounding box center [692, 542] width 31 height 71
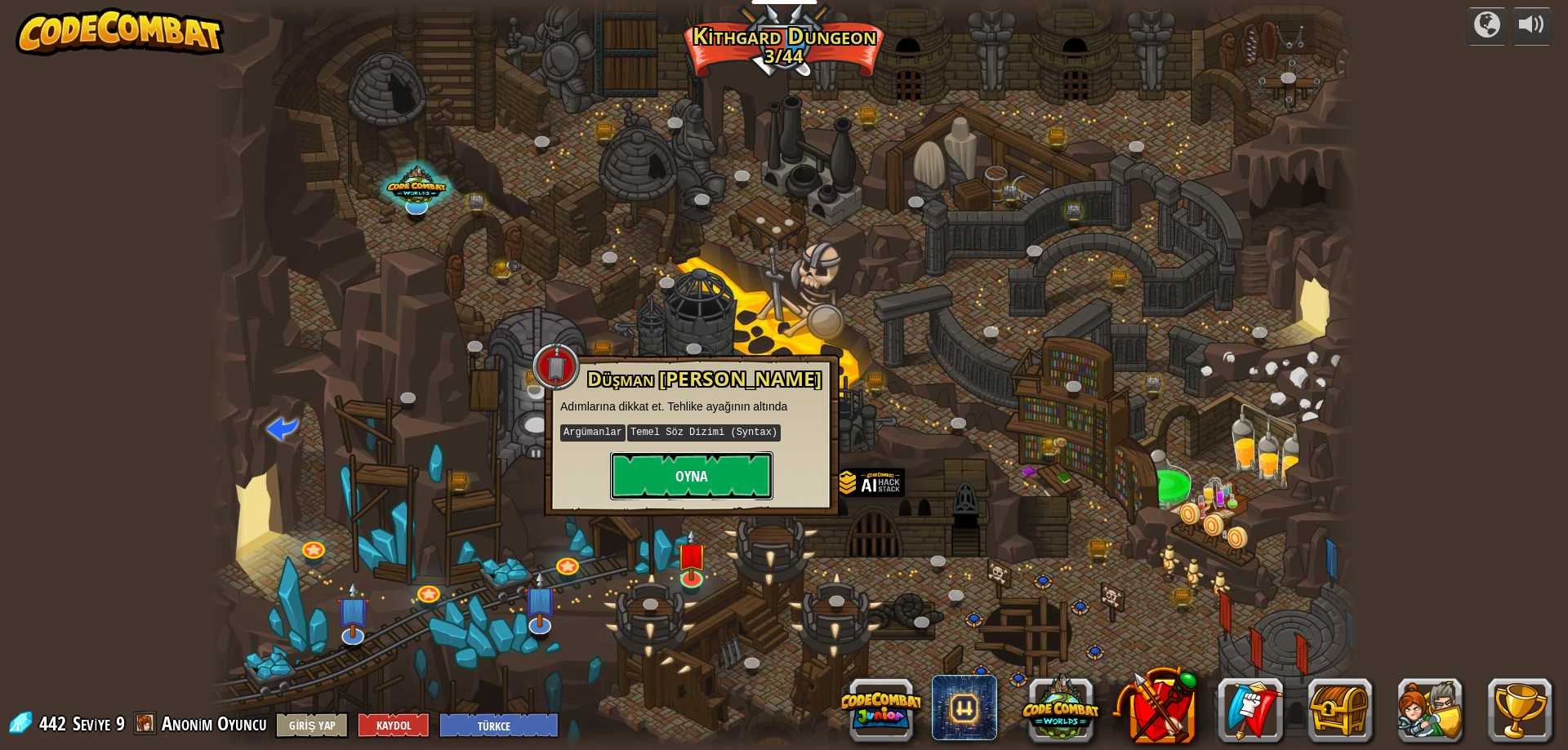
click at [668, 471] on button "Oyna" at bounding box center [691, 476] width 163 height 49
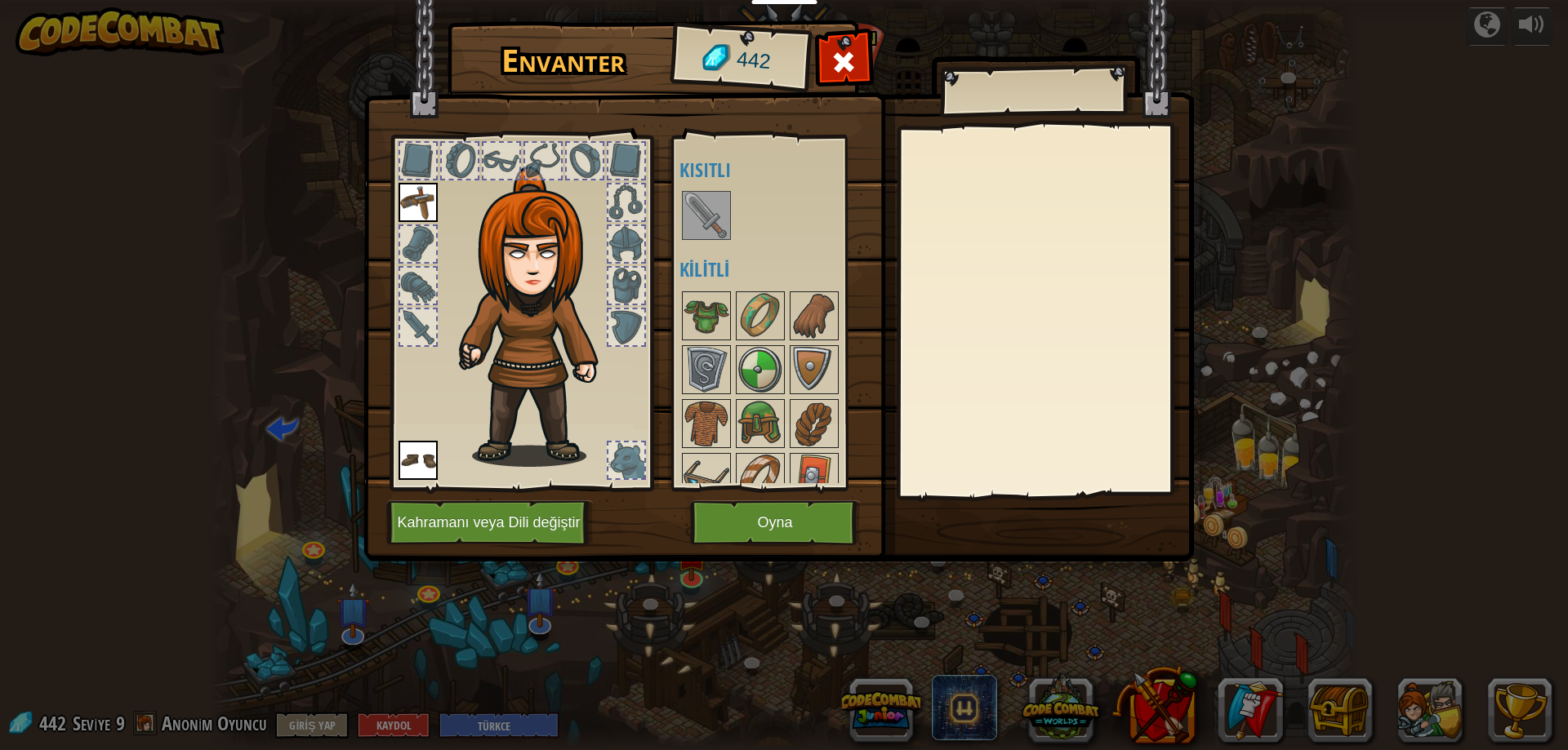
click at [713, 216] on img at bounding box center [706, 215] width 46 height 46
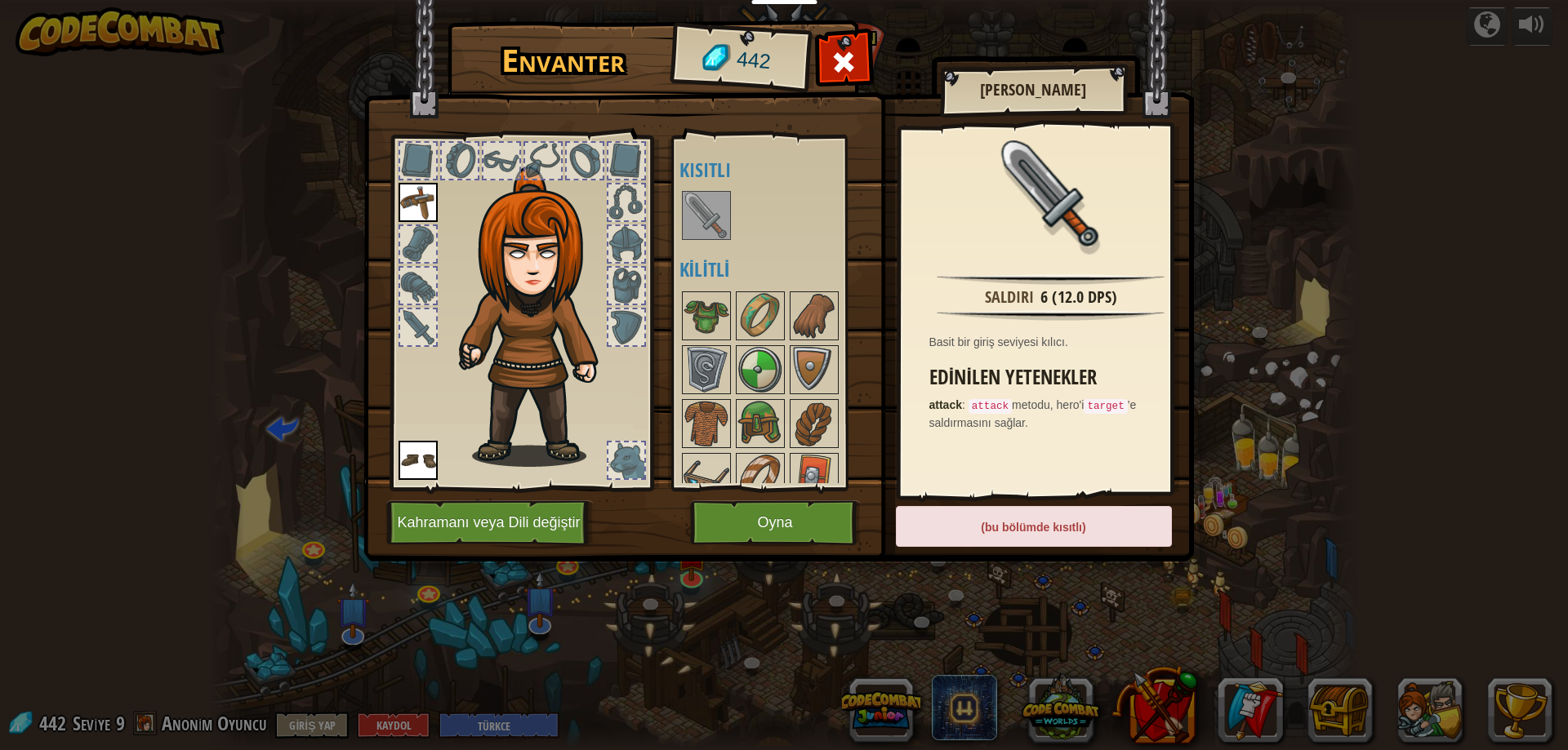
click at [713, 216] on img at bounding box center [706, 215] width 46 height 46
click at [728, 512] on button "Oyna" at bounding box center [776, 523] width 171 height 45
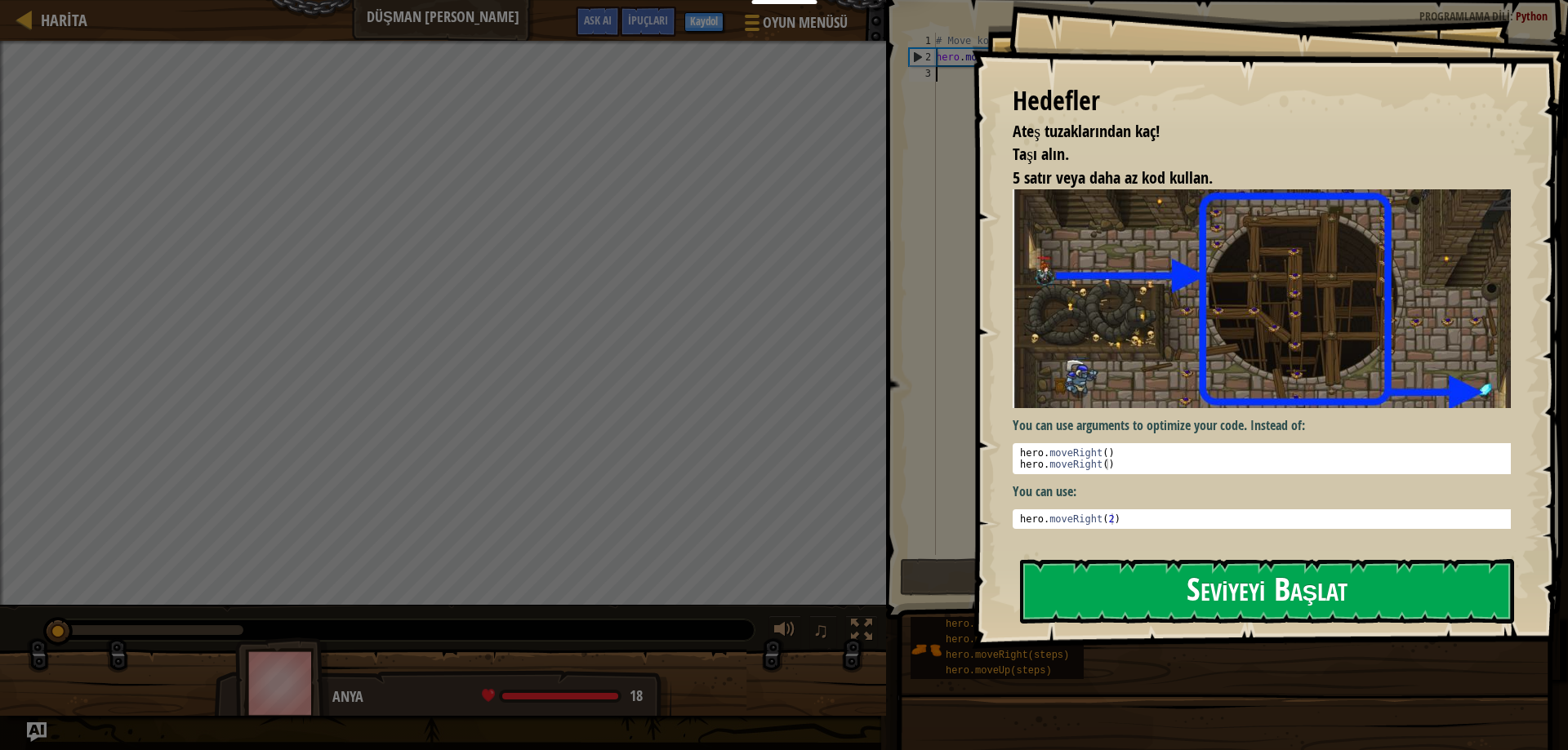
click at [1274, 600] on button "Seviyeyi Başlat" at bounding box center [1267, 592] width 494 height 65
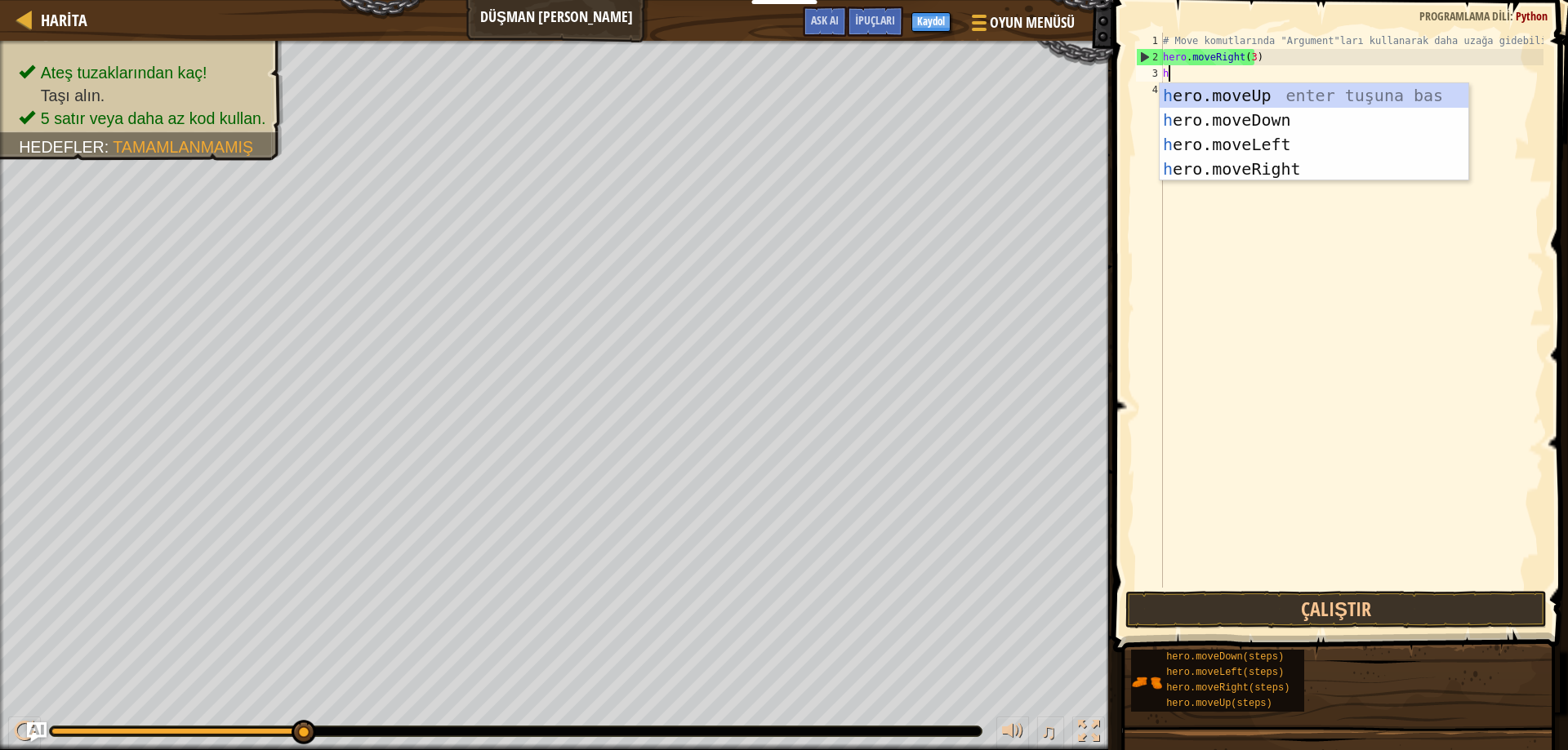
scroll to position [7, 0]
type textarea "her"
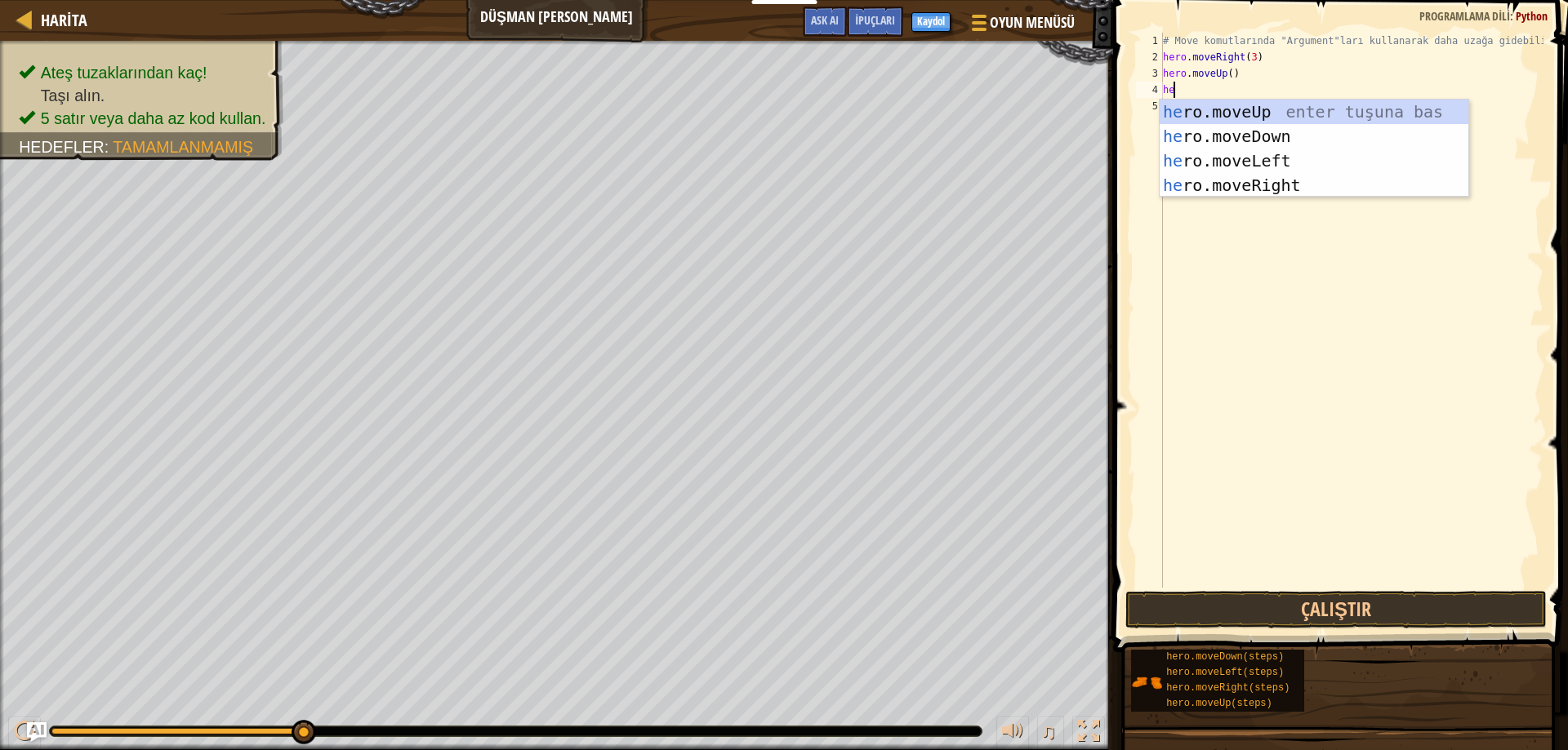
type textarea "her"
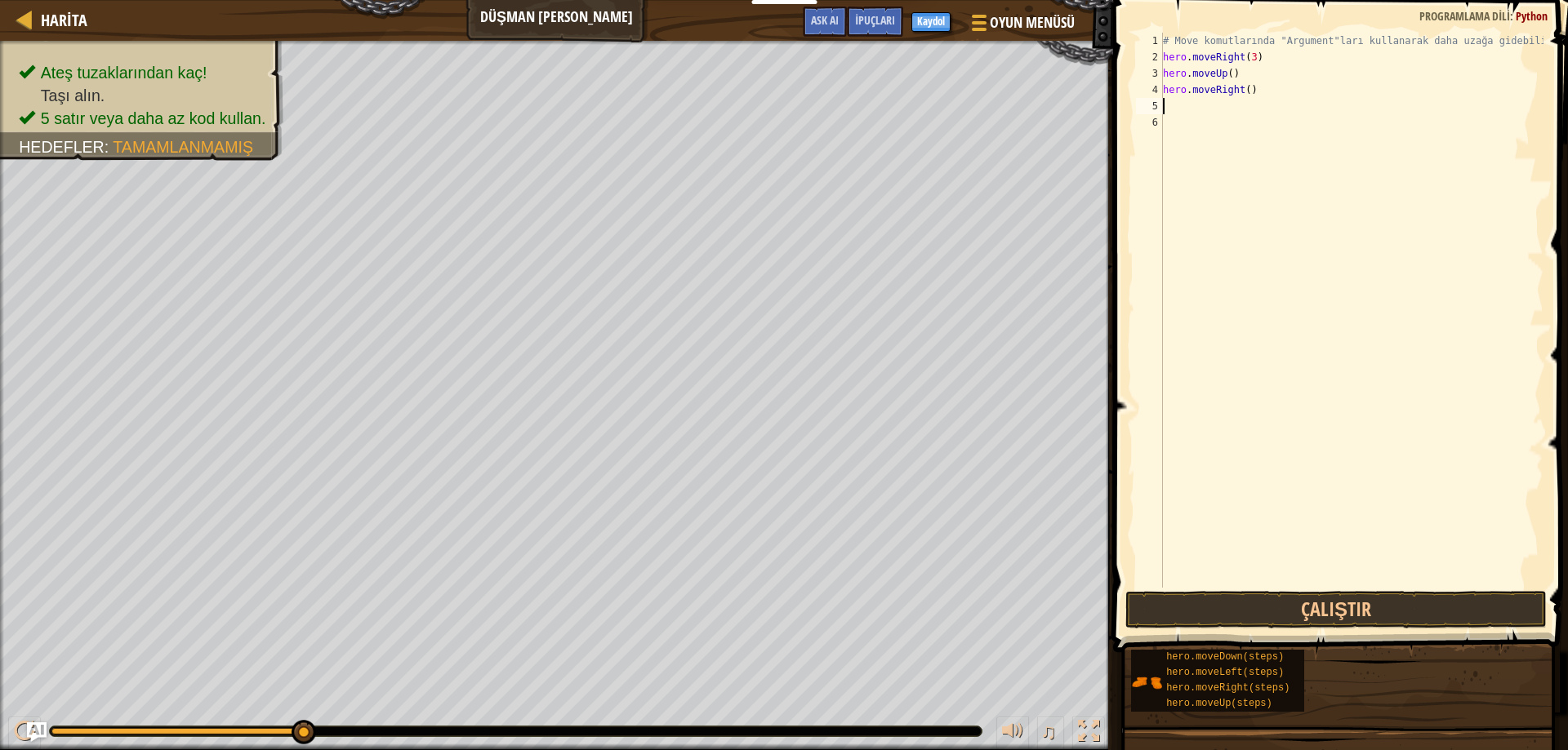
type textarea "h"
click at [1242, 108] on div "# Move komutlarında "Argument"ları kullanarak daha uzağa gidebilirsin. hero . m…" at bounding box center [1351, 326] width 384 height 588
type textarea "hero.moveDown(4)"
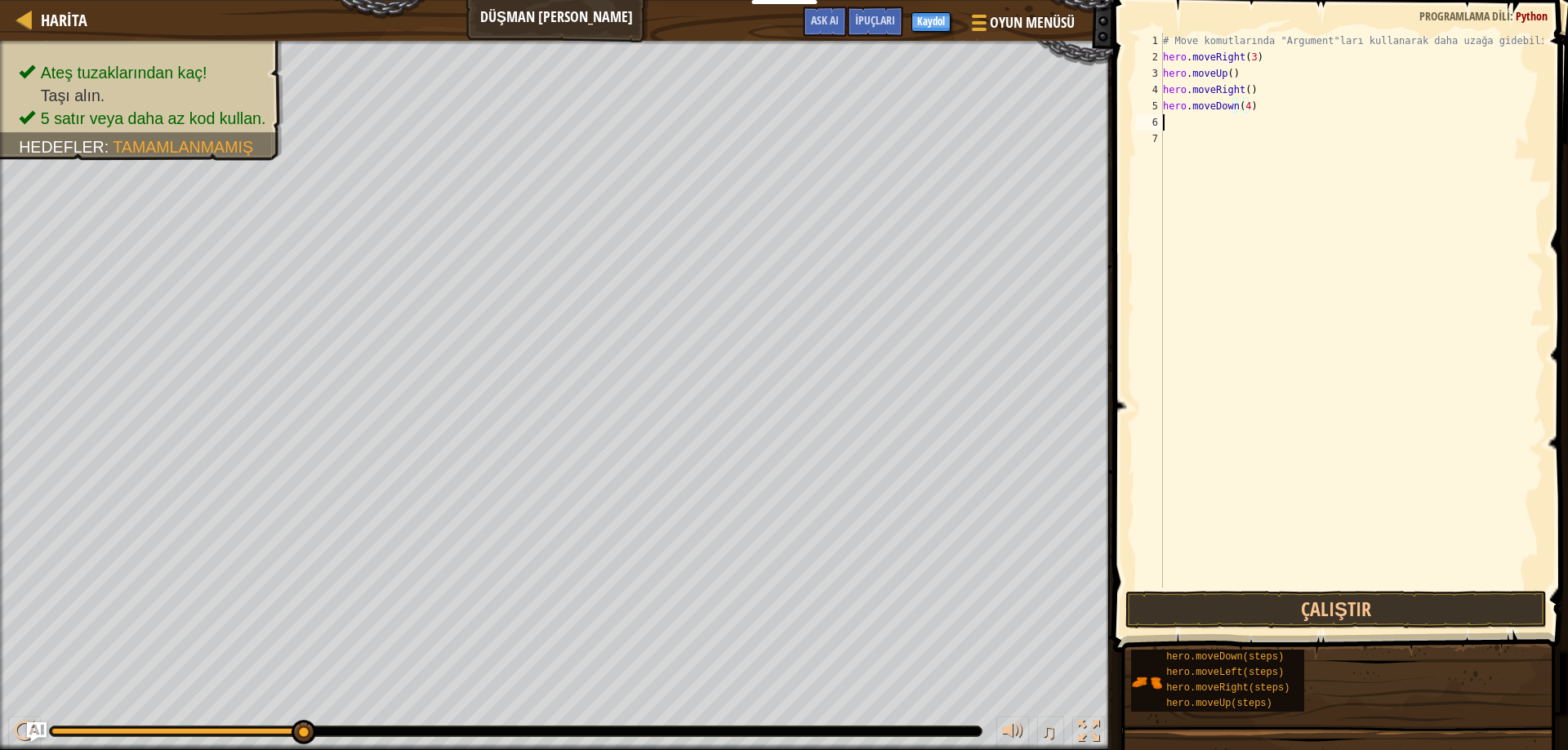
click at [1176, 128] on div "# Move komutlarında "Argument"ları kullanarak daha uzağa gidebilirsin. hero . m…" at bounding box center [1351, 326] width 384 height 588
type textarea "h"
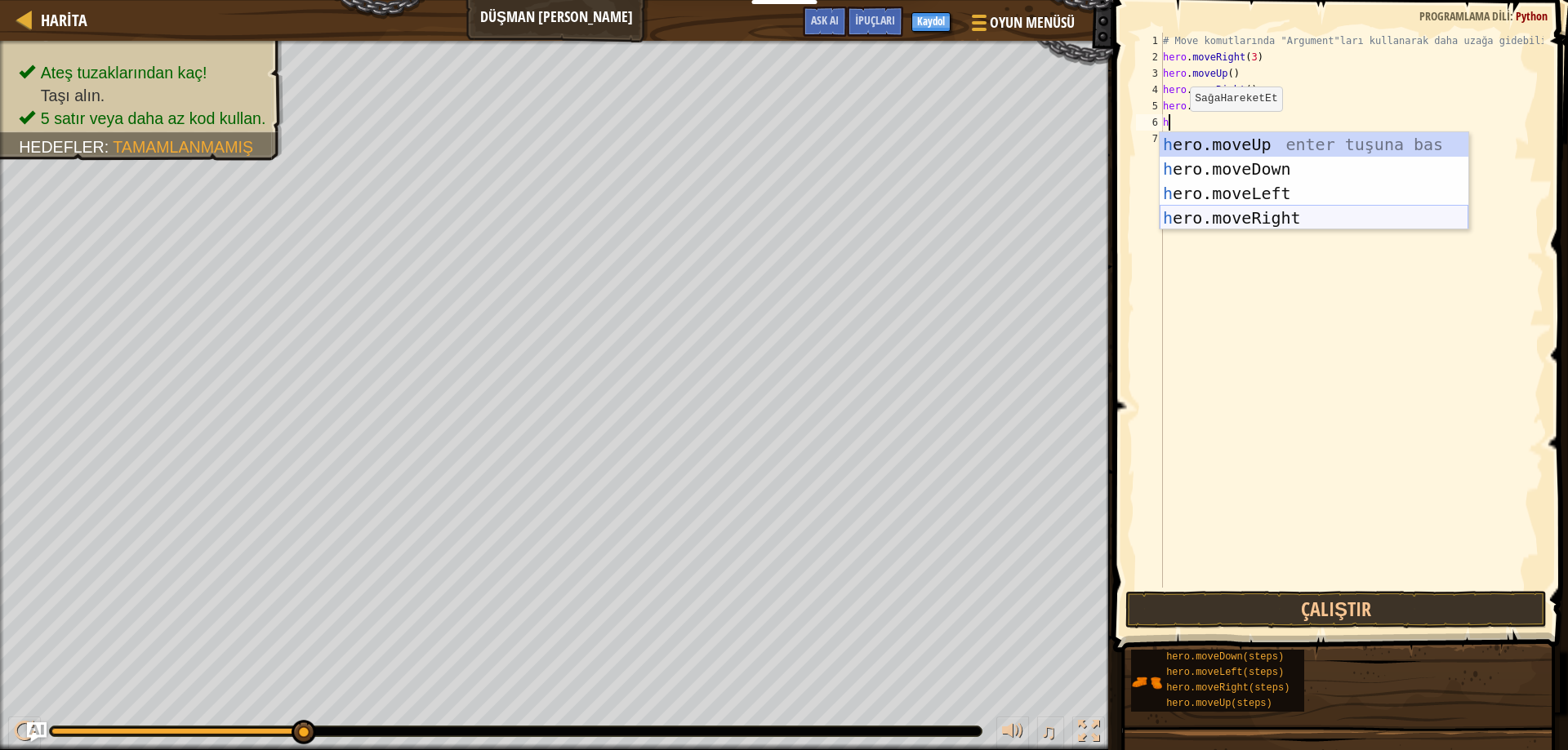
click at [1194, 219] on div "h ero.moveUp enter tuşuna bas h ero.moveDown enter tuşuna bas h ero.moveLeft en…" at bounding box center [1314, 206] width 308 height 147
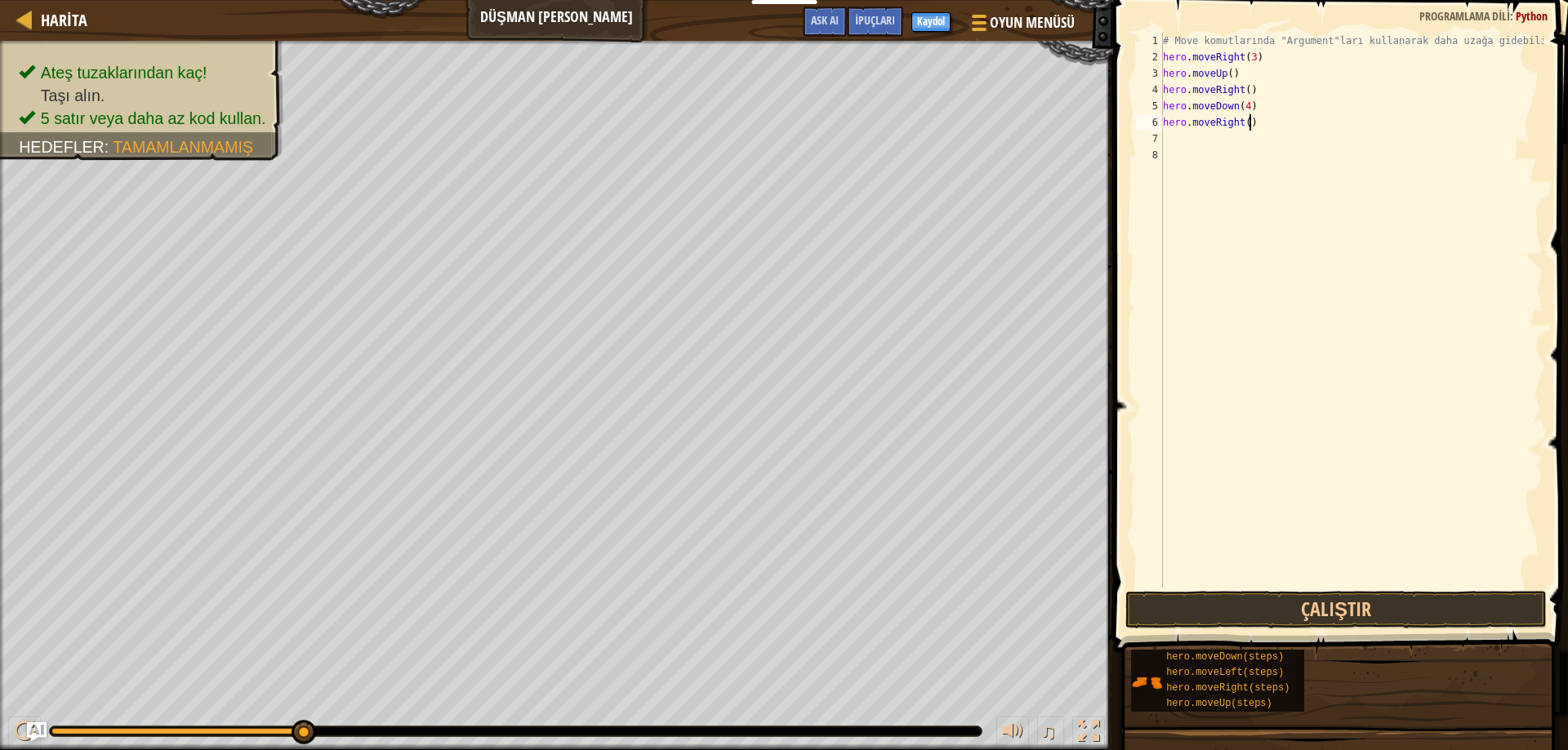
click at [1262, 124] on div "# Move komutlarında "Argument"ları kullanarak daha uzağa gidebilirsin. hero . m…" at bounding box center [1351, 326] width 384 height 588
click at [1346, 620] on button "Çalıştır" at bounding box center [1336, 610] width 422 height 37
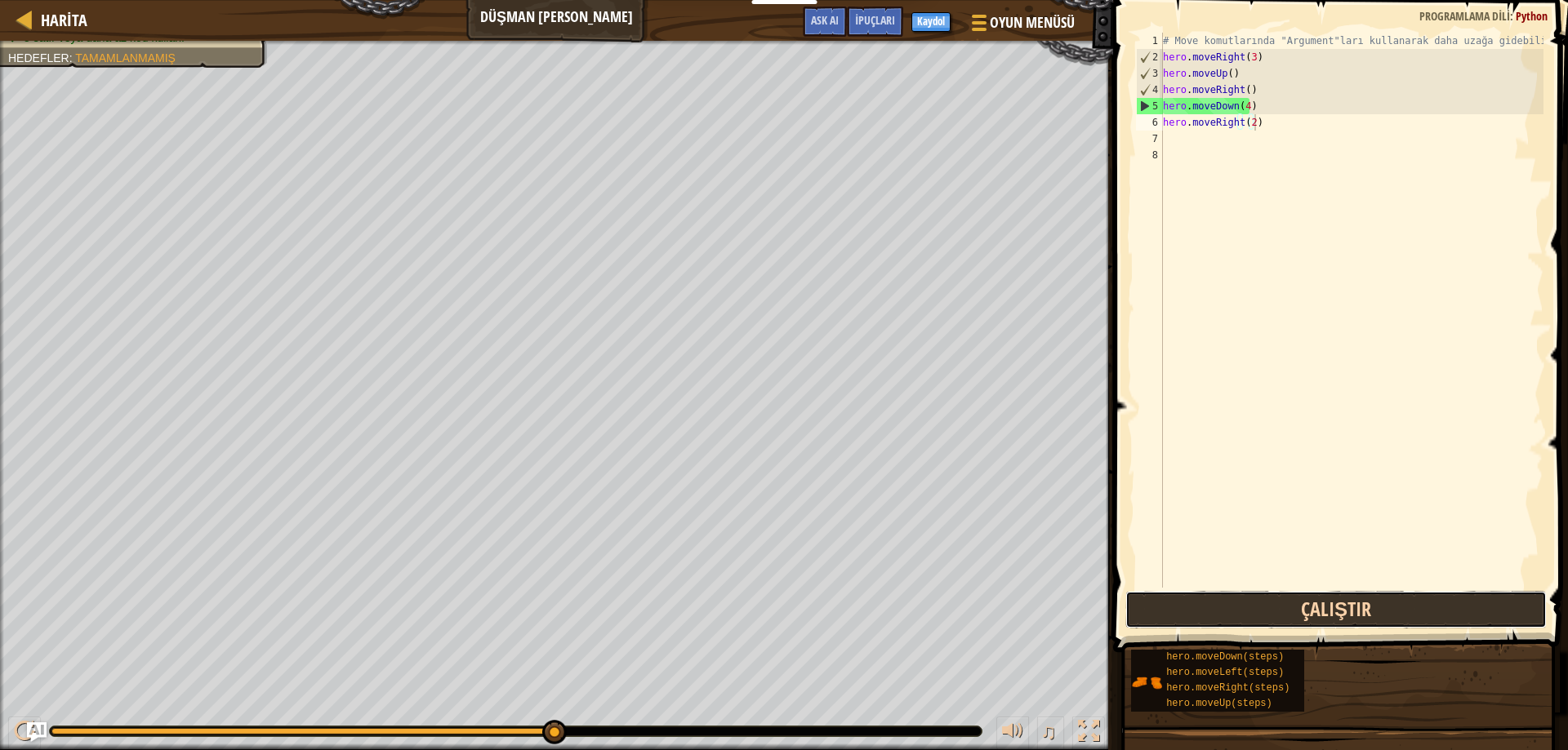
click at [1241, 605] on button "Çalıştır" at bounding box center [1336, 610] width 422 height 37
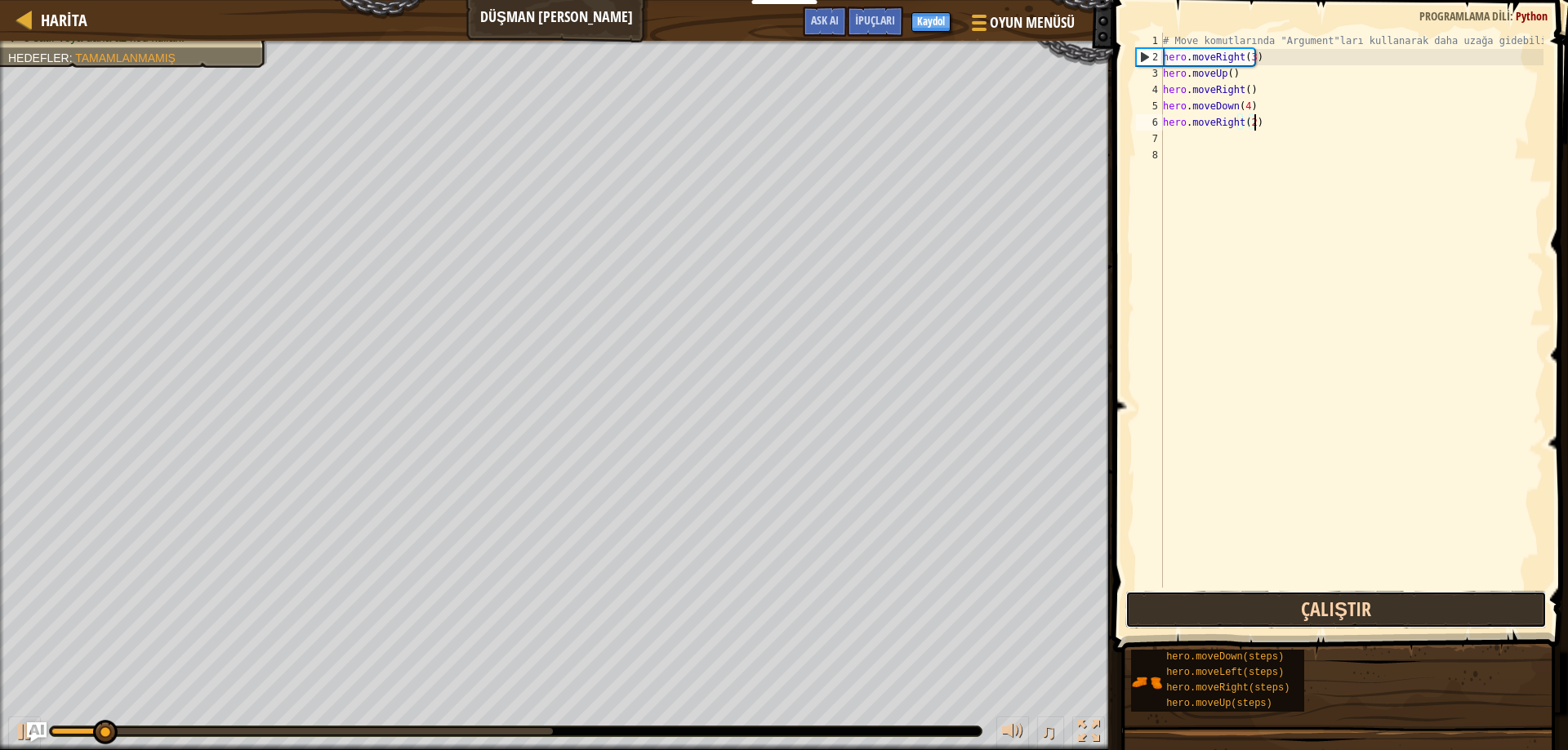
click at [1241, 605] on button "Çalıştır" at bounding box center [1336, 610] width 422 height 37
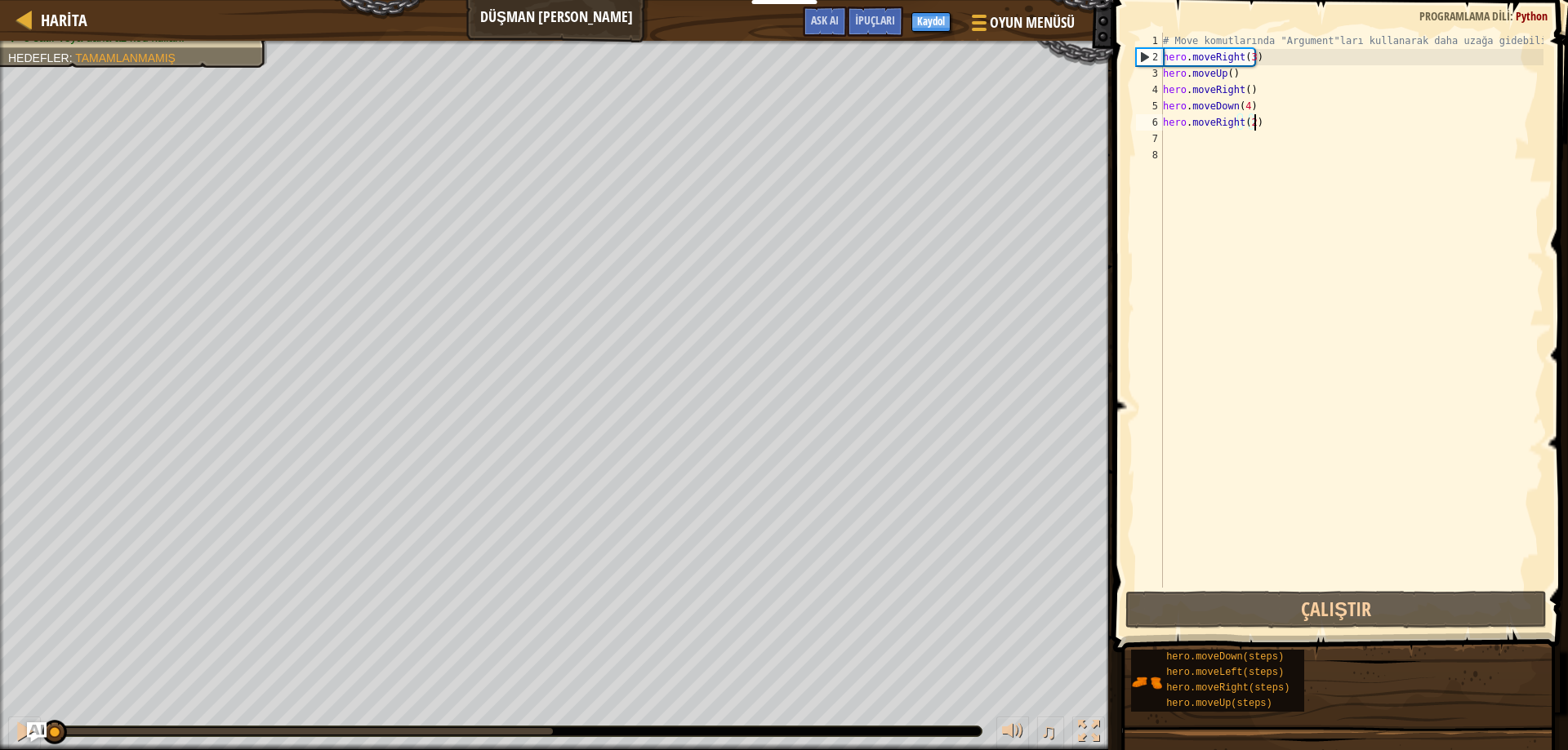
drag, startPoint x: 77, startPoint y: 735, endPoint x: 51, endPoint y: 735, distance: 26.0
click at [51, 735] on div at bounding box center [54, 732] width 25 height 25
drag, startPoint x: 135, startPoint y: 730, endPoint x: 36, endPoint y: 741, distance: 99.6
click at [36, 741] on div "Harita Düşman Madeni Oyun Menüsü Bitti Kaydol İpuçları Ask AI 1 ההההההההההההההה…" at bounding box center [784, 375] width 1568 height 750
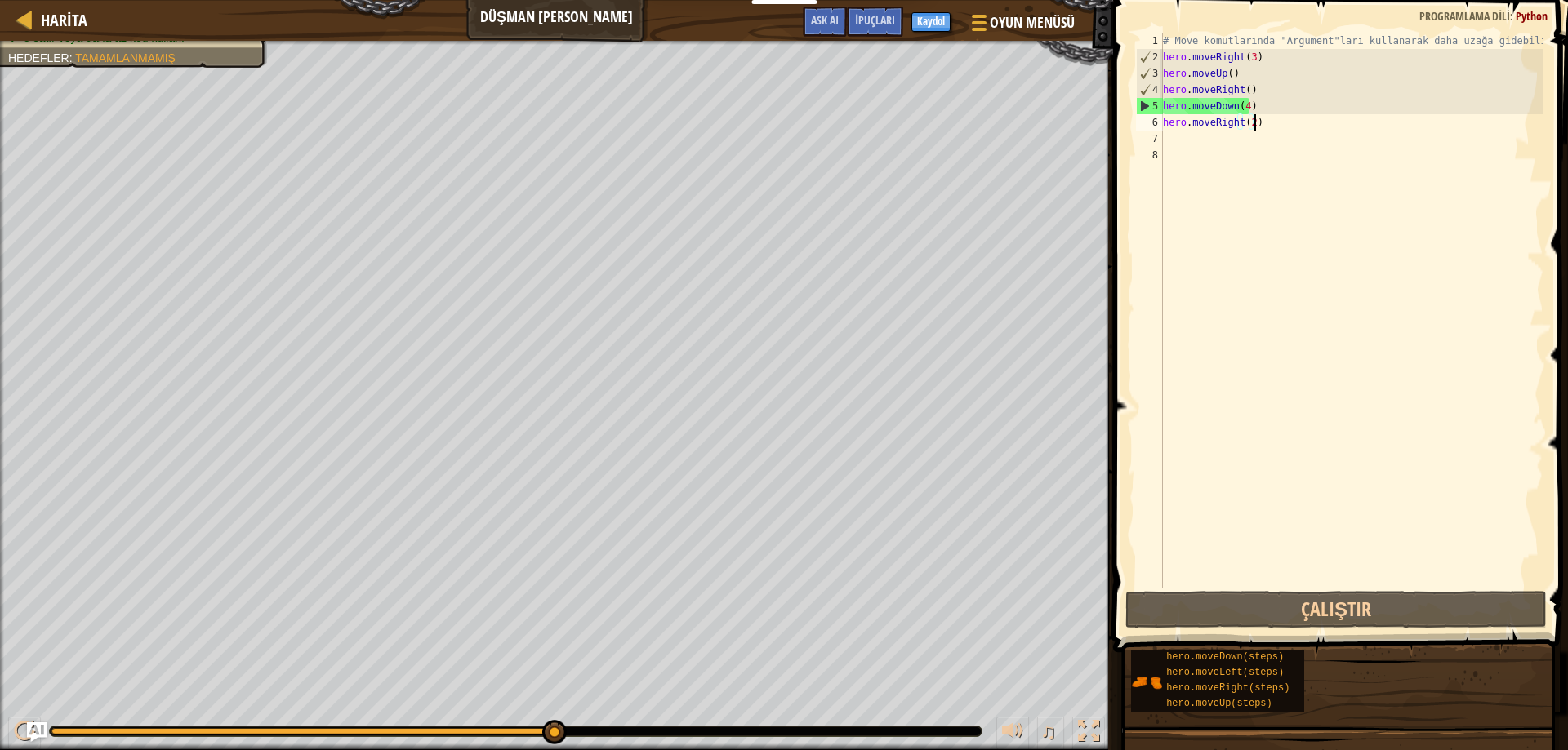
click at [1256, 108] on div "# Move komutlarında "Argument"ları kullanarak daha uzağa gidebilirsin. hero . m…" at bounding box center [1351, 326] width 384 height 588
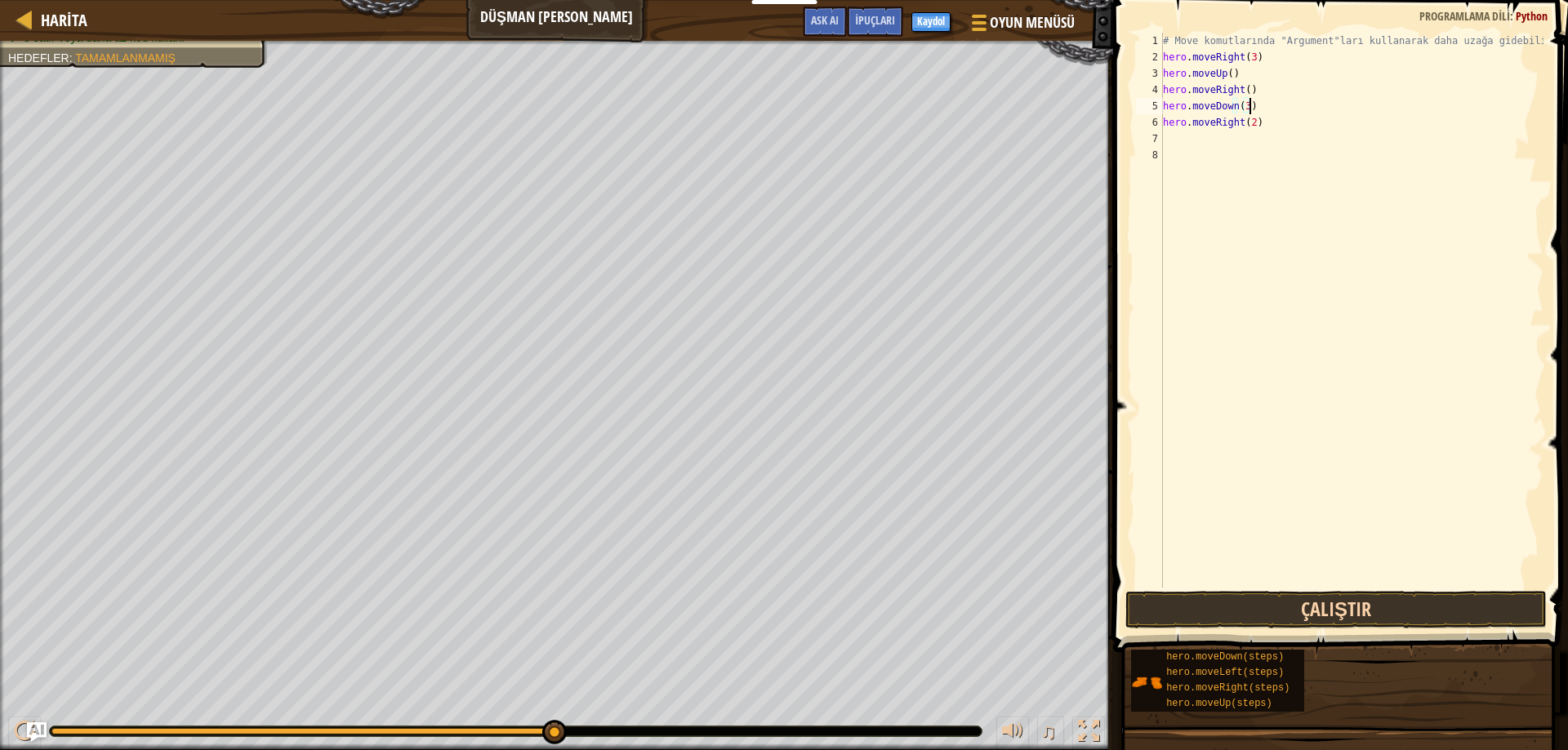
type textarea "hero.moveDown(3)"
click at [1307, 591] on button "Çalıştır" at bounding box center [1336, 610] width 422 height 37
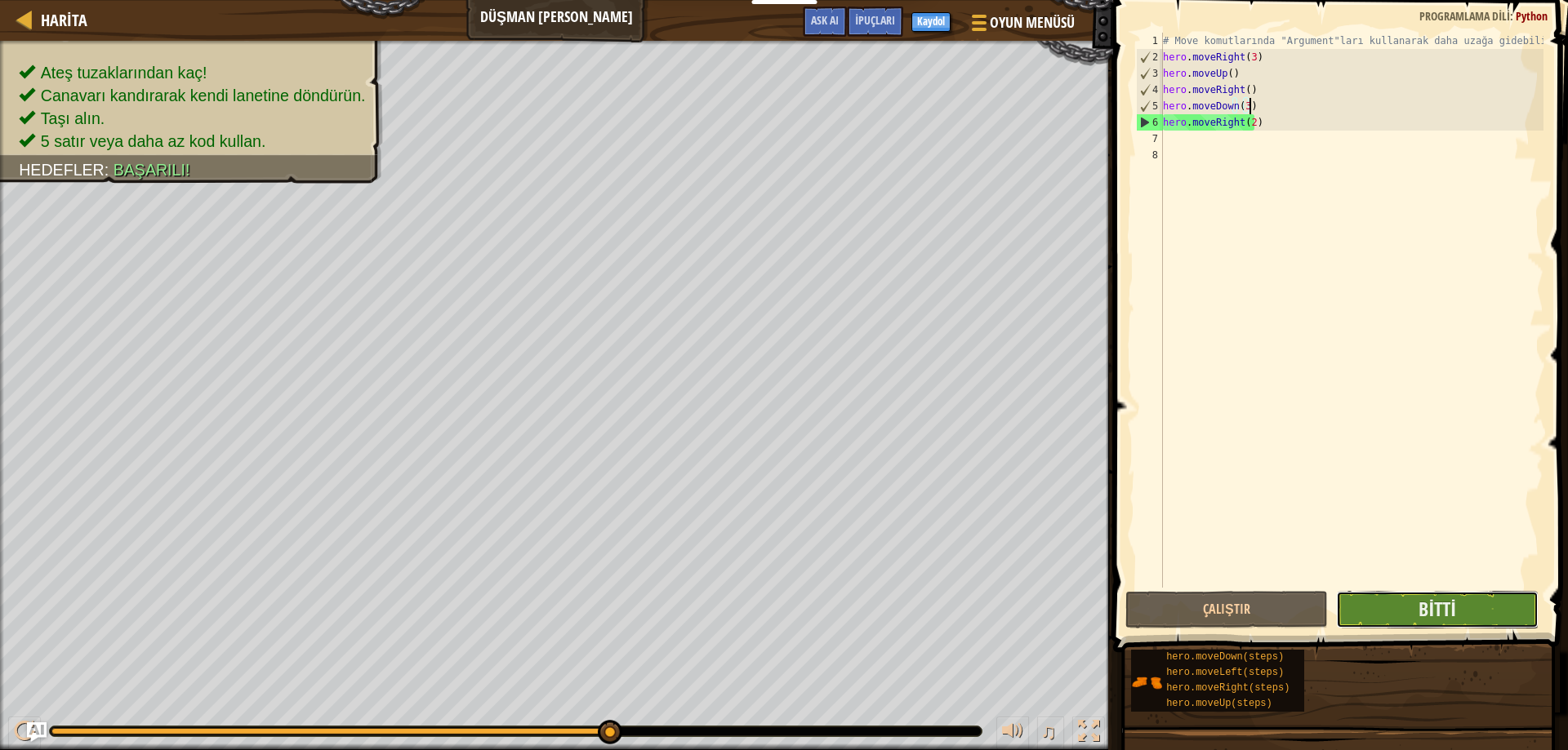
click at [1476, 616] on button "Bitti" at bounding box center [1437, 610] width 202 height 37
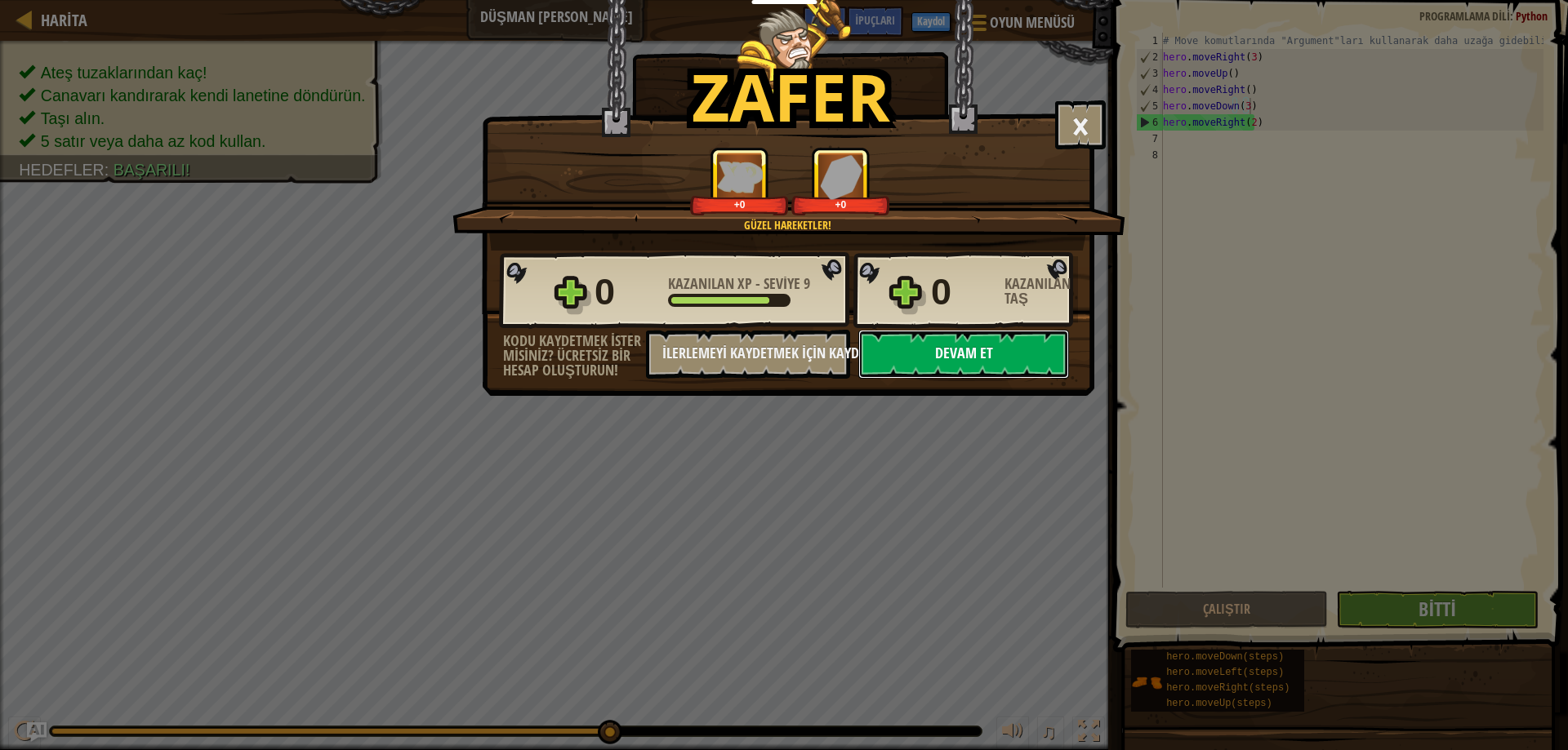
click at [929, 343] on button "Devam et" at bounding box center [963, 354] width 211 height 49
select select "tr"
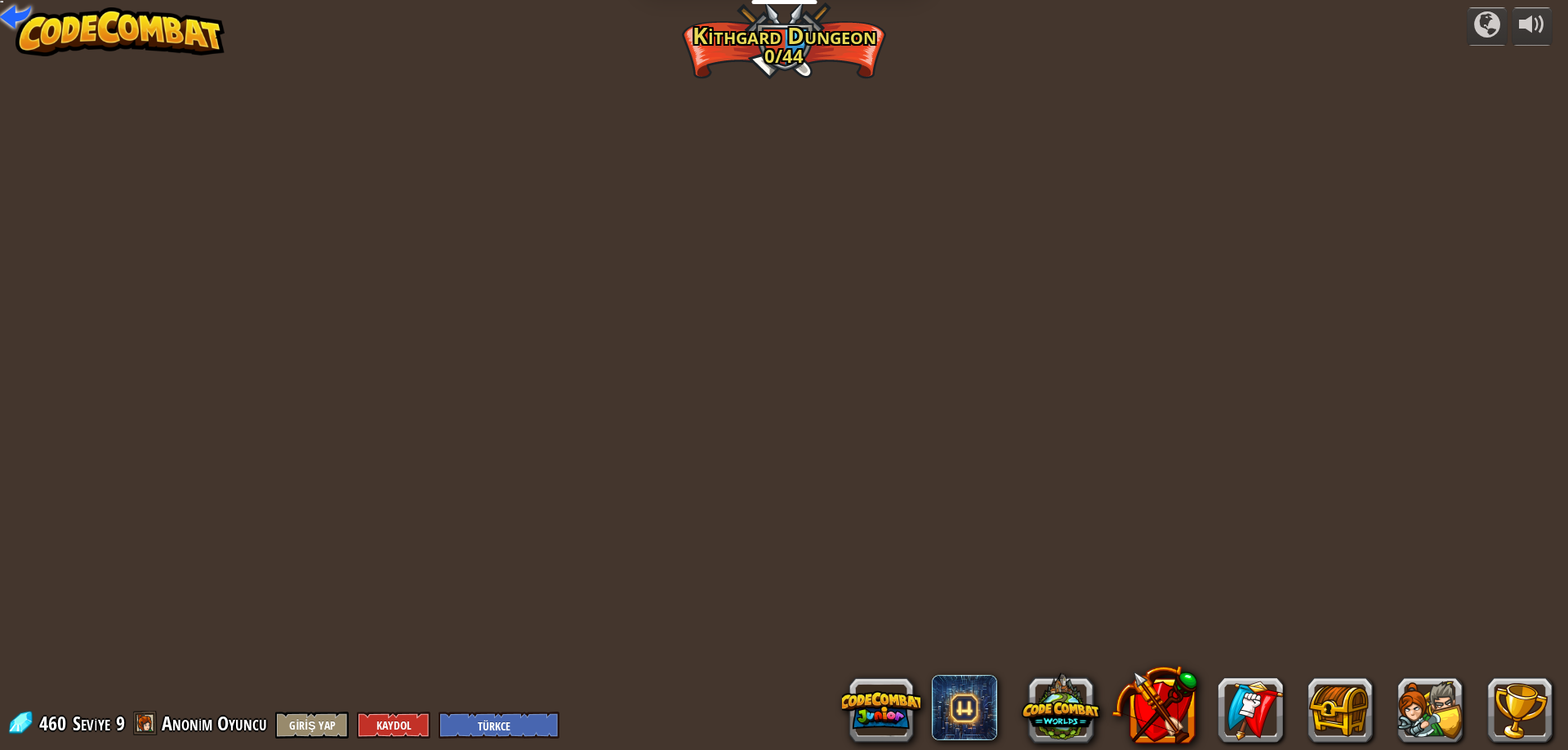
select select "tr"
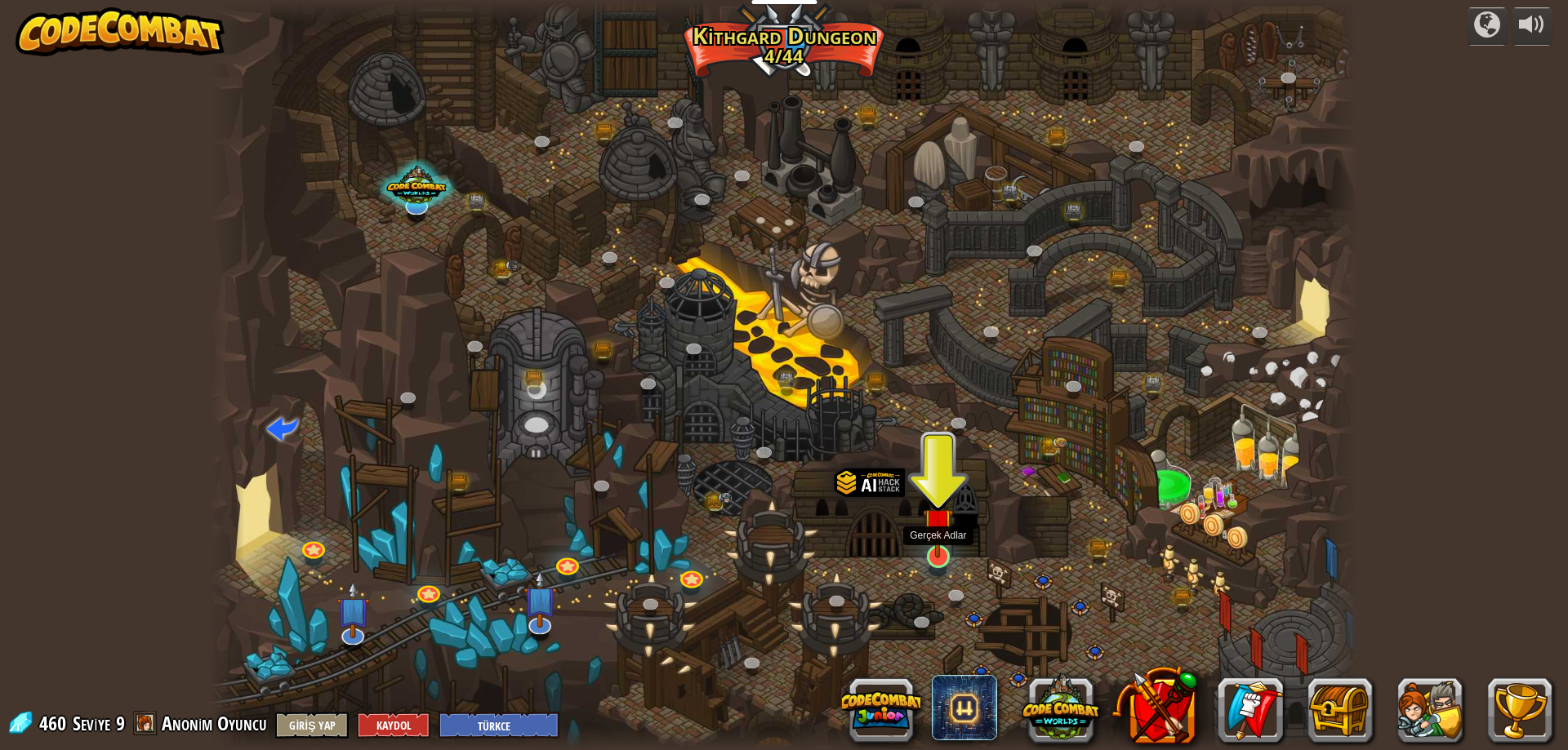
click at [933, 545] on img at bounding box center [939, 523] width 31 height 71
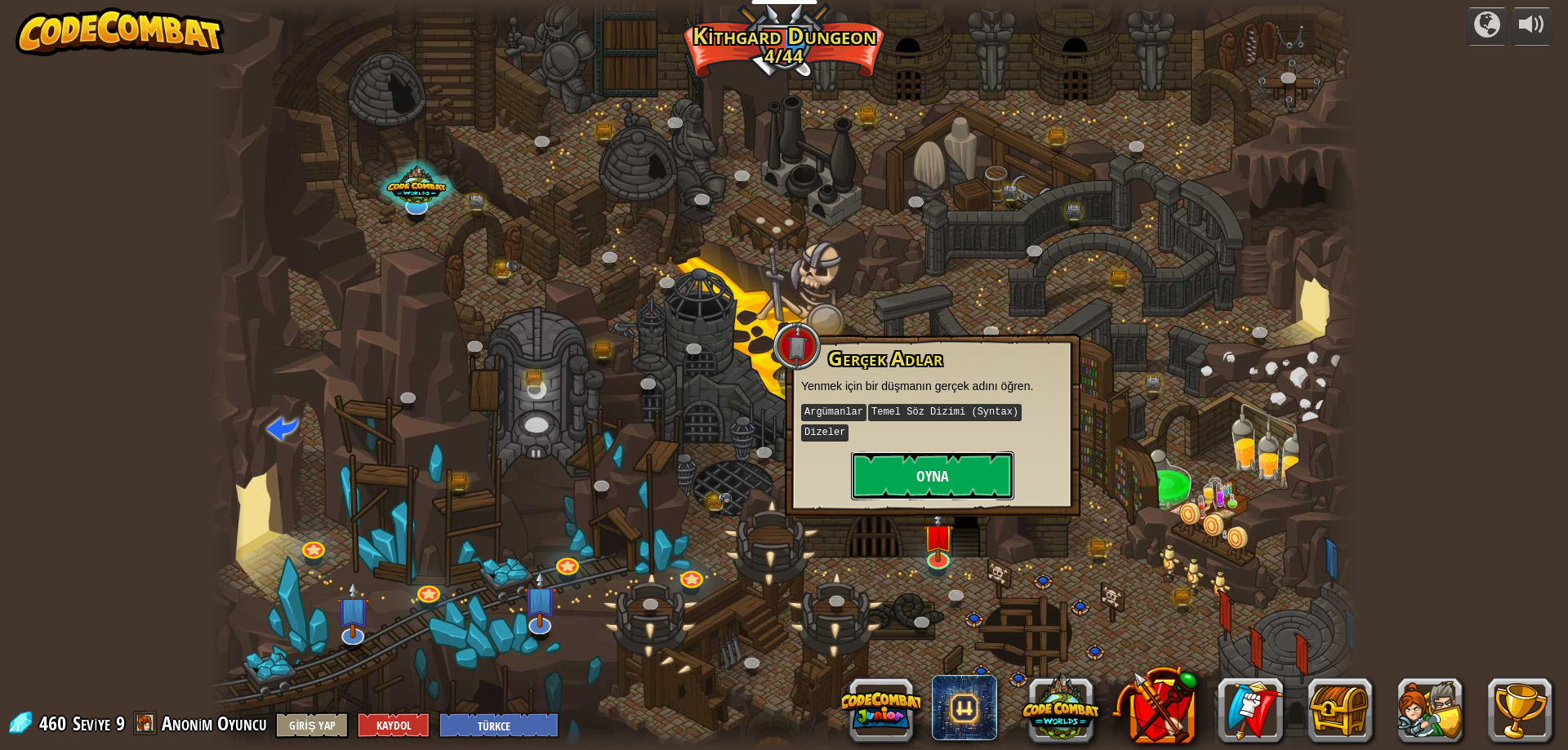
click at [912, 452] on button "Oyna" at bounding box center [933, 476] width 163 height 49
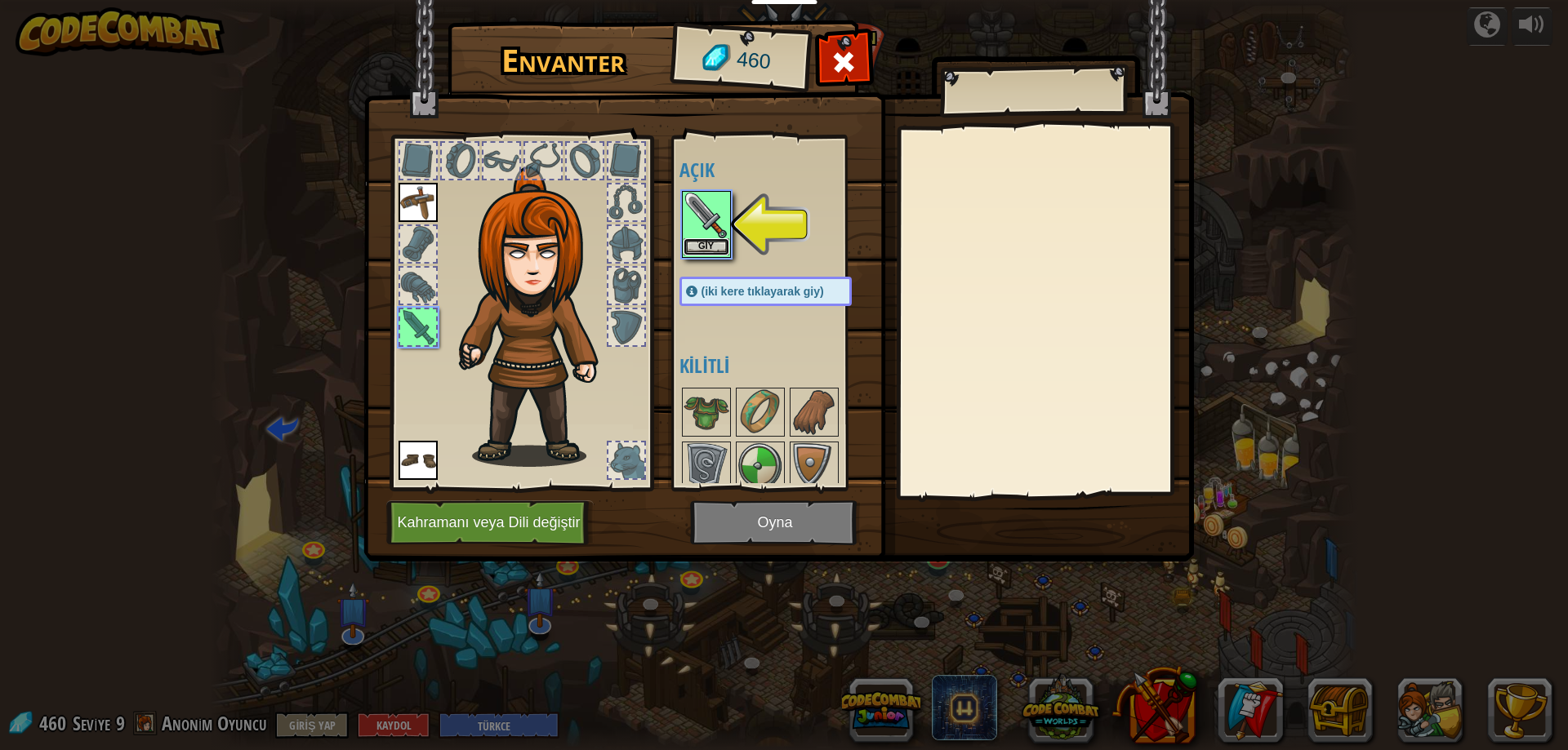
click at [696, 239] on button "Giy" at bounding box center [706, 246] width 46 height 17
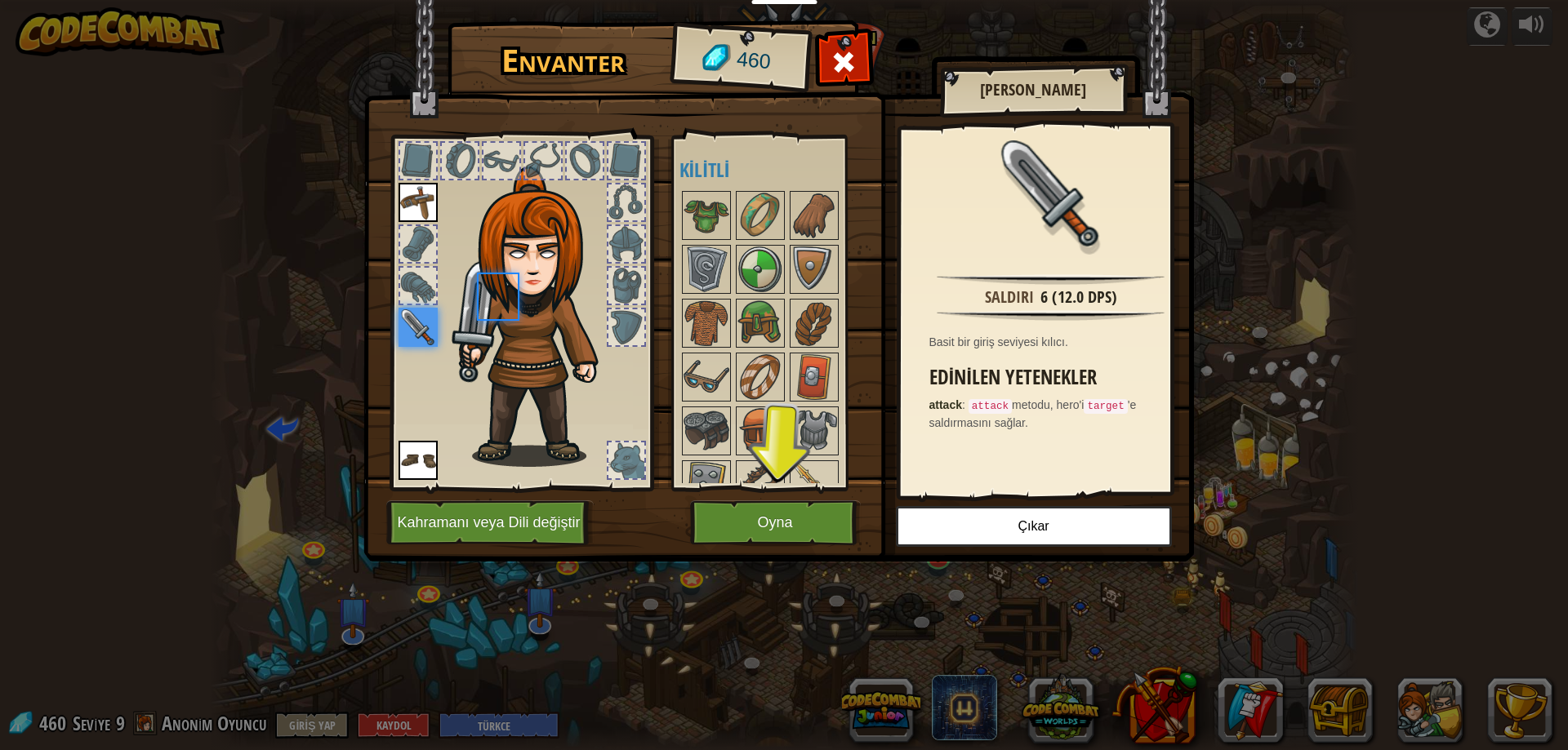
click at [696, 239] on img at bounding box center [706, 215] width 46 height 46
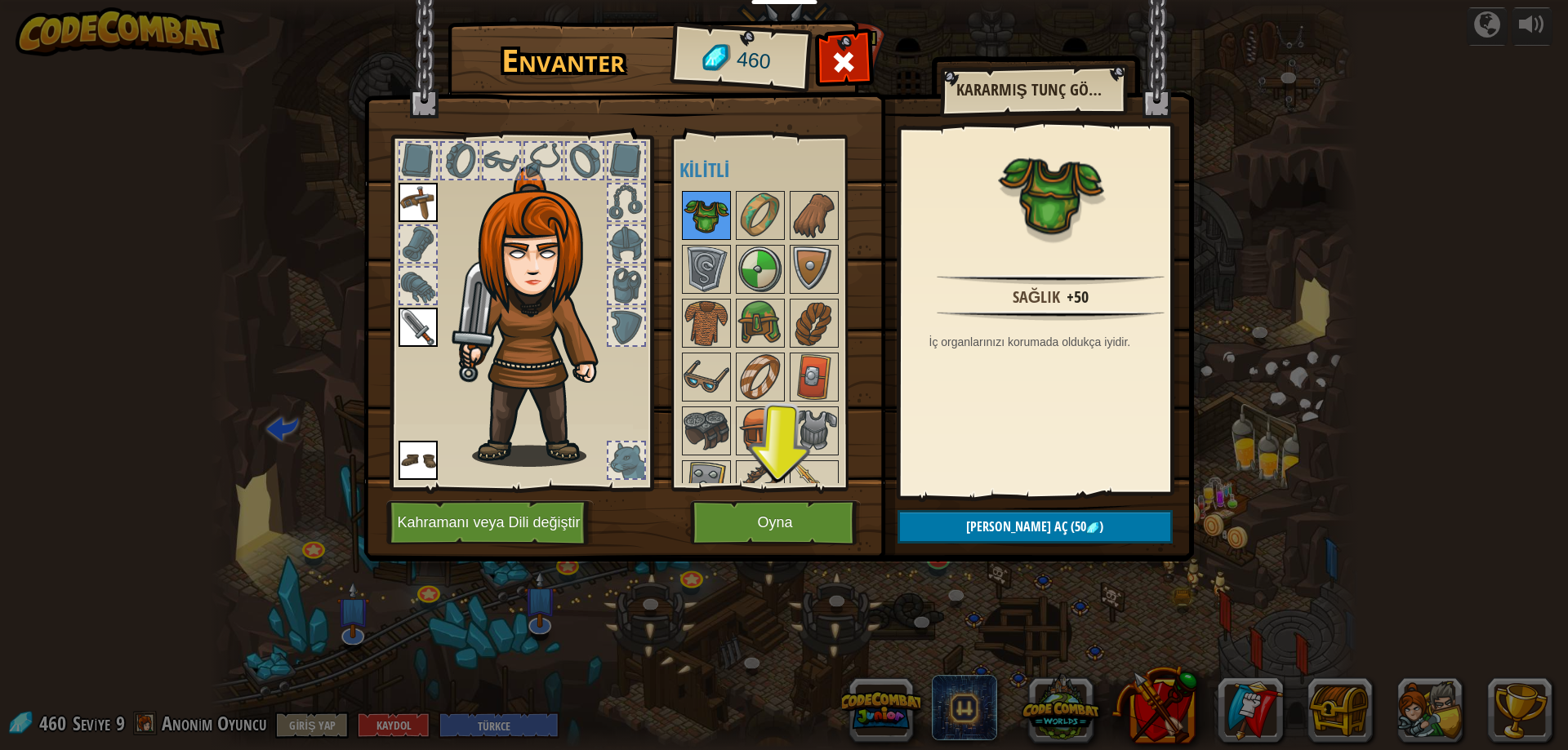
click at [706, 191] on div at bounding box center [706, 216] width 49 height 49
click at [399, 320] on img at bounding box center [418, 328] width 39 height 39
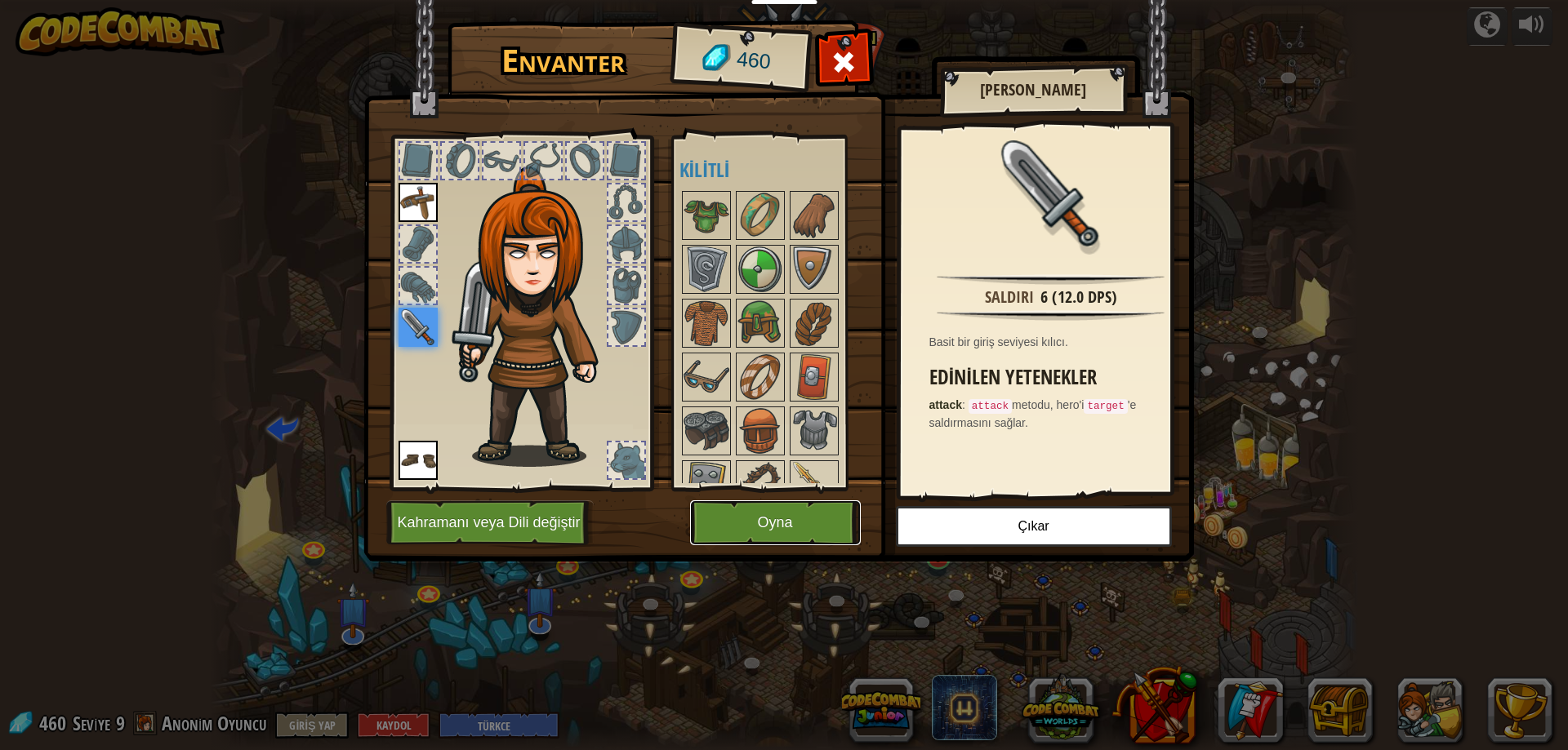
click at [763, 533] on button "Oyna" at bounding box center [776, 523] width 171 height 45
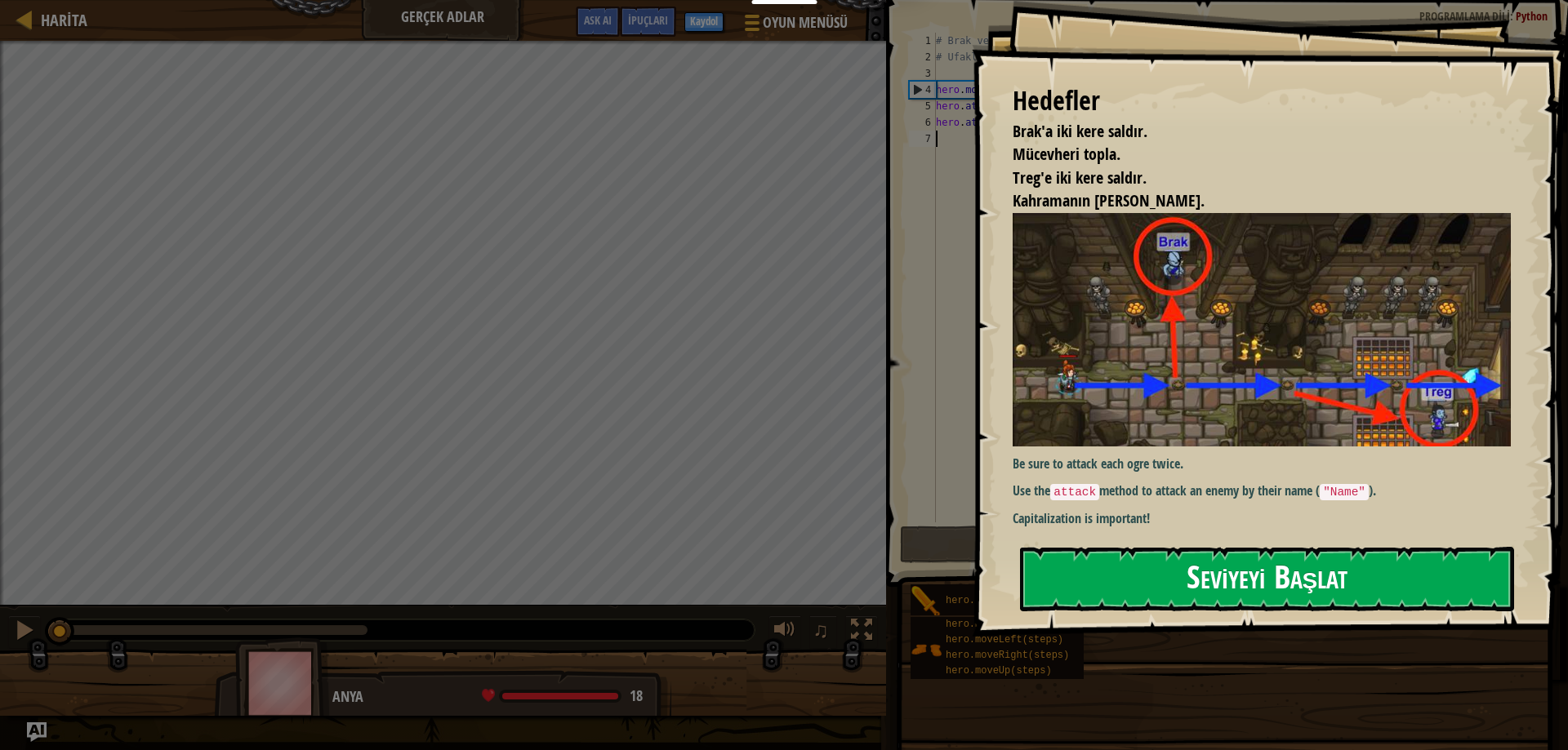
click at [1143, 576] on button "Seviyeyi Başlat" at bounding box center [1267, 579] width 494 height 65
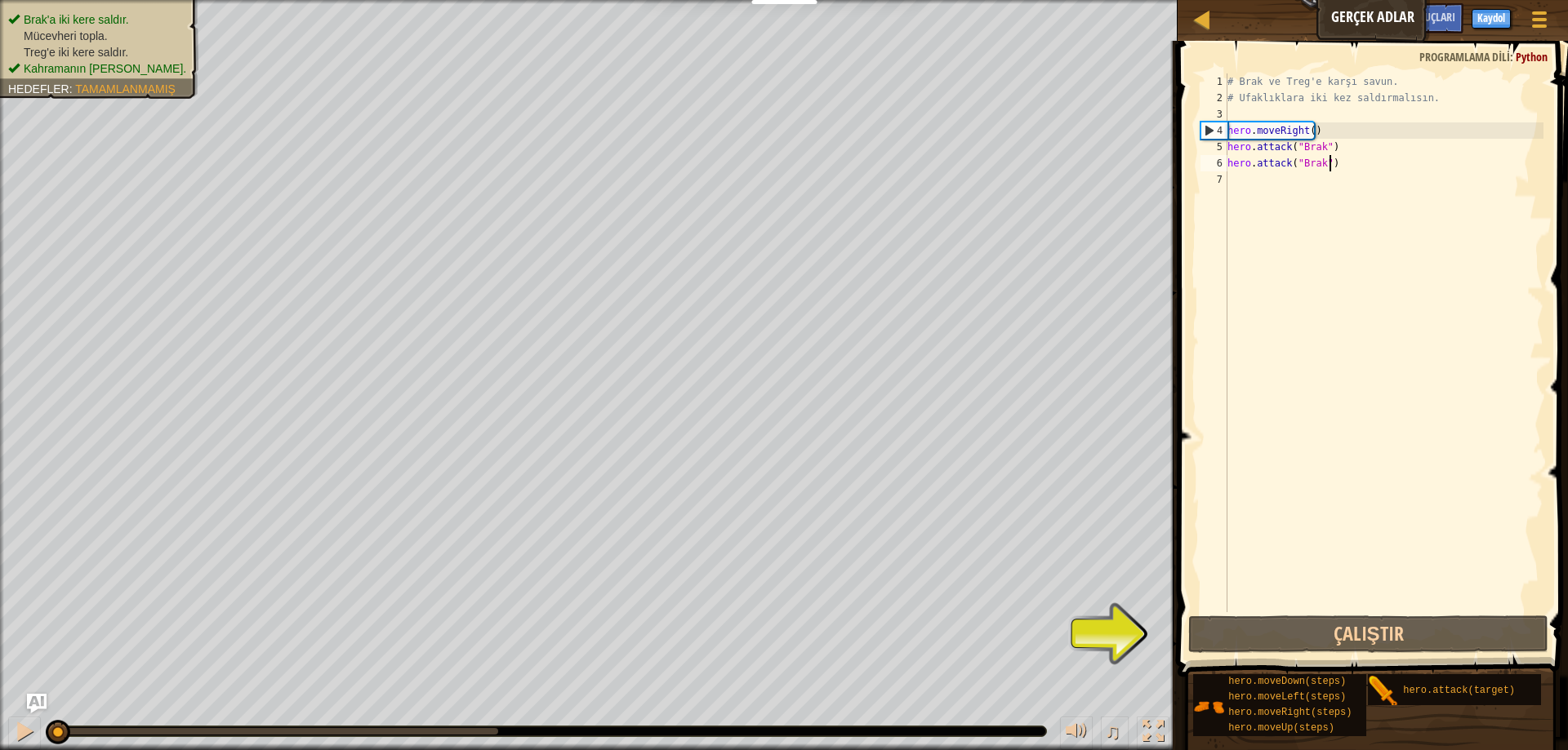
click at [1347, 171] on div "# Brak ve Treg'e karşı savun. # Ufaklıklara iki kez saldırmalısın. hero . moveR…" at bounding box center [1383, 359] width 319 height 571
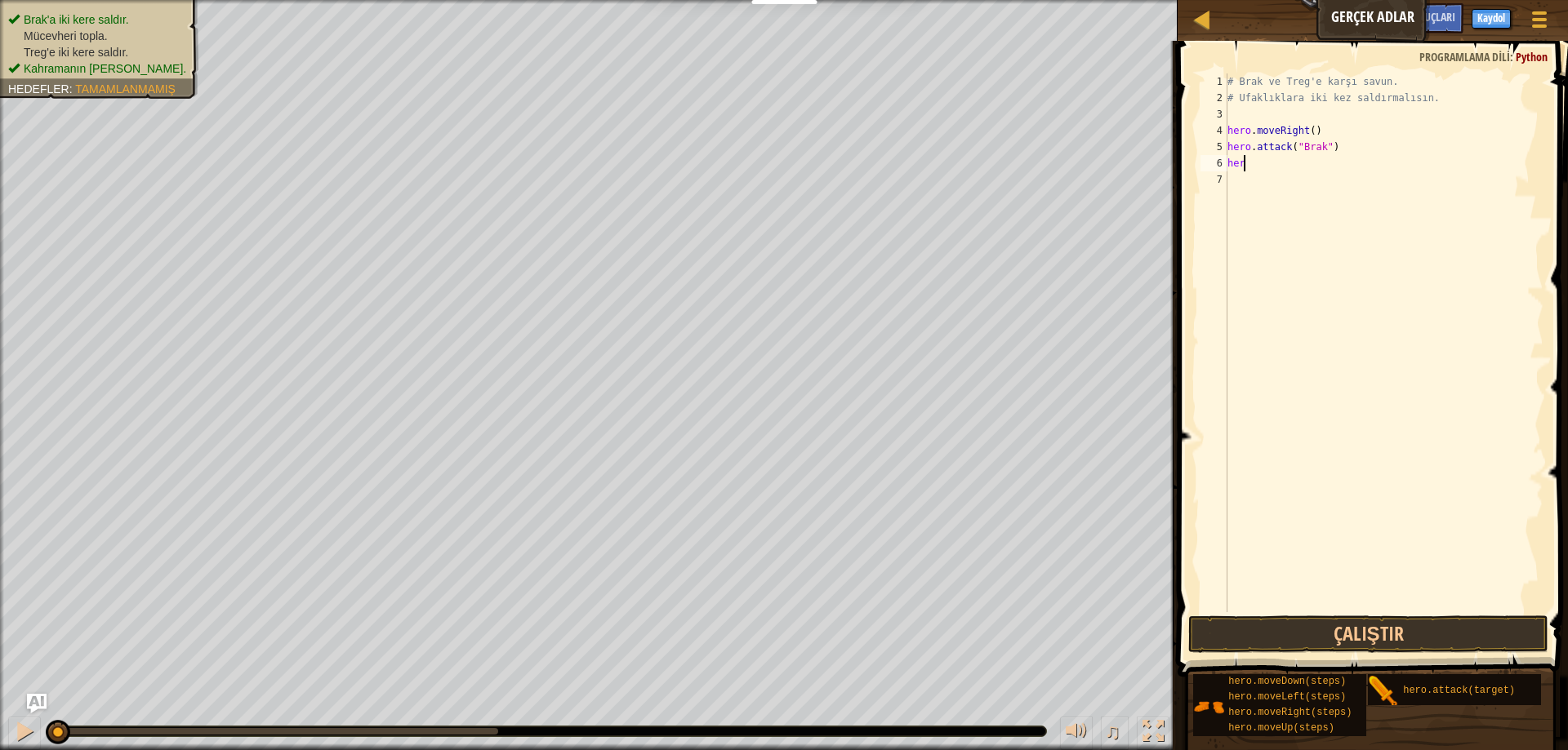
type textarea "h"
click at [1338, 148] on div "# Brak ve Treg'e karşı savun. # Ufaklıklara iki kez saldırmalısın. hero . moveR…" at bounding box center [1383, 359] width 319 height 571
type textarea "h"
type textarea "hero.mov"
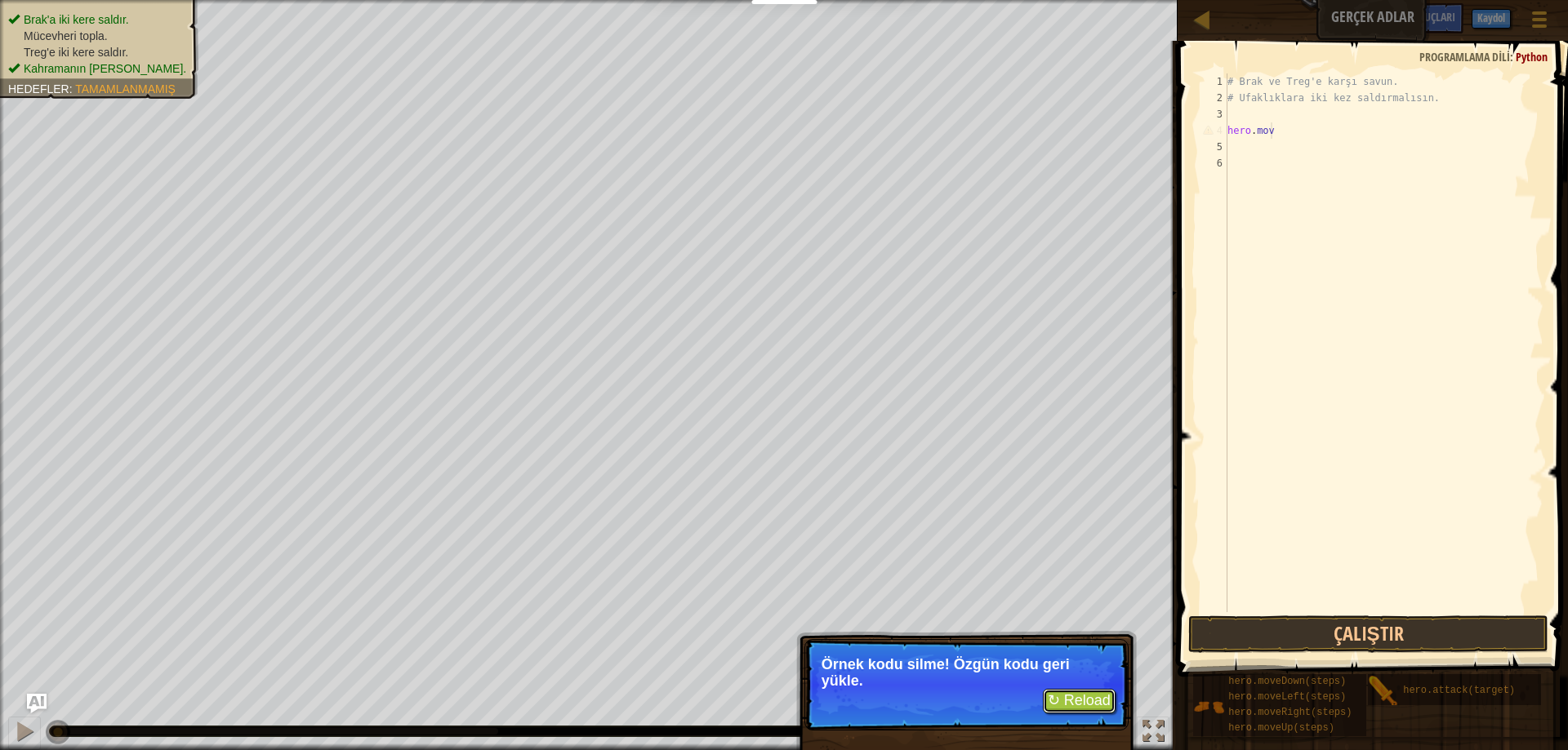
click at [1090, 703] on button "↻ Reload" at bounding box center [1079, 701] width 73 height 25
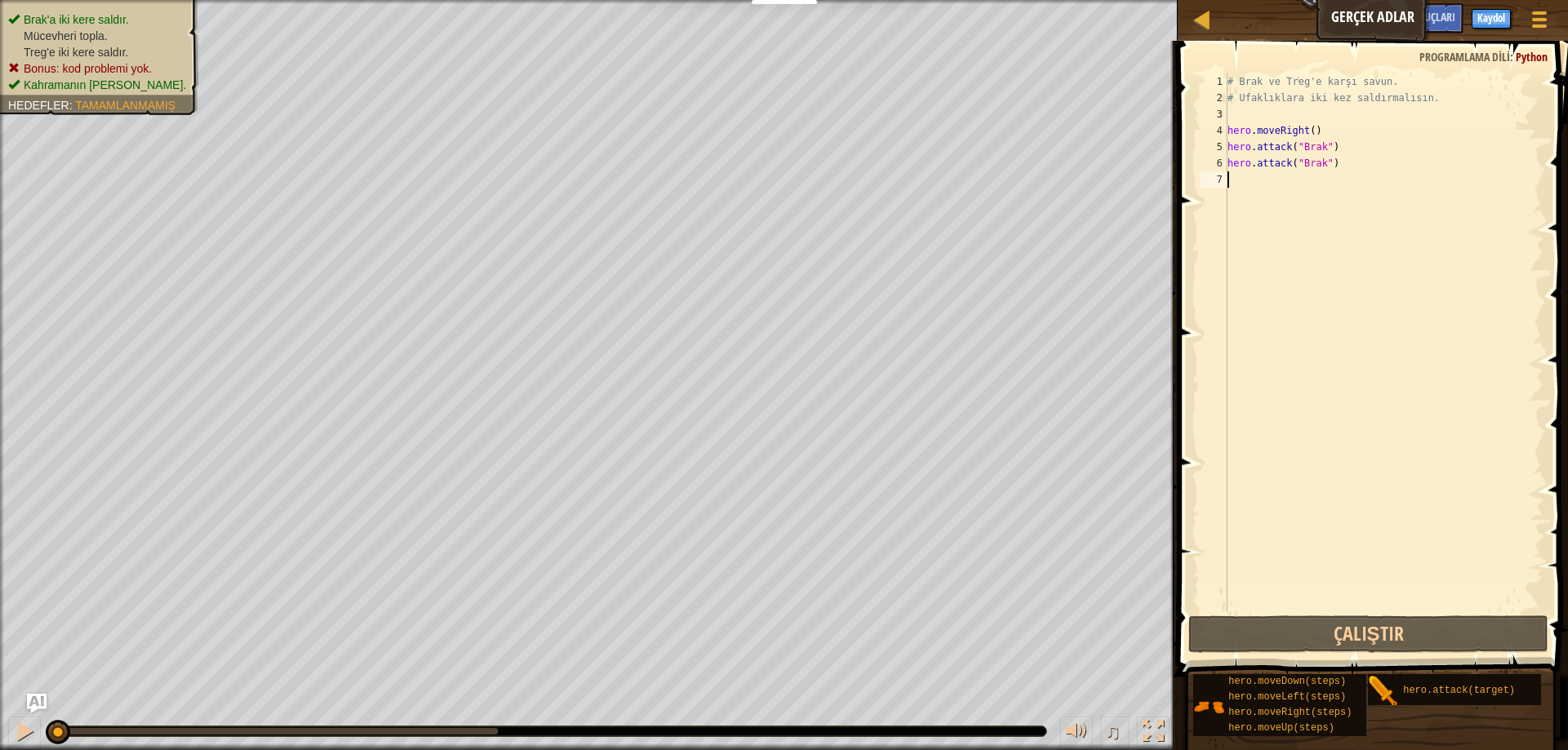
click at [1358, 170] on div "# Brak ve Treg'e karşı savun. # Ufaklıklara iki kez saldırmalısın. hero . moveR…" at bounding box center [1383, 359] width 319 height 571
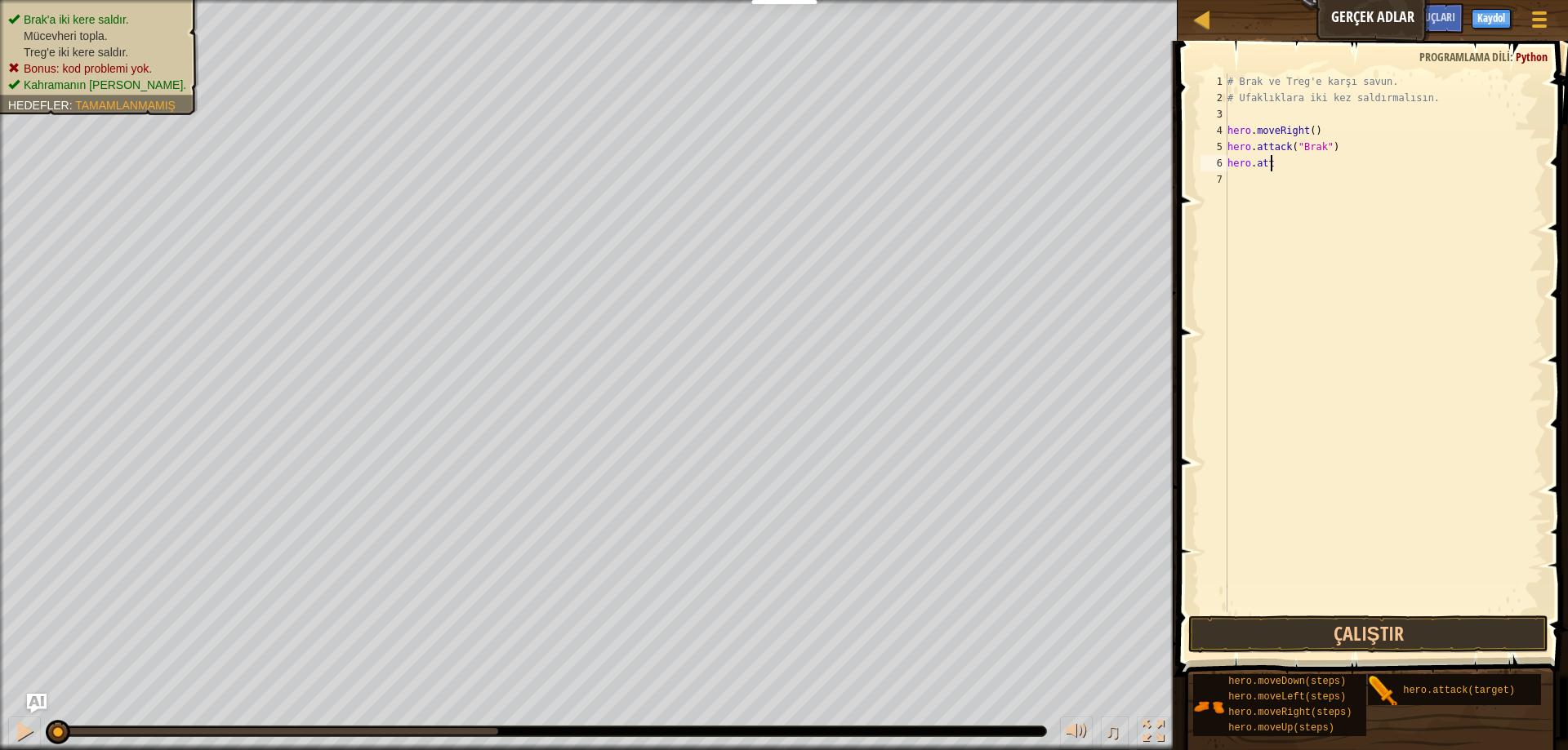
type textarea "h"
type textarea "hero.attack("Brak")"
type textarea "h"
click at [1322, 132] on div "# Brak ve Treg'e karşı savun. # Ufaklıklara iki kez saldırmalısın. hero . moveR…" at bounding box center [1383, 359] width 319 height 571
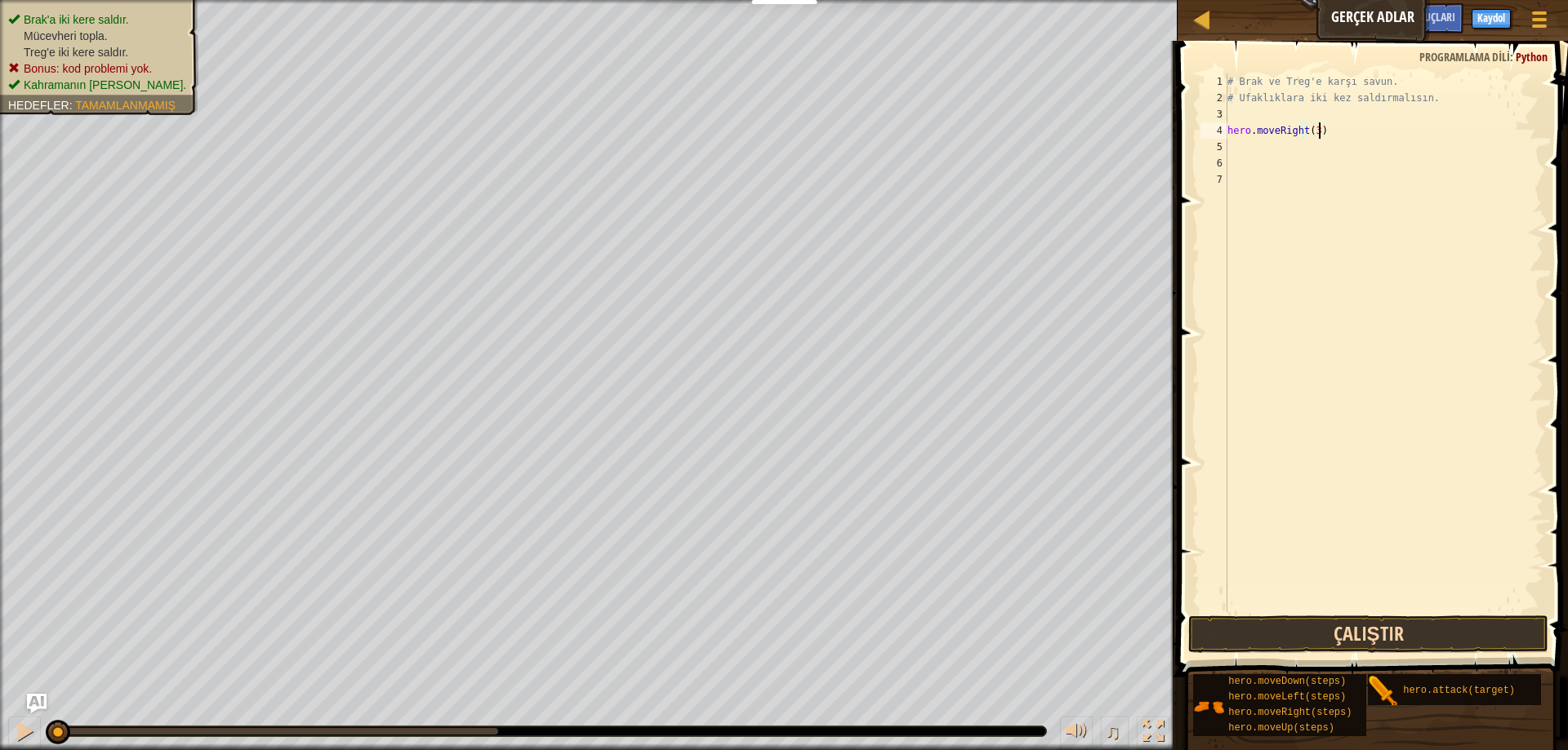
type textarea "hero.moveRight(3)"
click at [1290, 624] on button "Çalıştır" at bounding box center [1368, 634] width 360 height 37
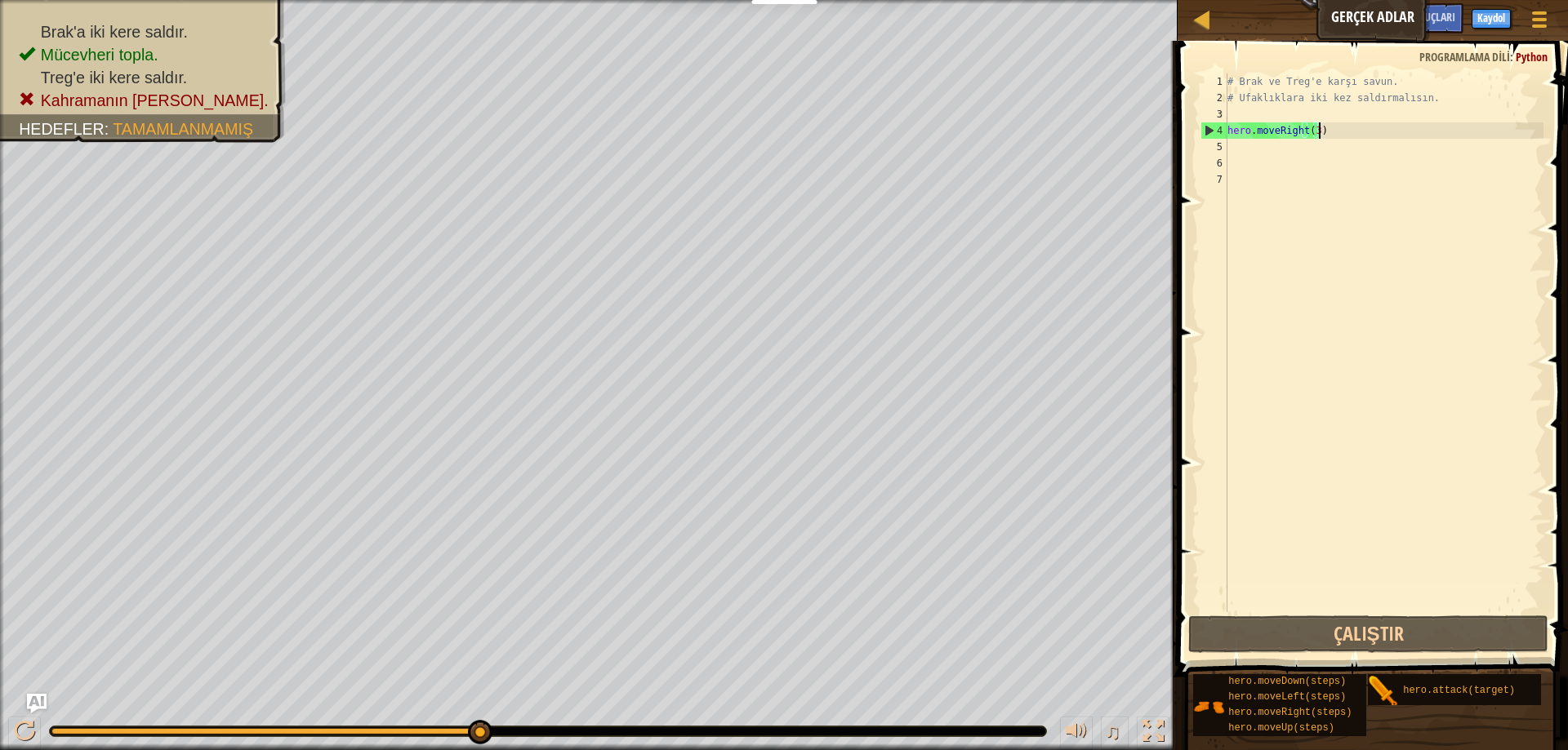
click at [1239, 150] on div "# Brak ve Treg'e karşı savun. # Ufaklıklara iki kez saldırmalısın. hero . moveR…" at bounding box center [1383, 359] width 319 height 571
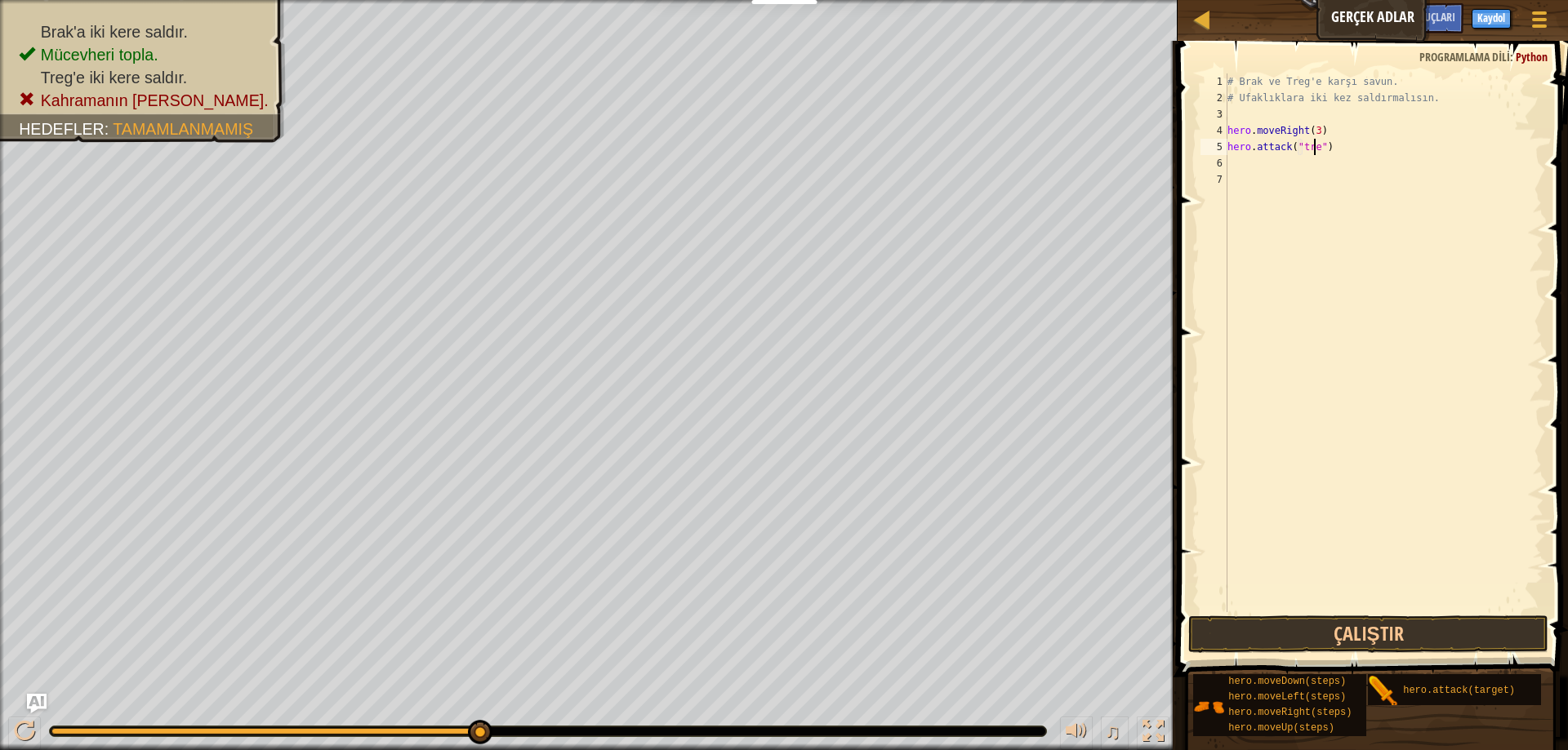
type textarea "hero.attack("treg")"
click at [1233, 164] on div "# Brak ve Treg'e karşı savun. # Ufaklıklara iki kez saldırmalısın. hero . moveR…" at bounding box center [1383, 359] width 319 height 571
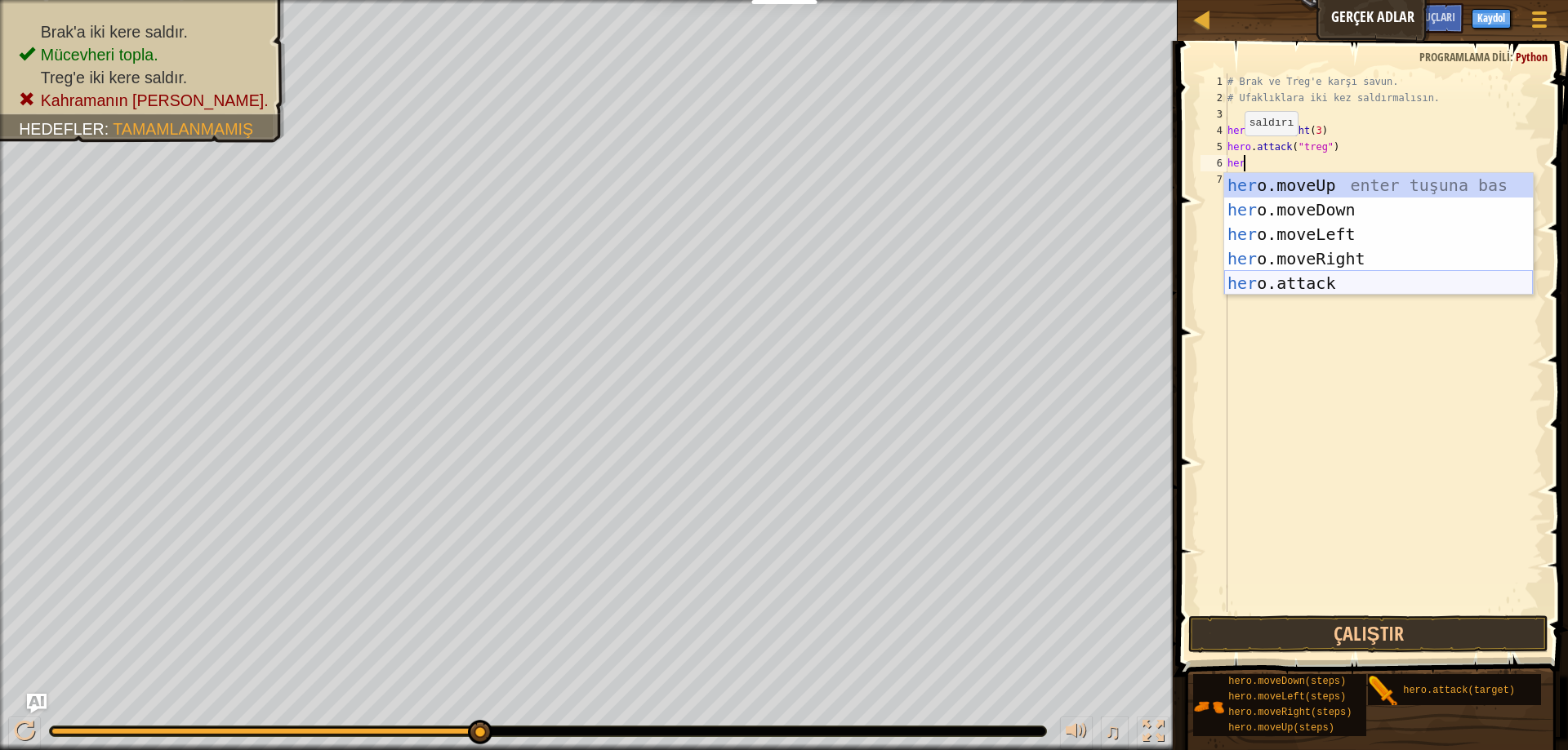
click at [1266, 289] on div "her o.moveUp enter tuşuna bas her o.moveDown enter tuşuna bas her o.moveLeft en…" at bounding box center [1379, 258] width 308 height 172
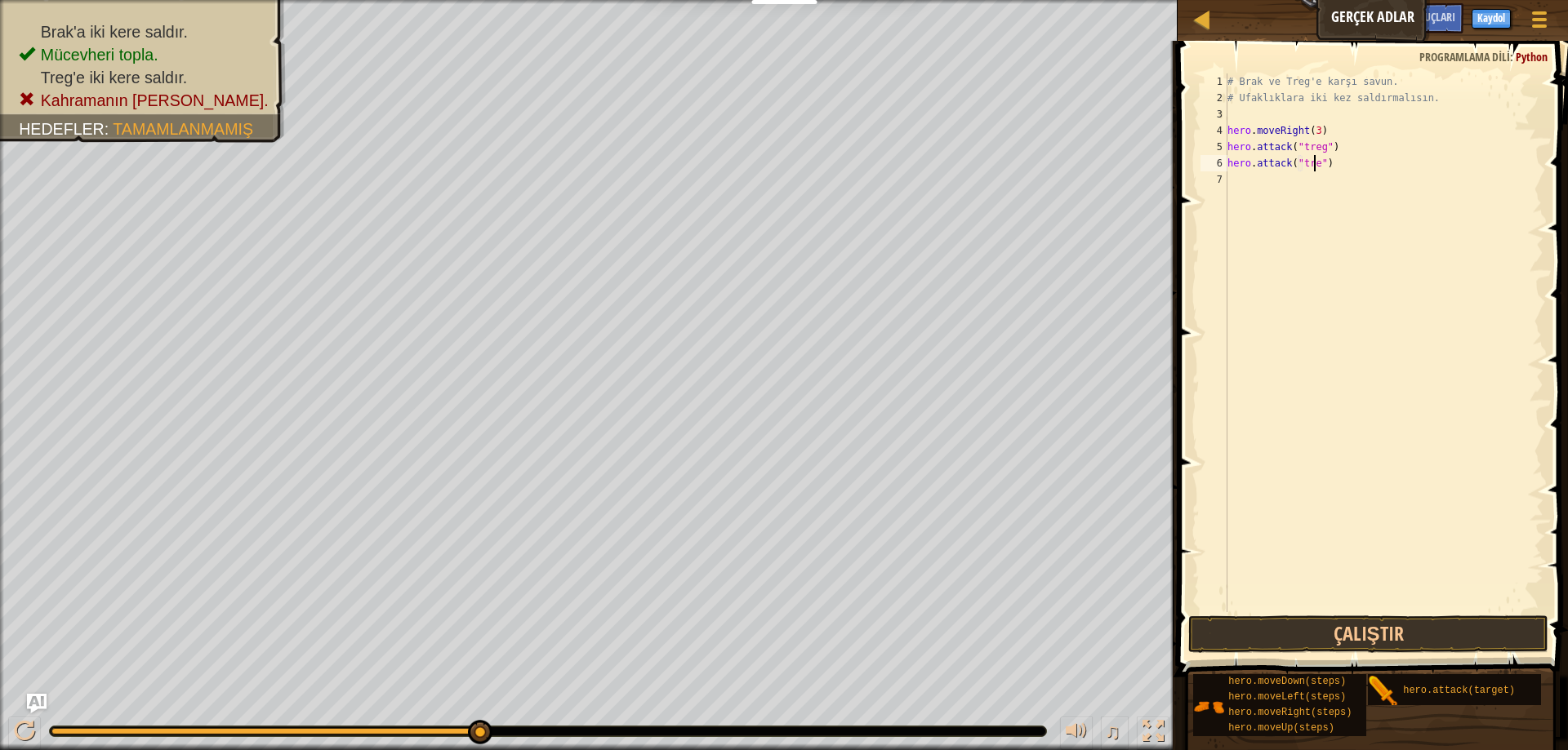
scroll to position [7, 7]
type textarea "hero.attack("treg")"
click at [1435, 633] on button "Çalıştır" at bounding box center [1368, 634] width 360 height 37
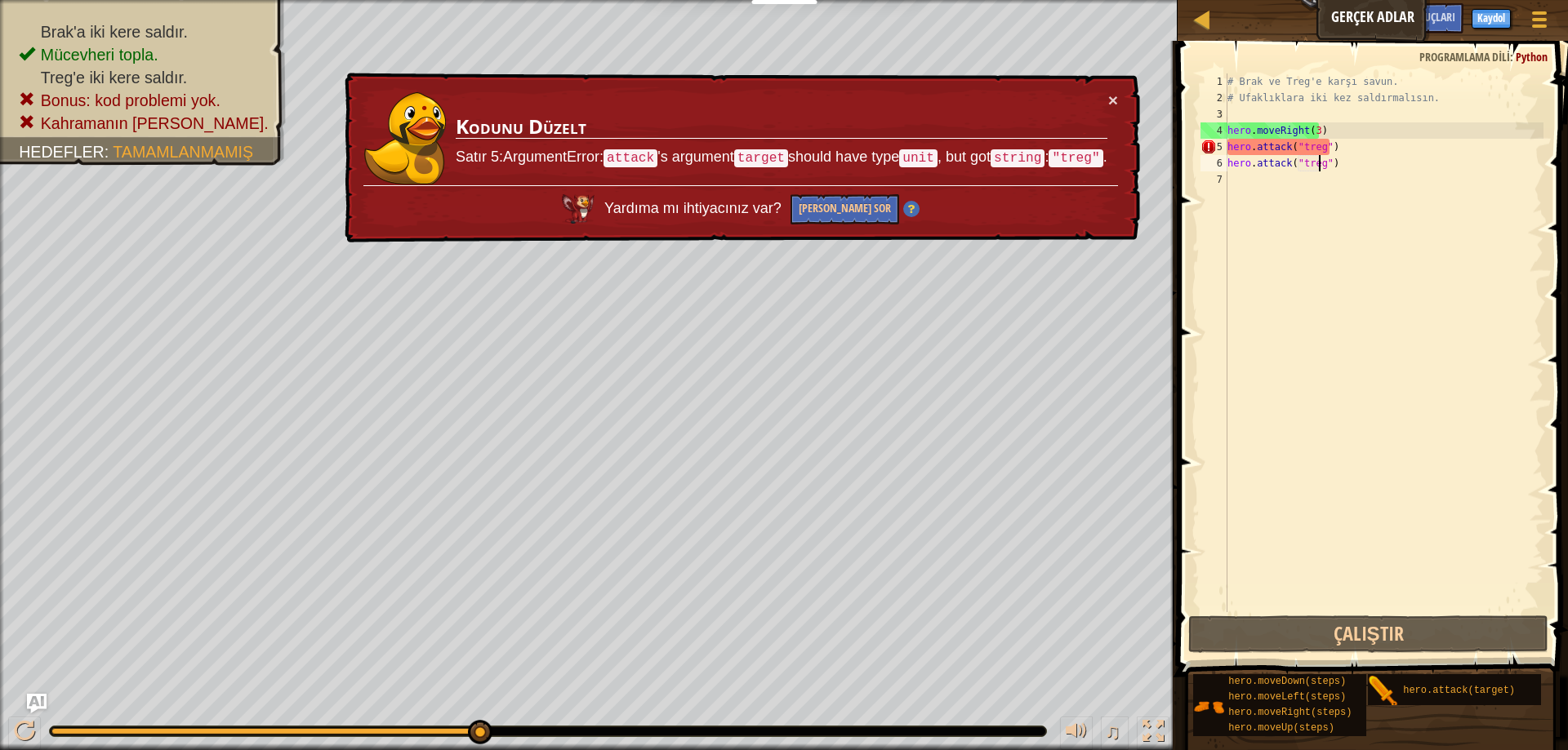
click at [1244, 180] on div "# Brak ve Treg'e karşı savun. # Ufaklıklara iki kez saldırmalısın. hero . moveR…" at bounding box center [1383, 359] width 319 height 571
click at [1325, 167] on div "# Brak ve Treg'e karşı savun. # Ufaklıklara iki kez saldırmalısın. hero . moveR…" at bounding box center [1383, 359] width 319 height 571
click at [1337, 163] on div "# Brak ve Treg'e karşı savun. # Ufaklıklara iki kez saldırmalısın. hero . moveR…" at bounding box center [1383, 359] width 319 height 571
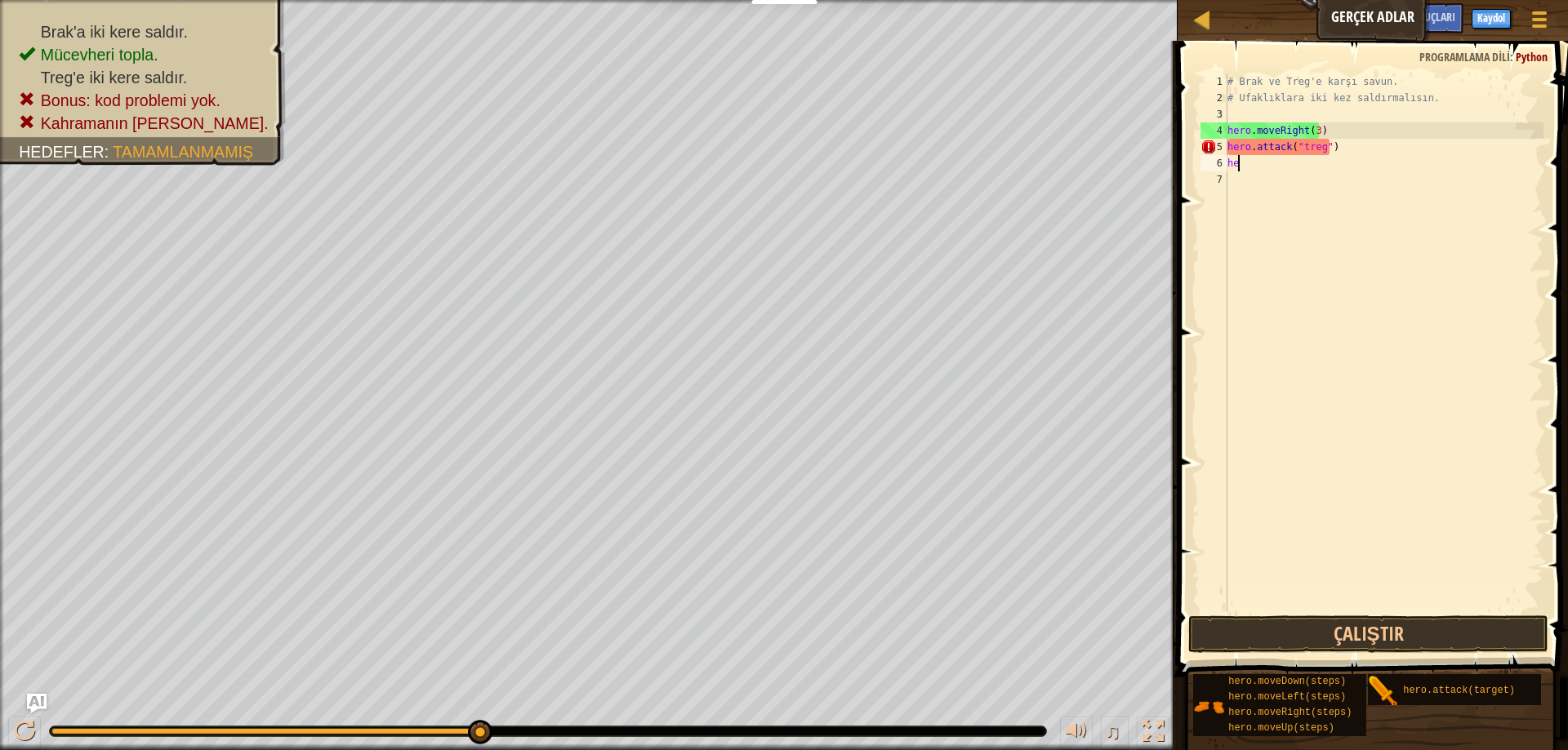
type textarea "h"
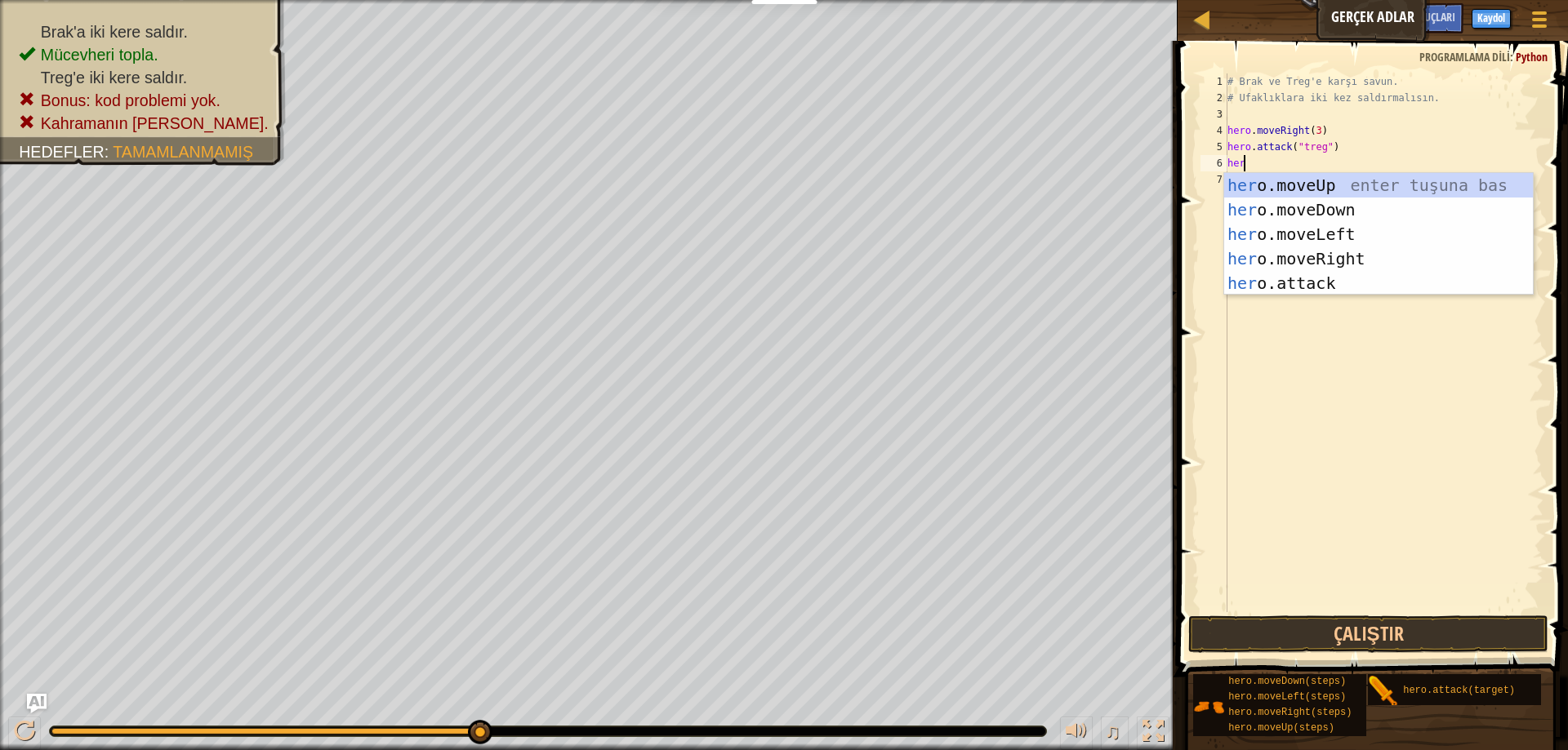
type textarea "hero"
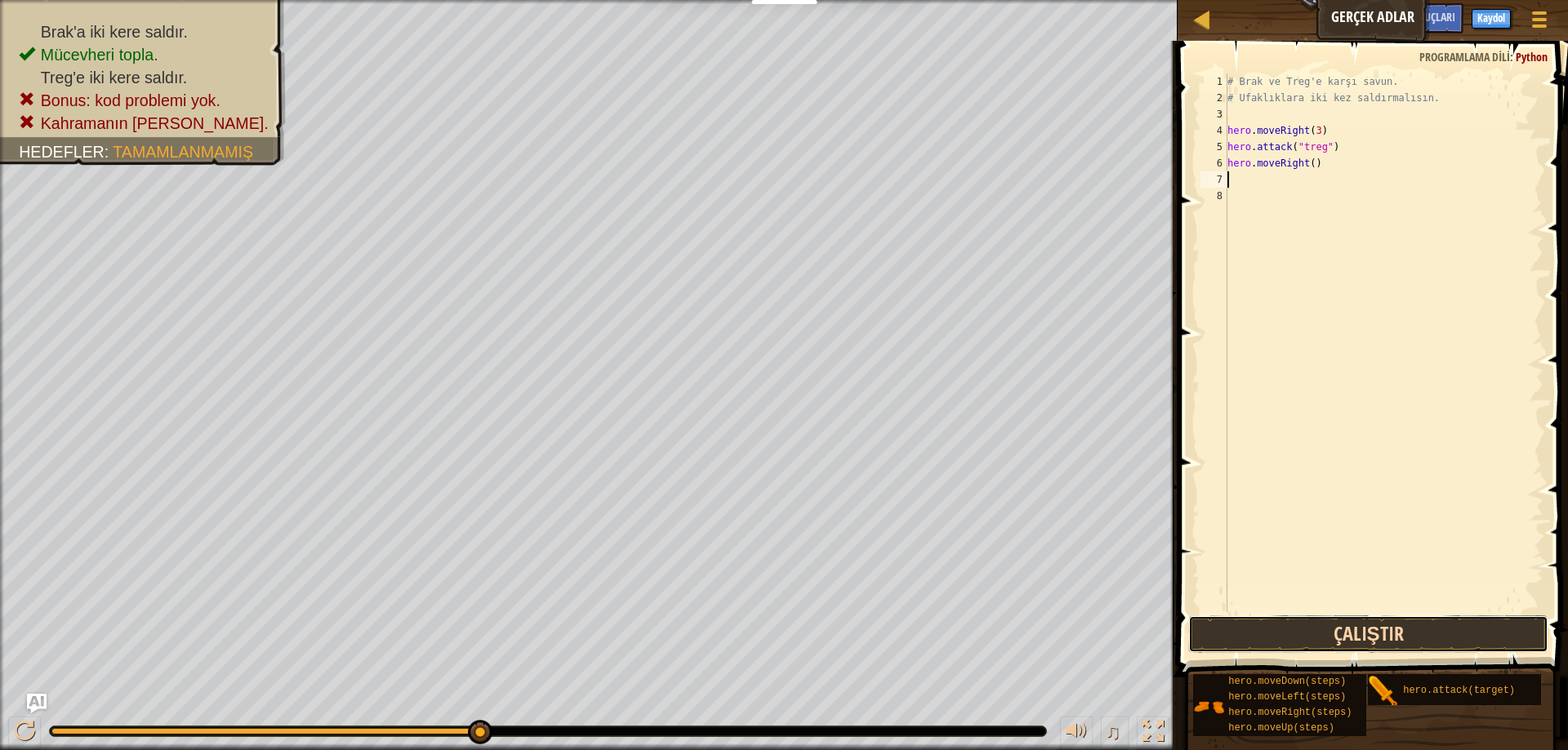
click at [1299, 637] on button "Çalıştır" at bounding box center [1368, 634] width 360 height 37
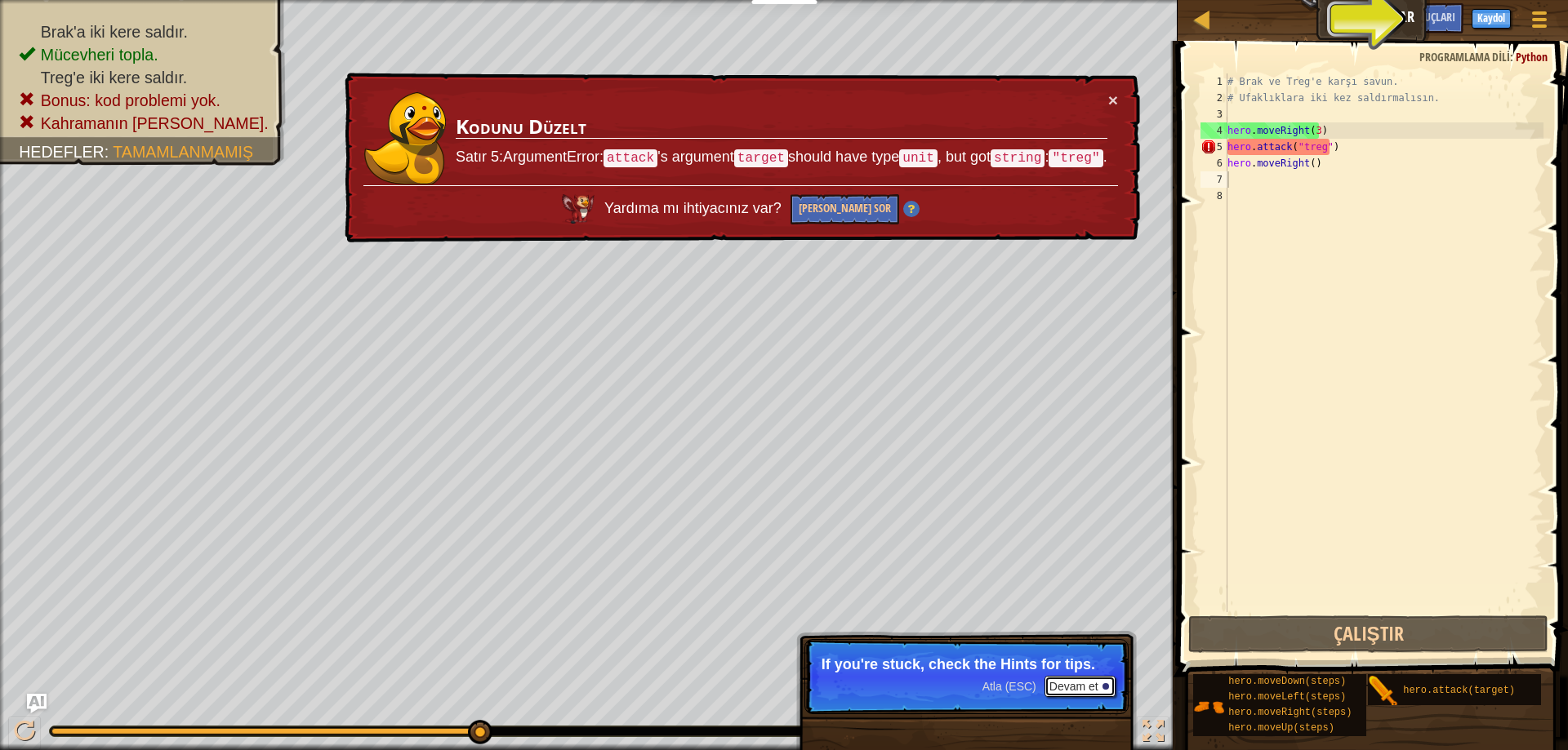
click at [1075, 686] on button "Devam et" at bounding box center [1080, 687] width 71 height 22
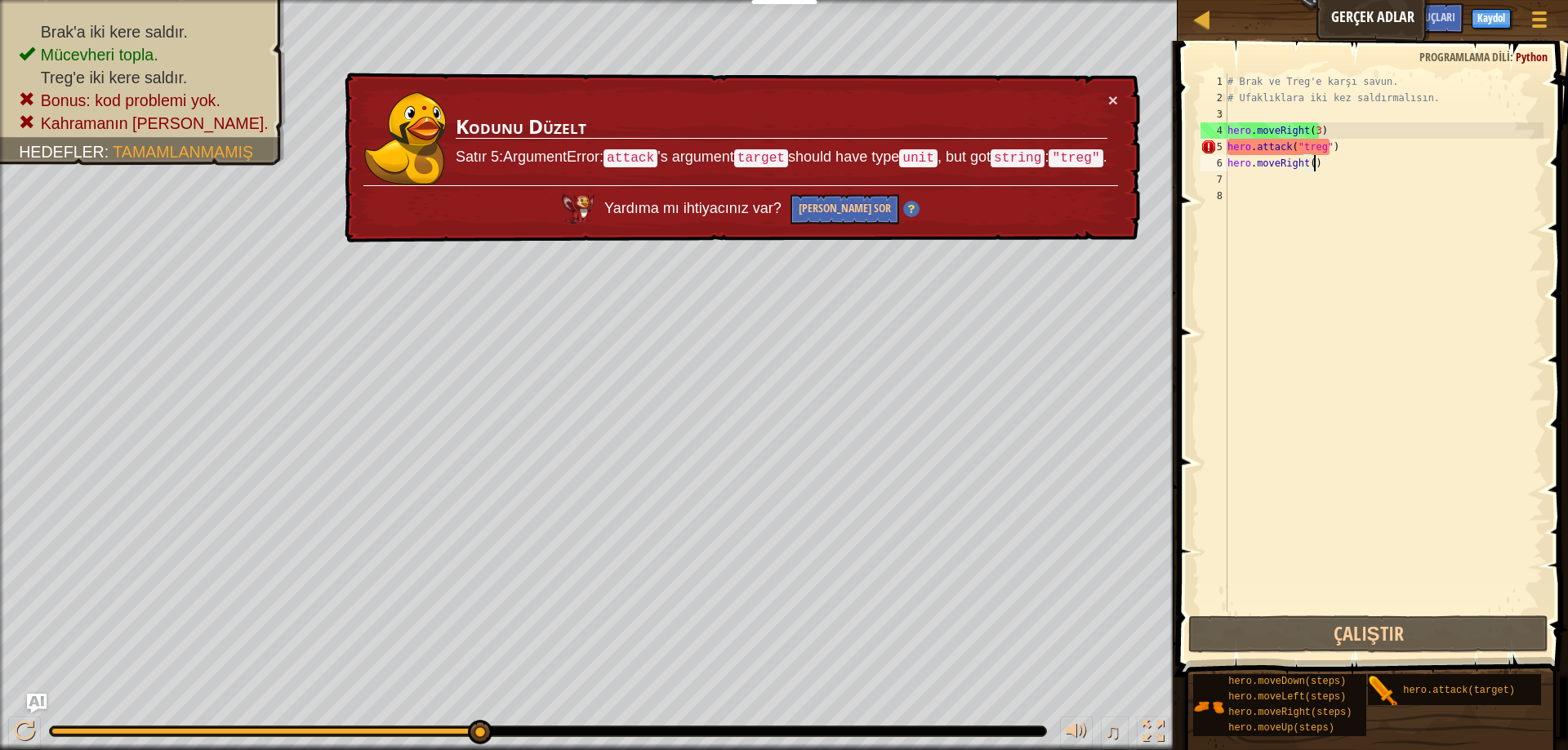
click at [1337, 171] on div "# Brak ve Treg'e karşı savun. # Ufaklıklara iki kez saldırmalısın. hero . moveR…" at bounding box center [1383, 359] width 319 height 571
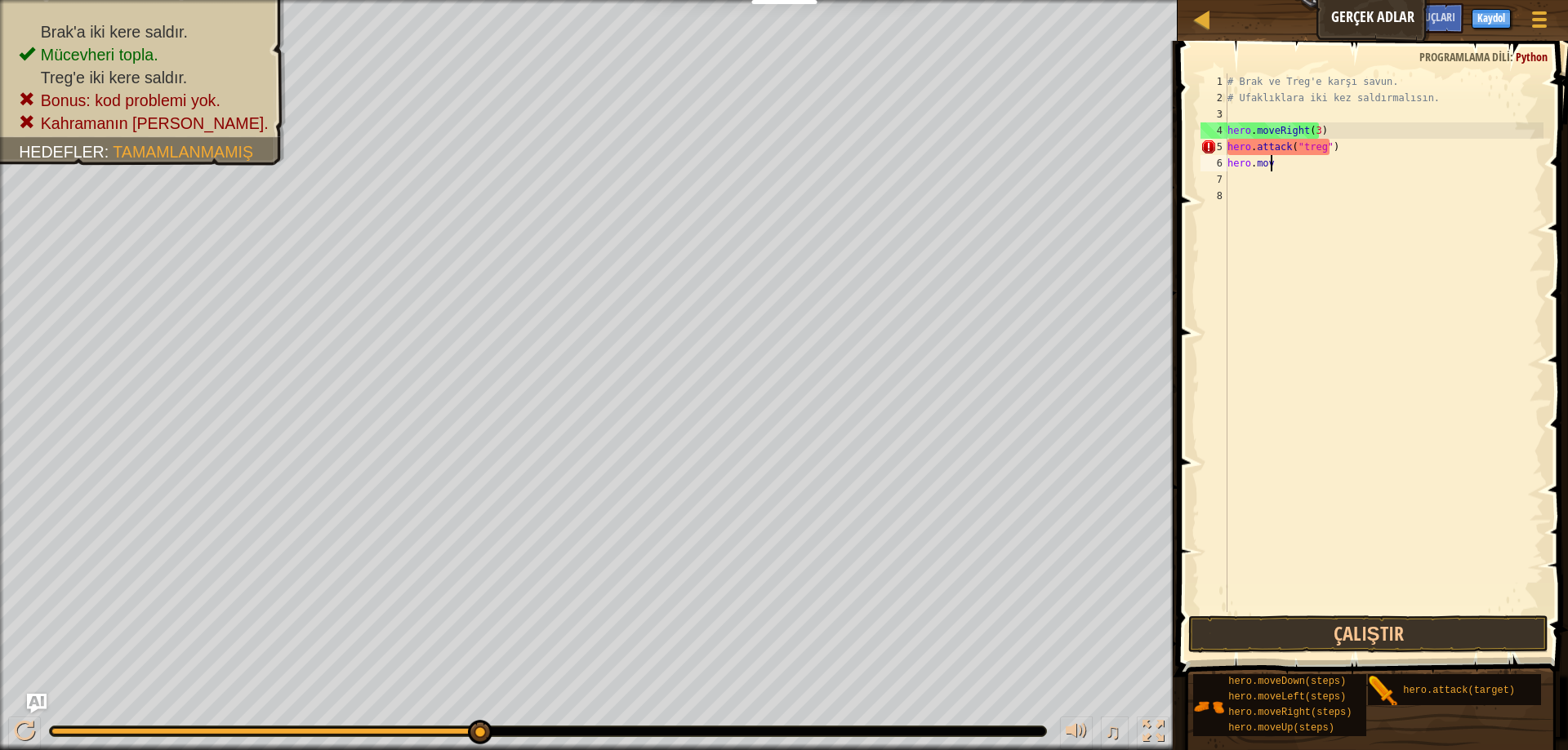
type textarea "h"
type textarea "hero.attack("treg")"
type textarea "h"
type textarea "hero.moveRight()"
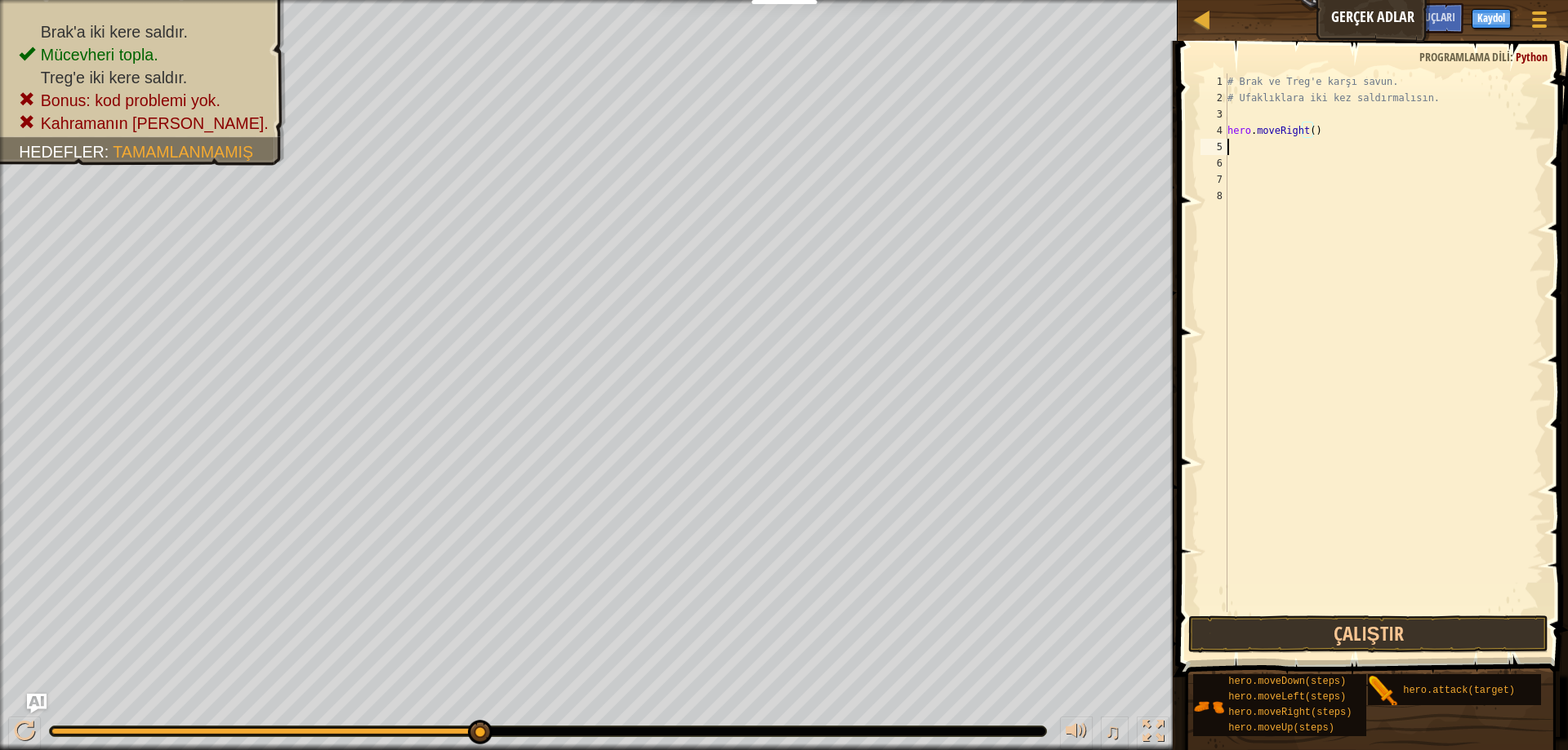
click at [1233, 150] on div "# Brak ve Treg'e karşı savun. # Ufaklıklara iki kez saldırmalısın. hero . moveR…" at bounding box center [1383, 359] width 319 height 571
